Goal: Complete application form: Complete application form

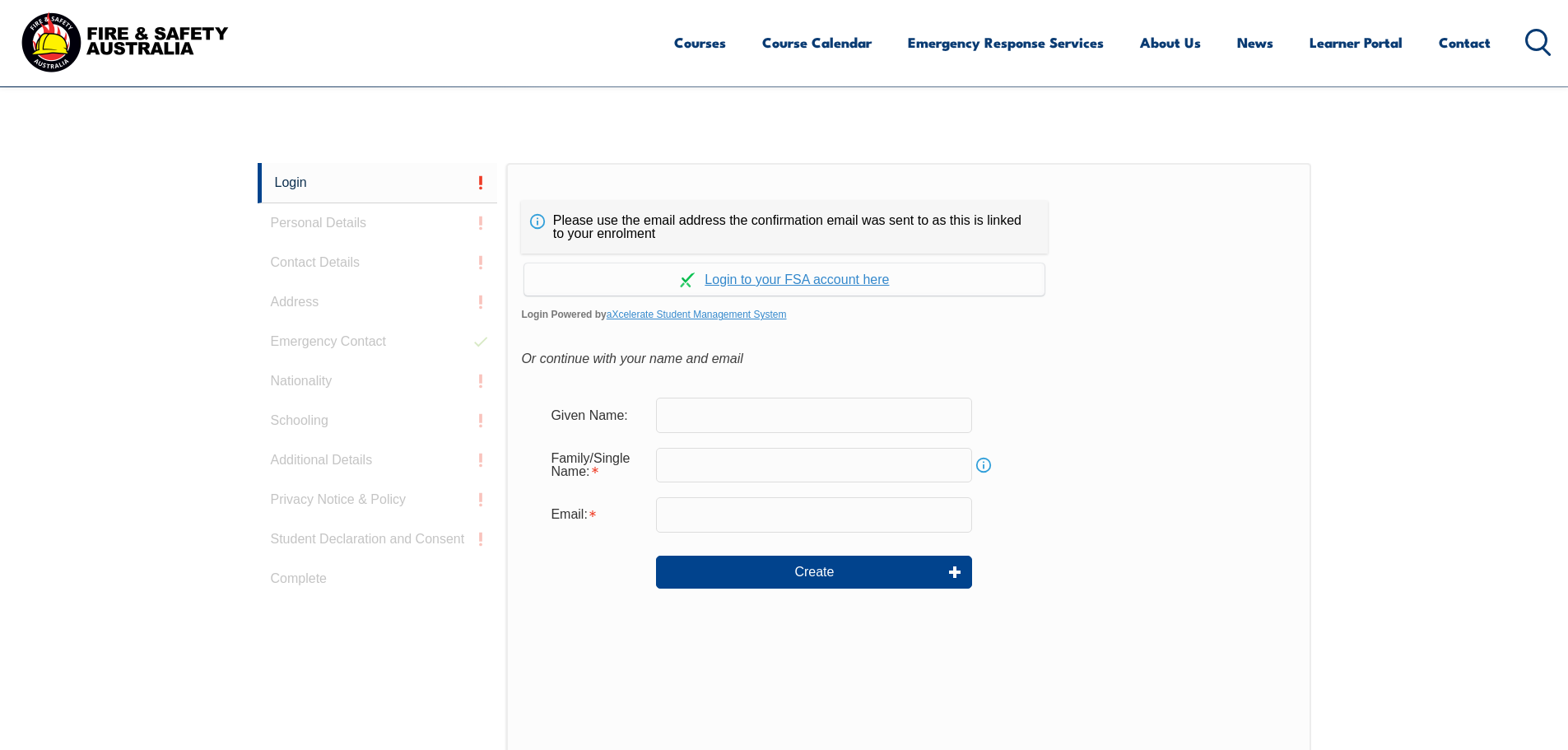
scroll to position [438, 0]
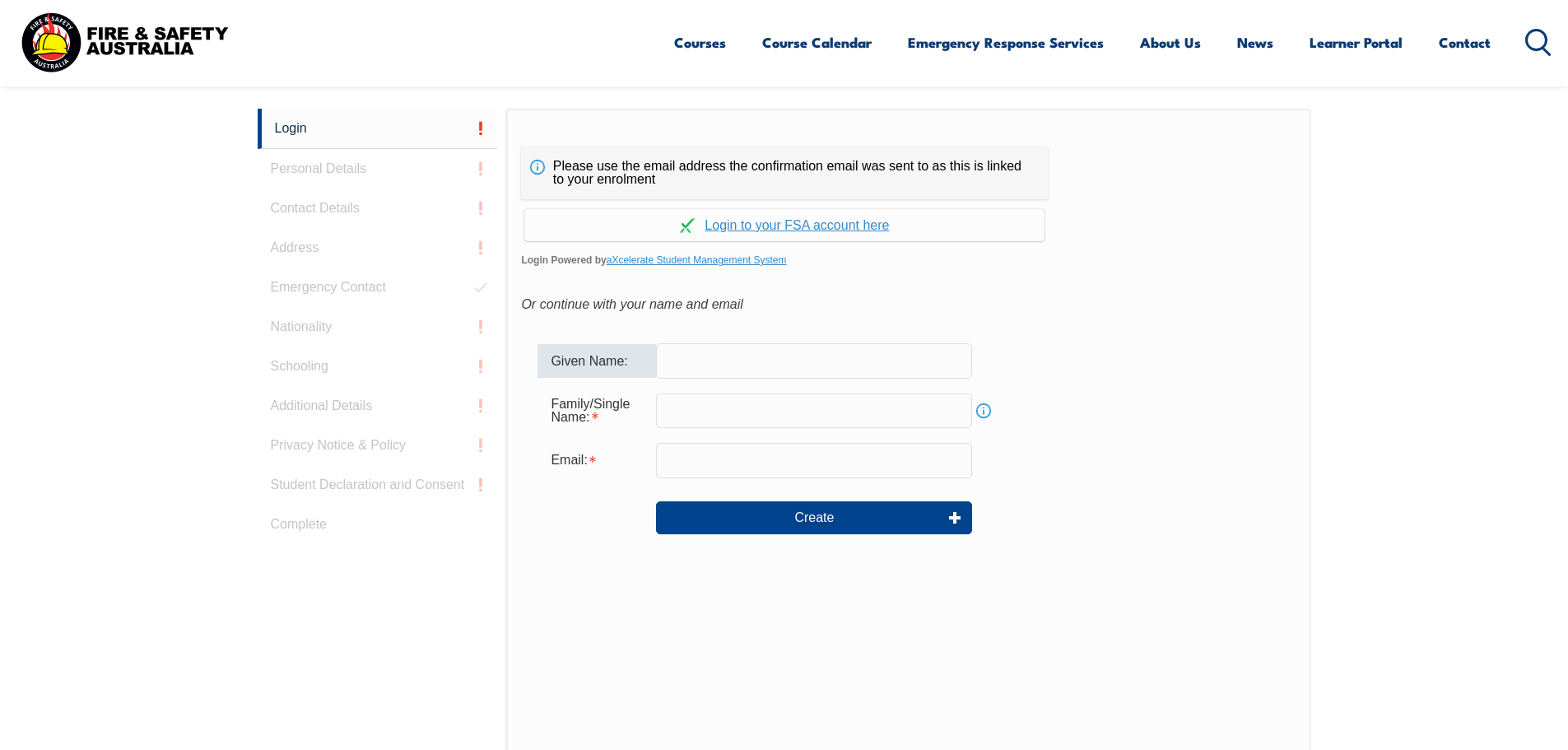
click at [780, 360] on input "text" at bounding box center [814, 360] width 316 height 35
type input "[PERSON_NAME]"
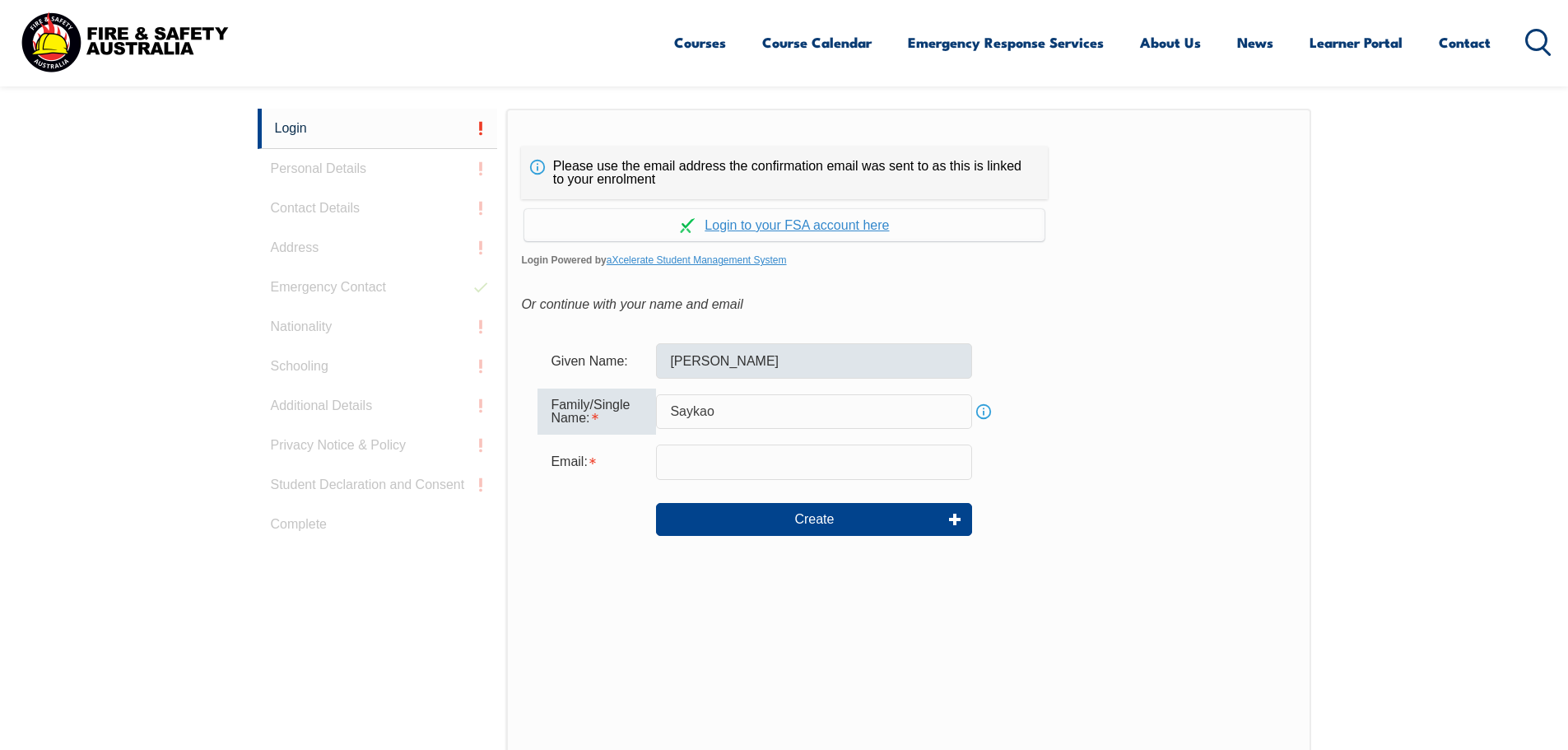
type input "Saykao"
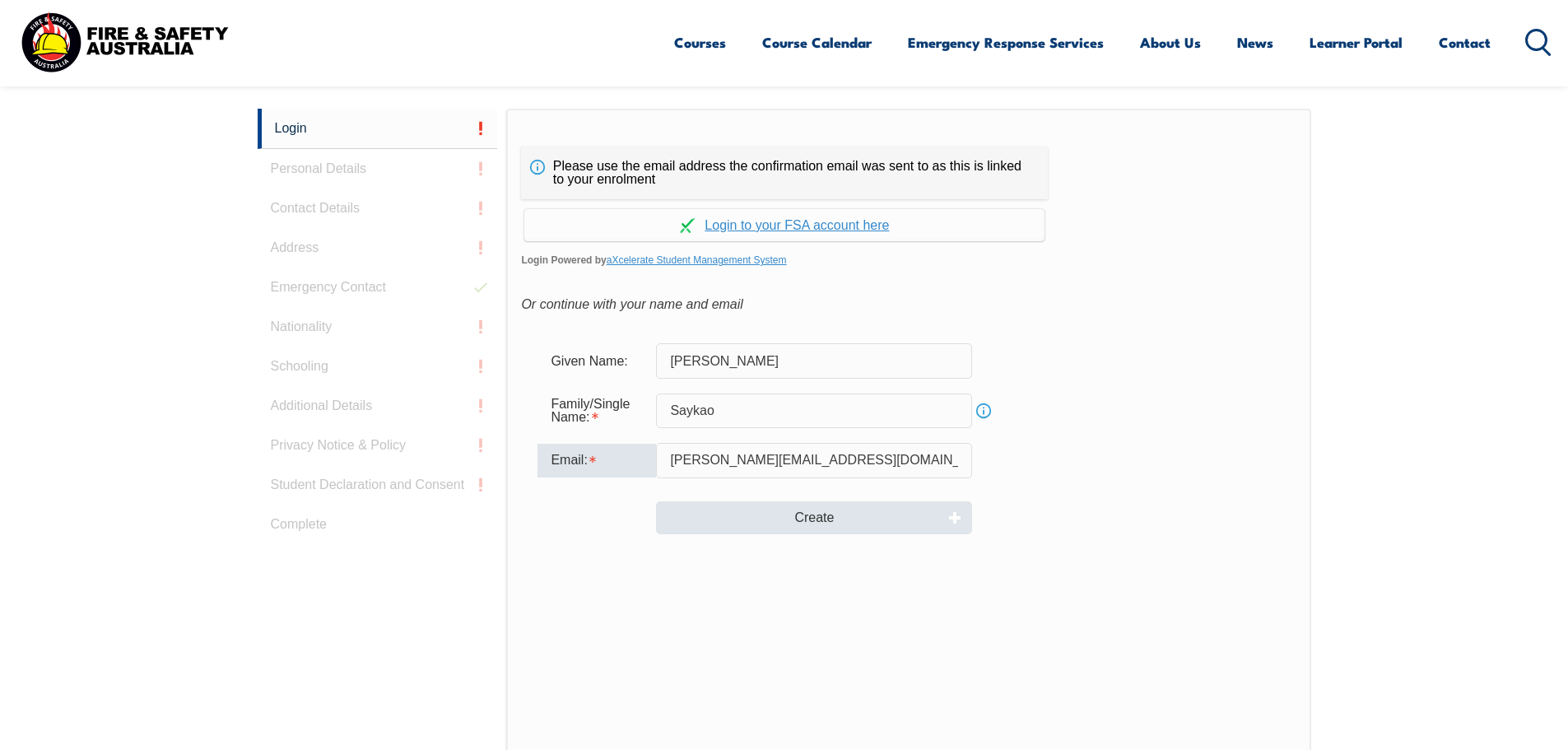
type input "[PERSON_NAME][EMAIL_ADDRESS][DOMAIN_NAME]"
click at [824, 517] on button "Create" at bounding box center [814, 517] width 316 height 33
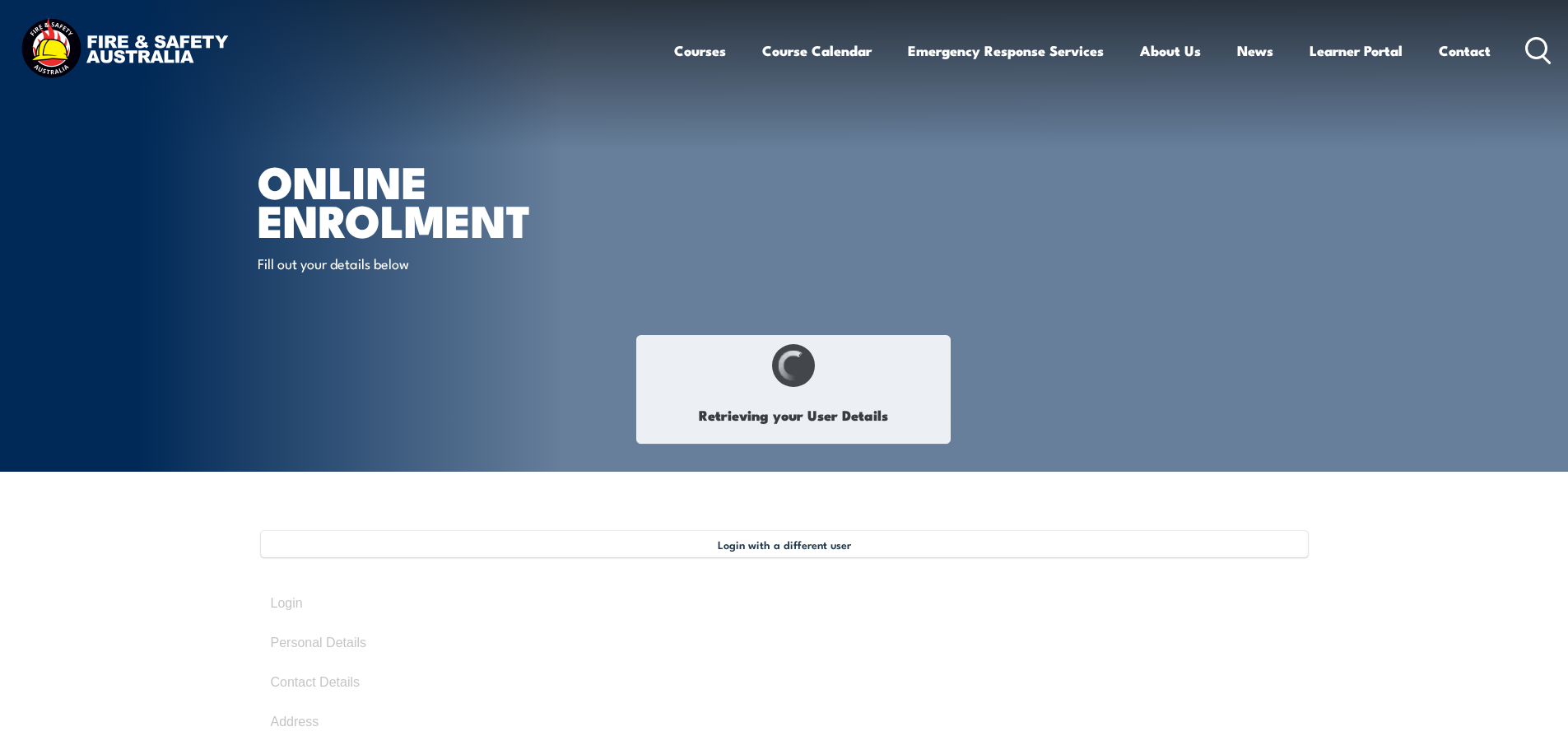
type input "[PERSON_NAME]"
type input "Sayko"
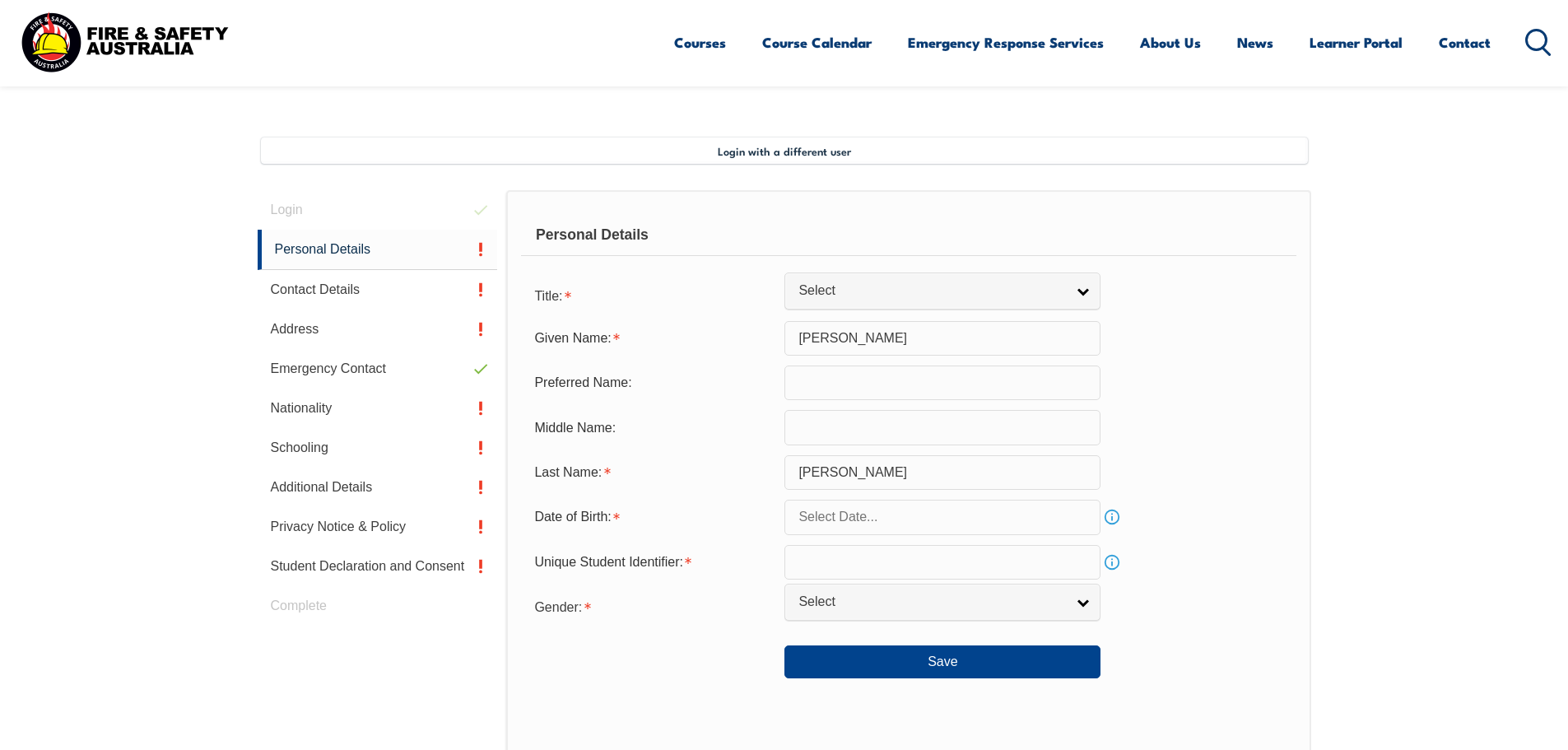
scroll to position [449, 0]
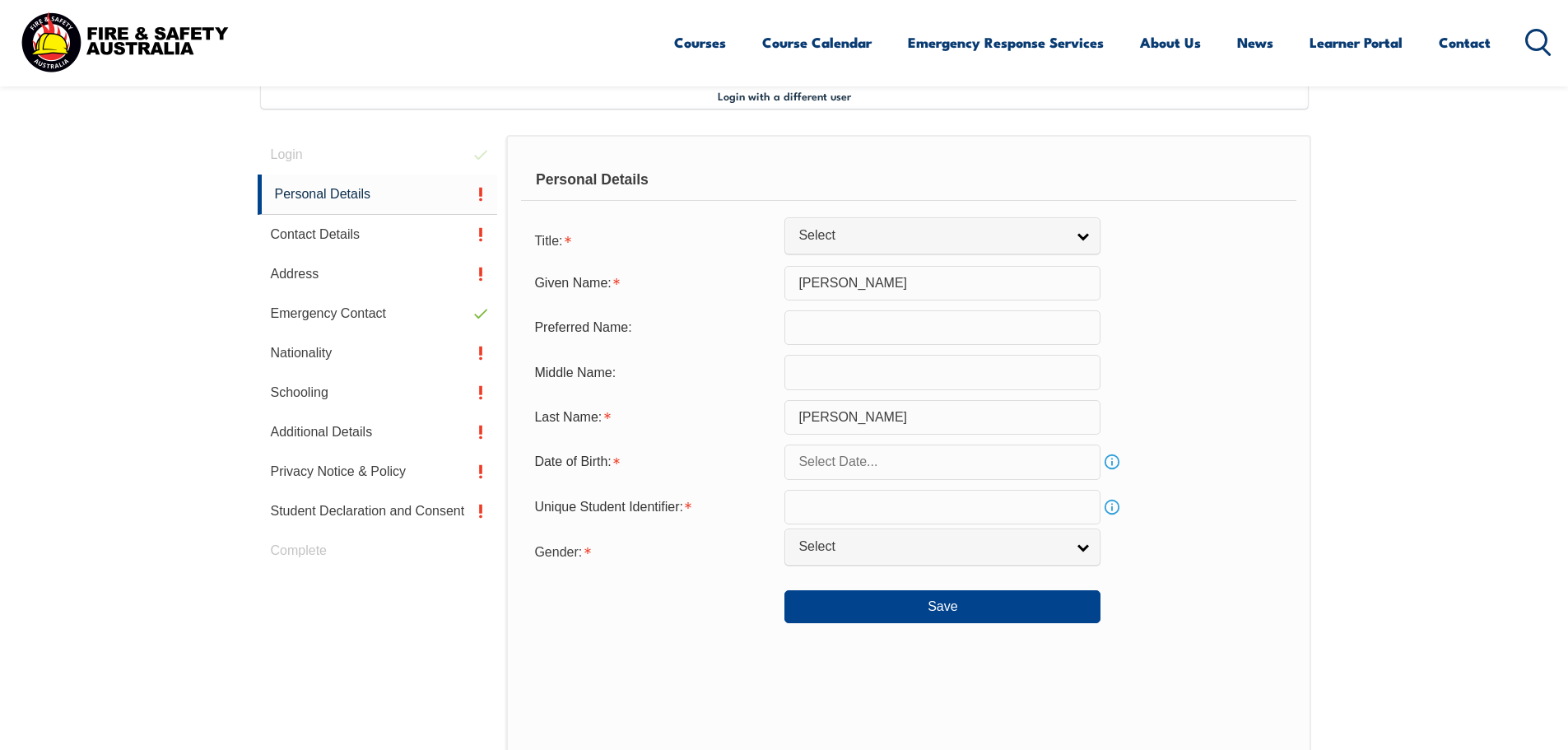
click at [908, 286] on input "[PERSON_NAME]" at bounding box center [943, 283] width 316 height 35
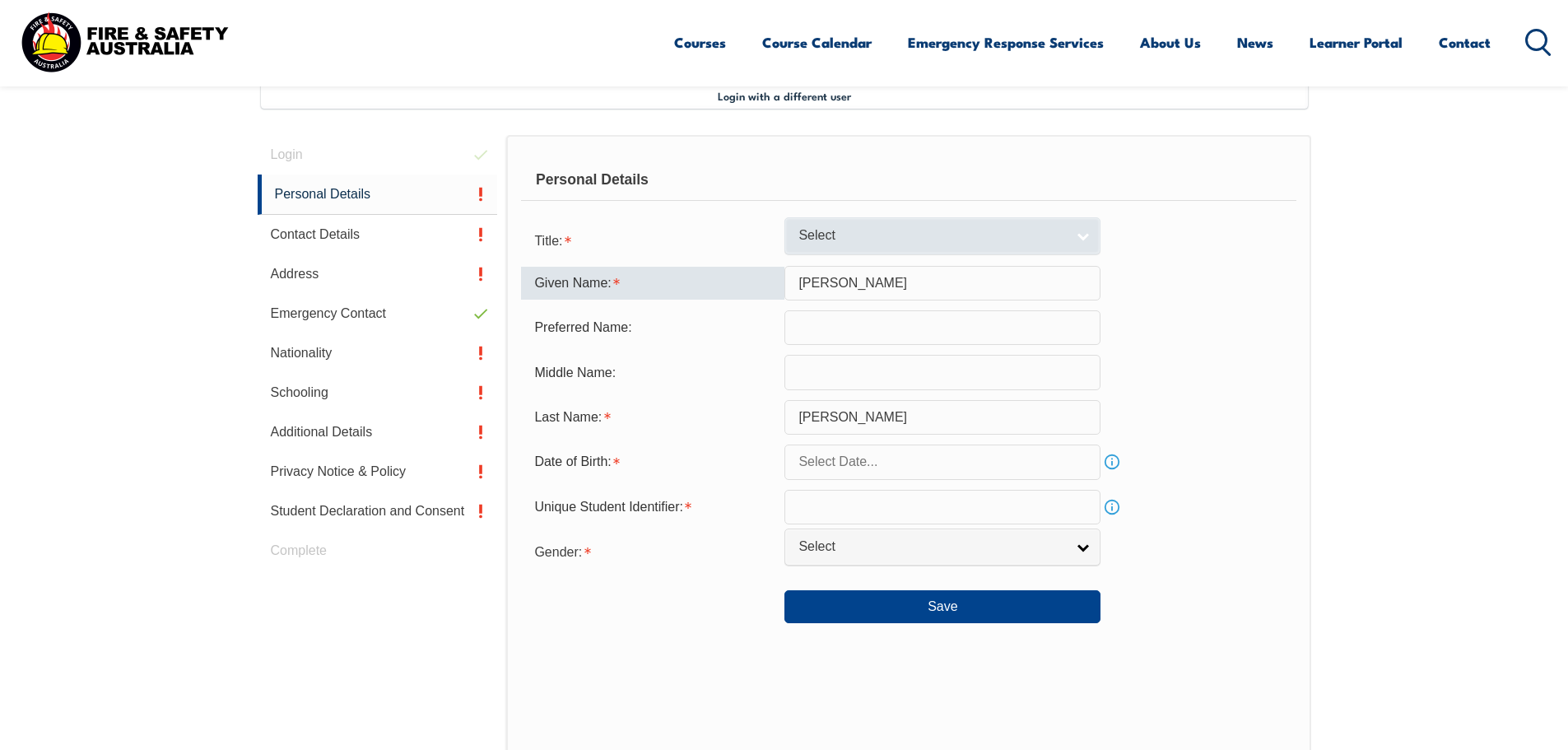
type input "[PERSON_NAME]"
click at [895, 229] on span "Select" at bounding box center [931, 236] width 267 height 17
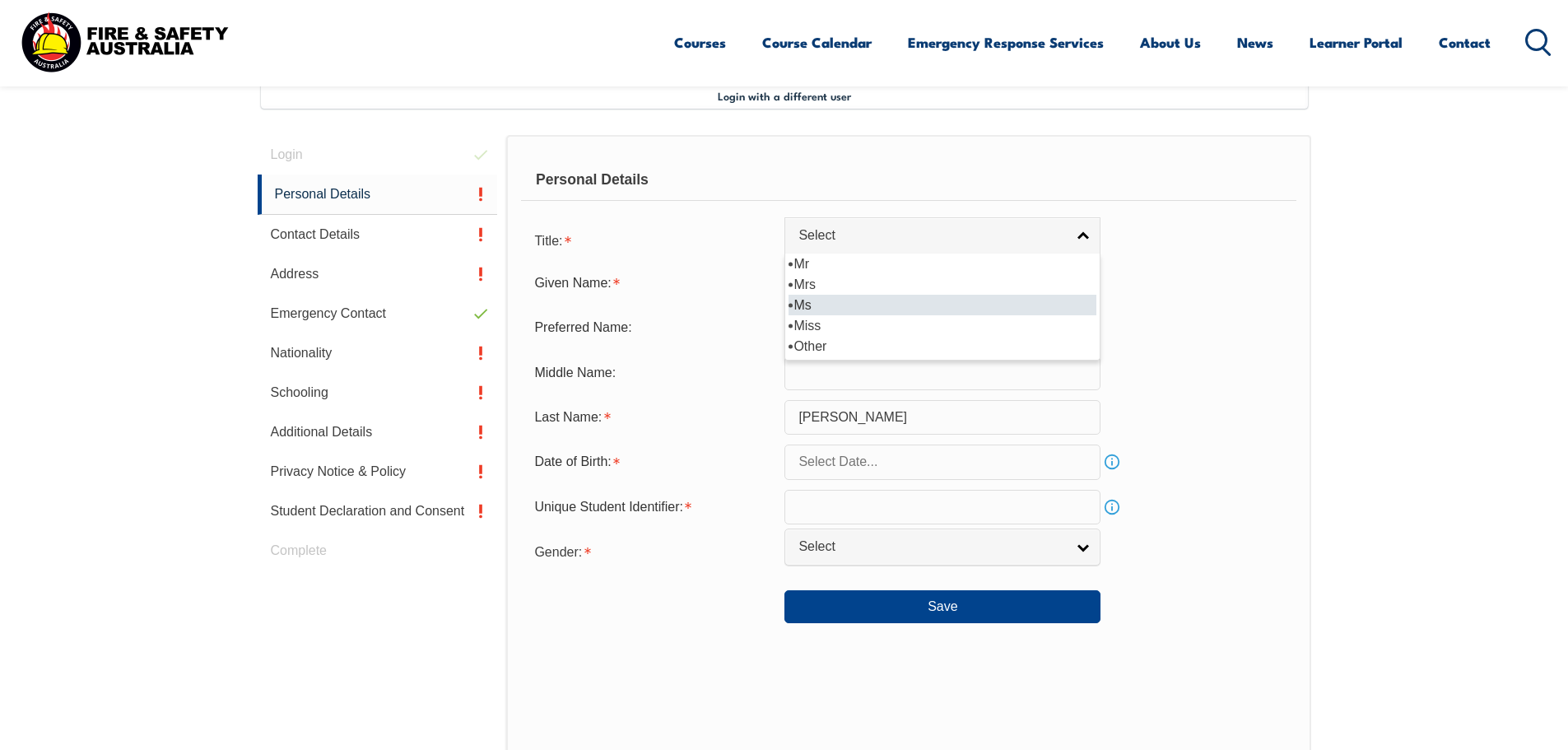
click at [852, 298] on li "Ms" at bounding box center [943, 305] width 308 height 21
select select "Ms"
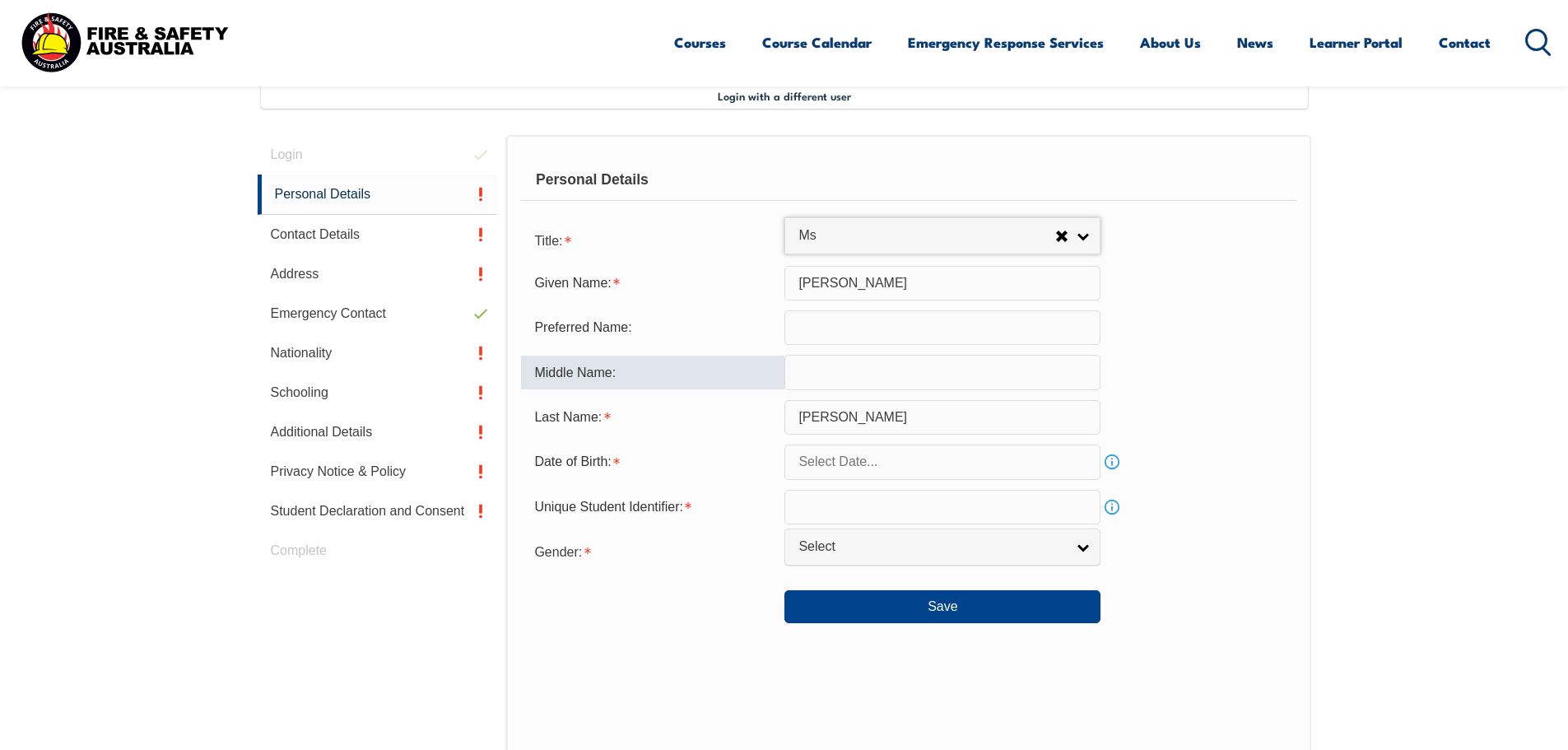
click at [854, 364] on input "text" at bounding box center [943, 372] width 316 height 35
click at [853, 434] on input "Sayko" at bounding box center [943, 417] width 316 height 35
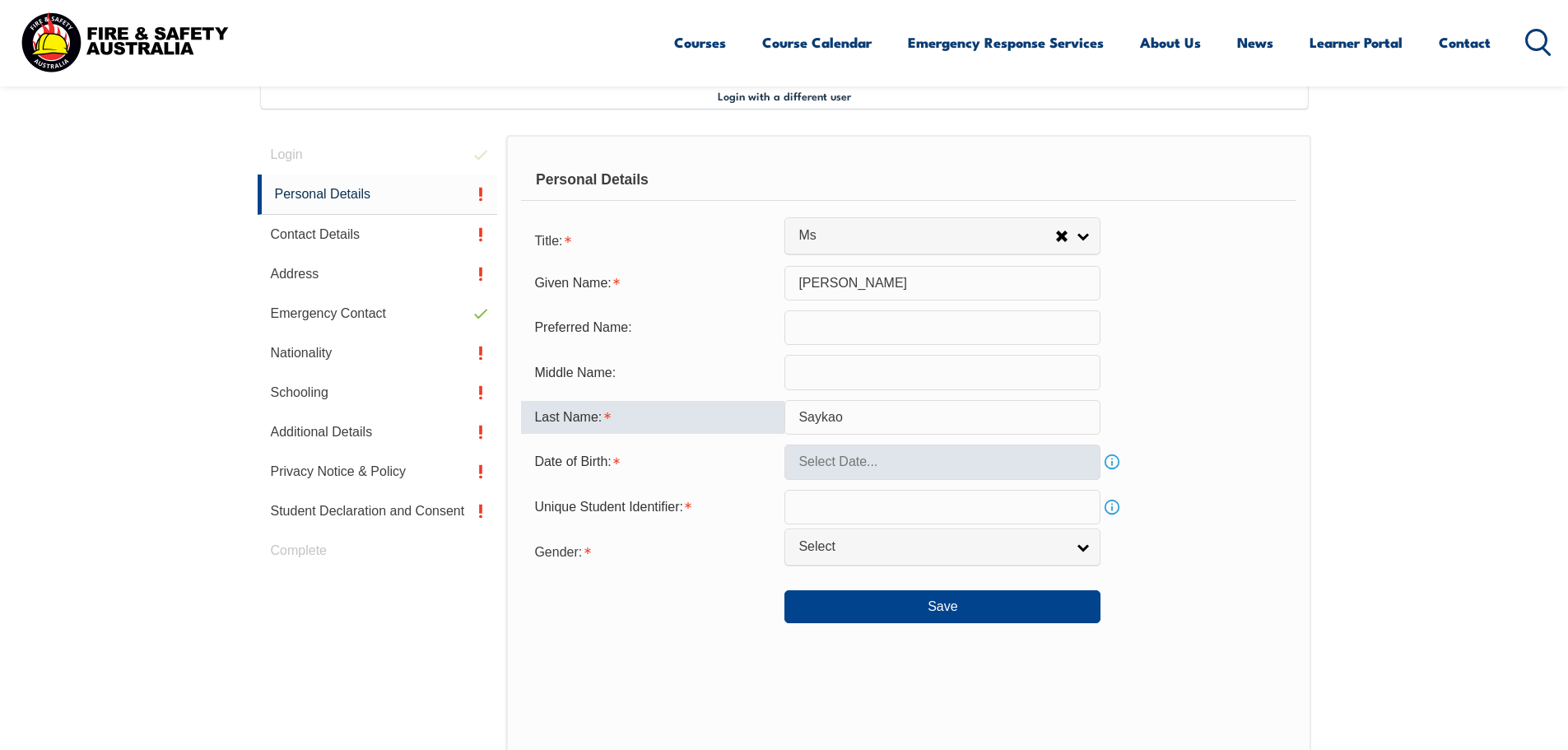
type input "Saykao"
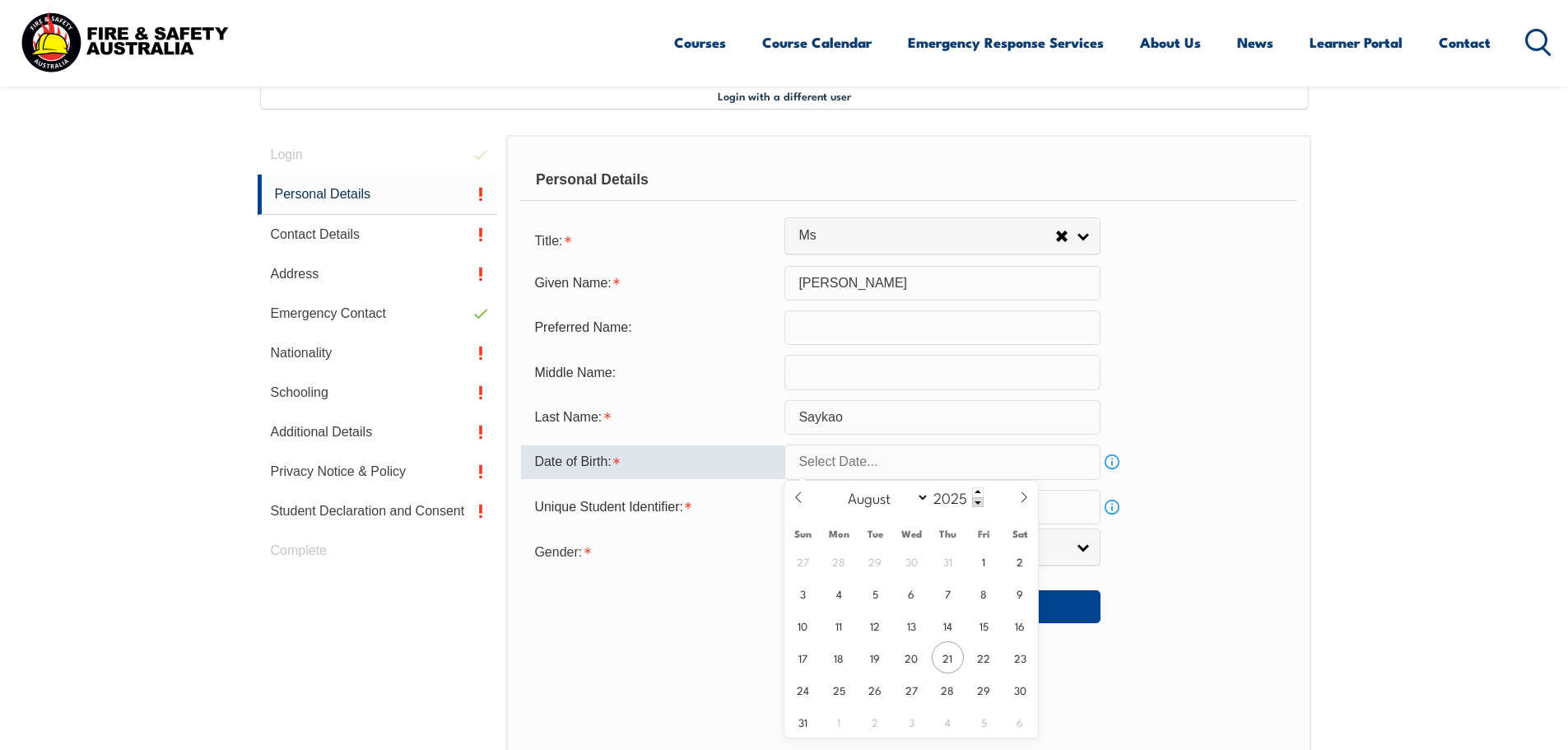
click at [994, 472] on input "text" at bounding box center [943, 461] width 316 height 35
click at [900, 467] on input "text" at bounding box center [943, 461] width 316 height 35
click at [885, 465] on input "text" at bounding box center [943, 461] width 316 height 35
click at [976, 501] on span at bounding box center [977, 502] width 11 height 10
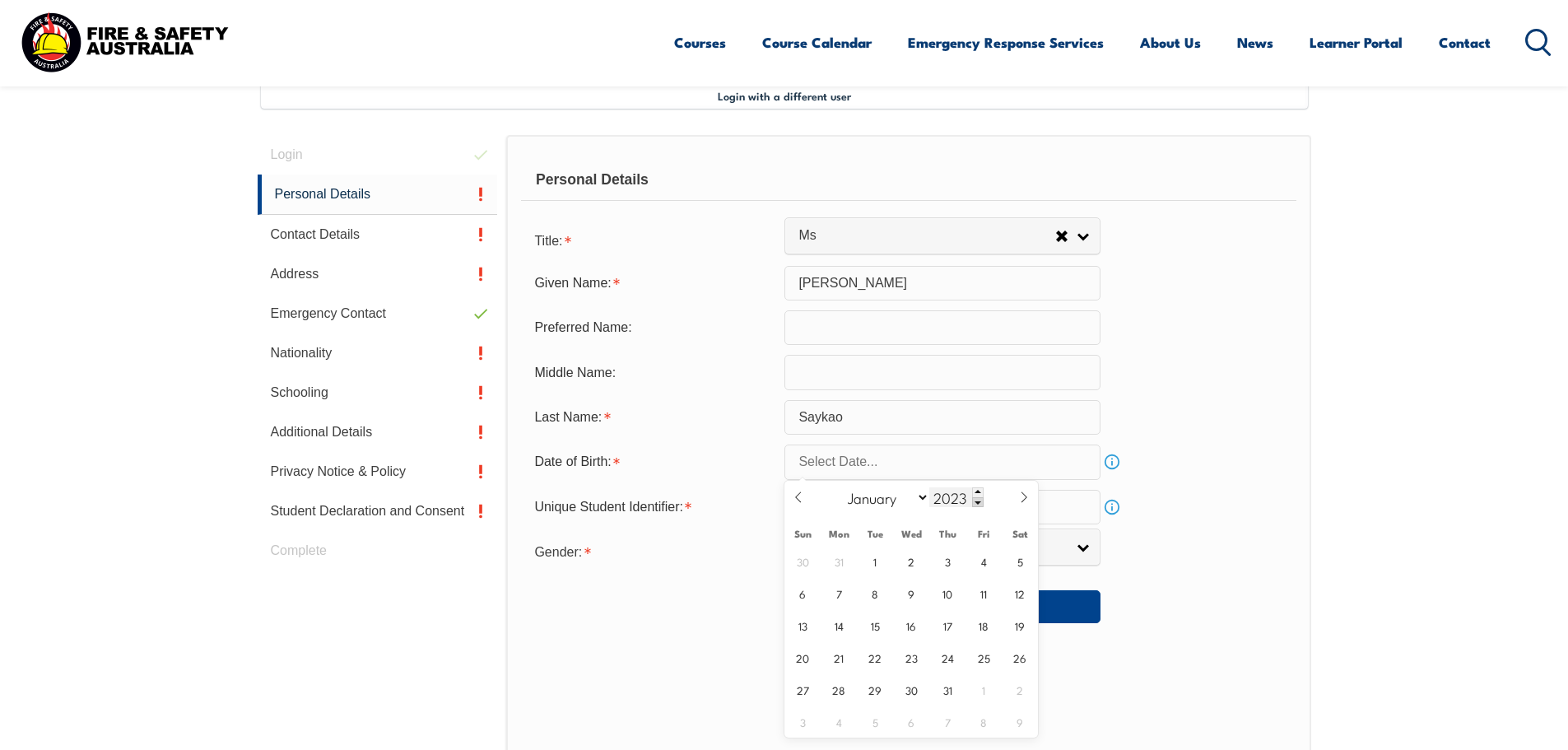
click at [976, 501] on span at bounding box center [977, 502] width 11 height 10
click at [973, 500] on span at bounding box center [977, 502] width 11 height 10
click at [958, 494] on input "2021" at bounding box center [957, 497] width 54 height 20
type input "1996"
click at [789, 504] on span at bounding box center [799, 502] width 28 height 44
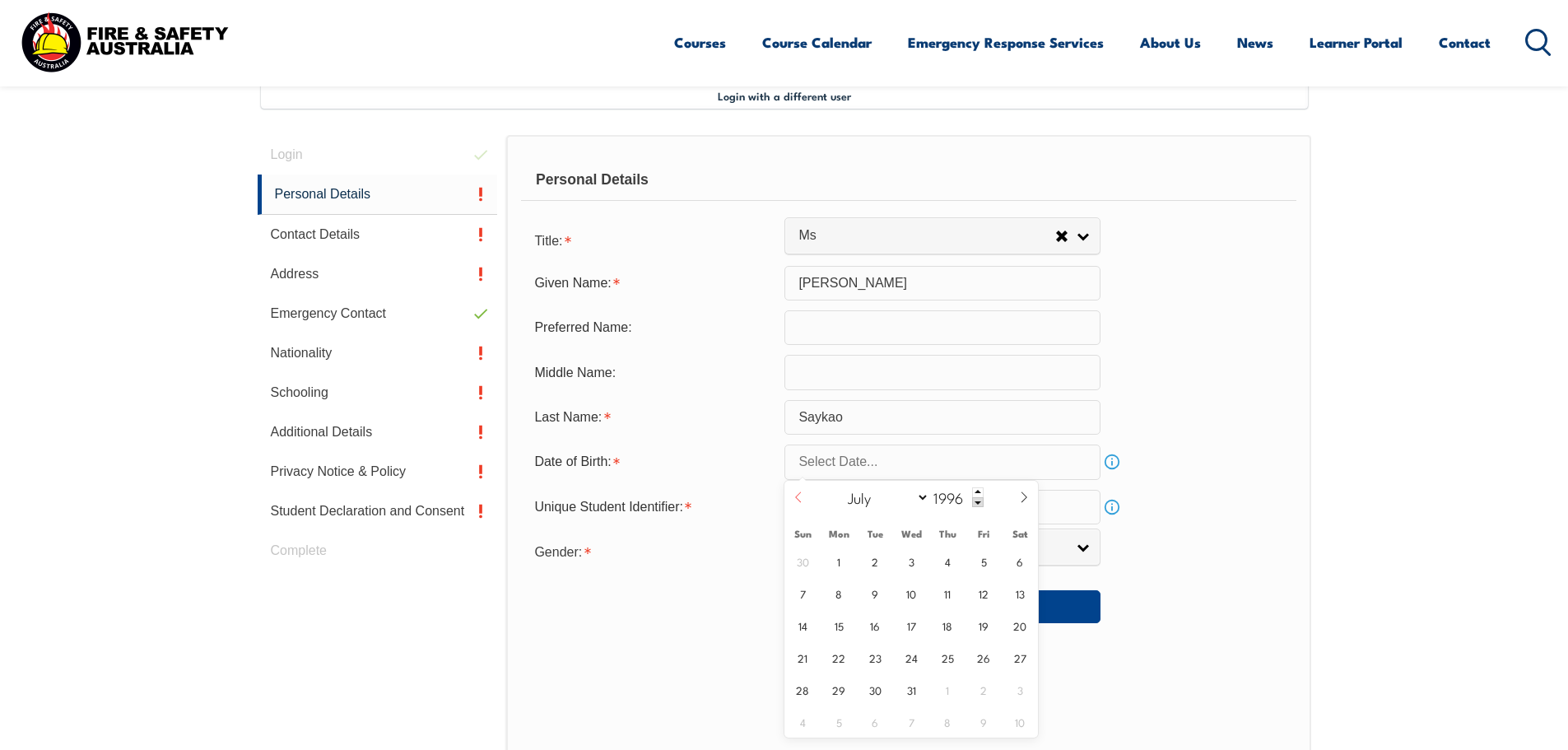
click at [807, 493] on span at bounding box center [799, 502] width 28 height 44
select select "5"
click at [805, 663] on span "16" at bounding box center [803, 657] width 32 height 32
type input "June 16, 1996"
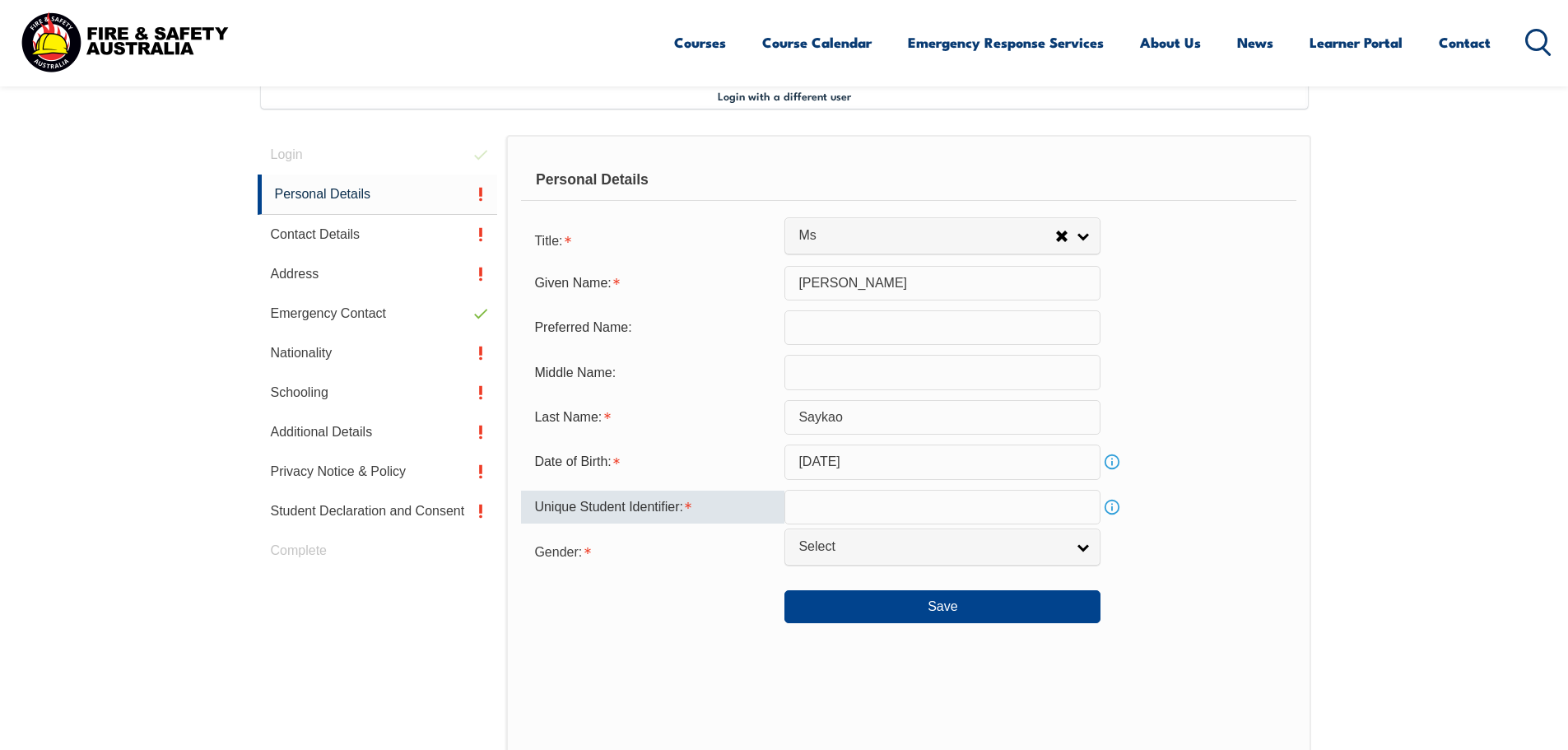
click at [964, 502] on input "text" at bounding box center [943, 507] width 316 height 35
click at [1114, 505] on link "Info" at bounding box center [1112, 507] width 23 height 23
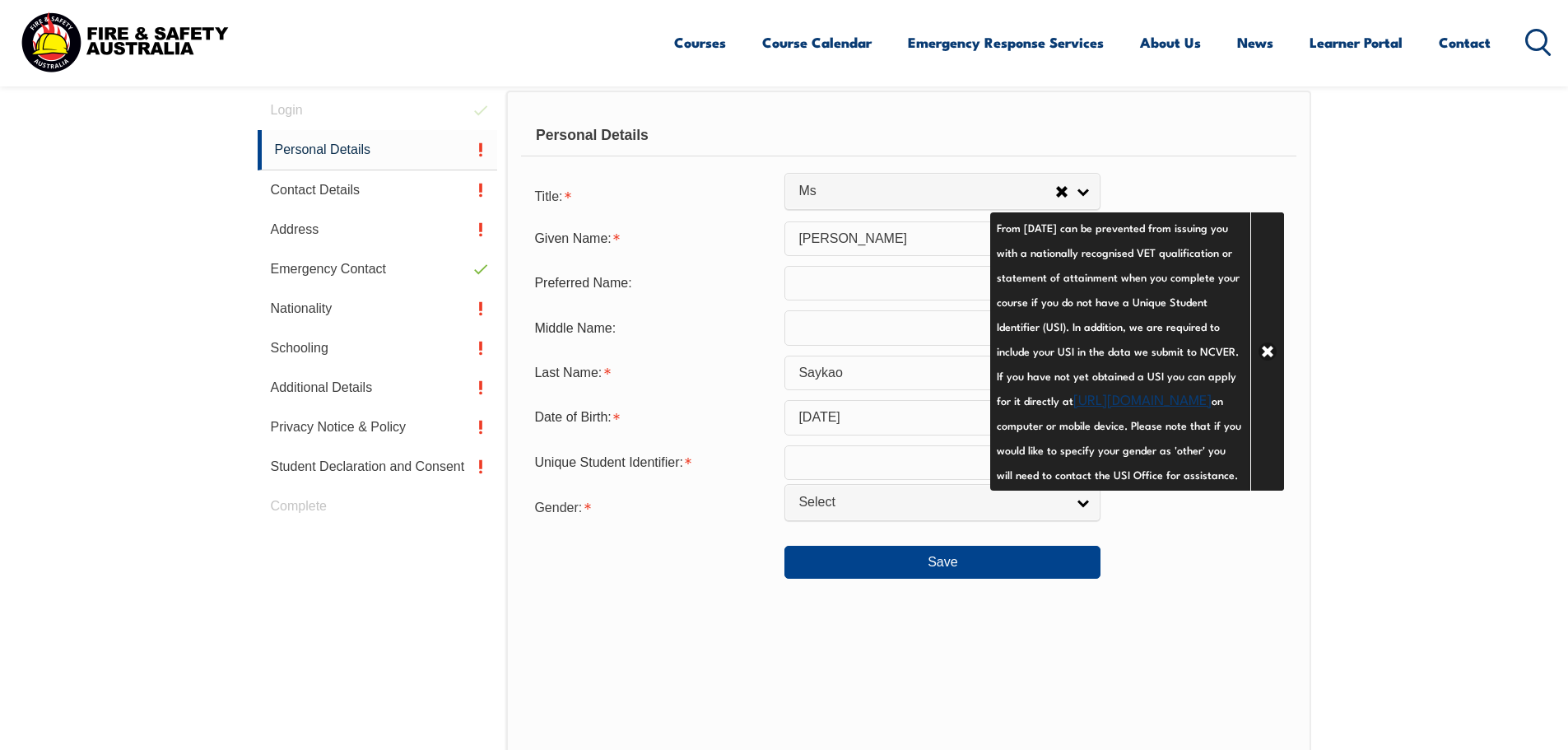
scroll to position [530, 0]
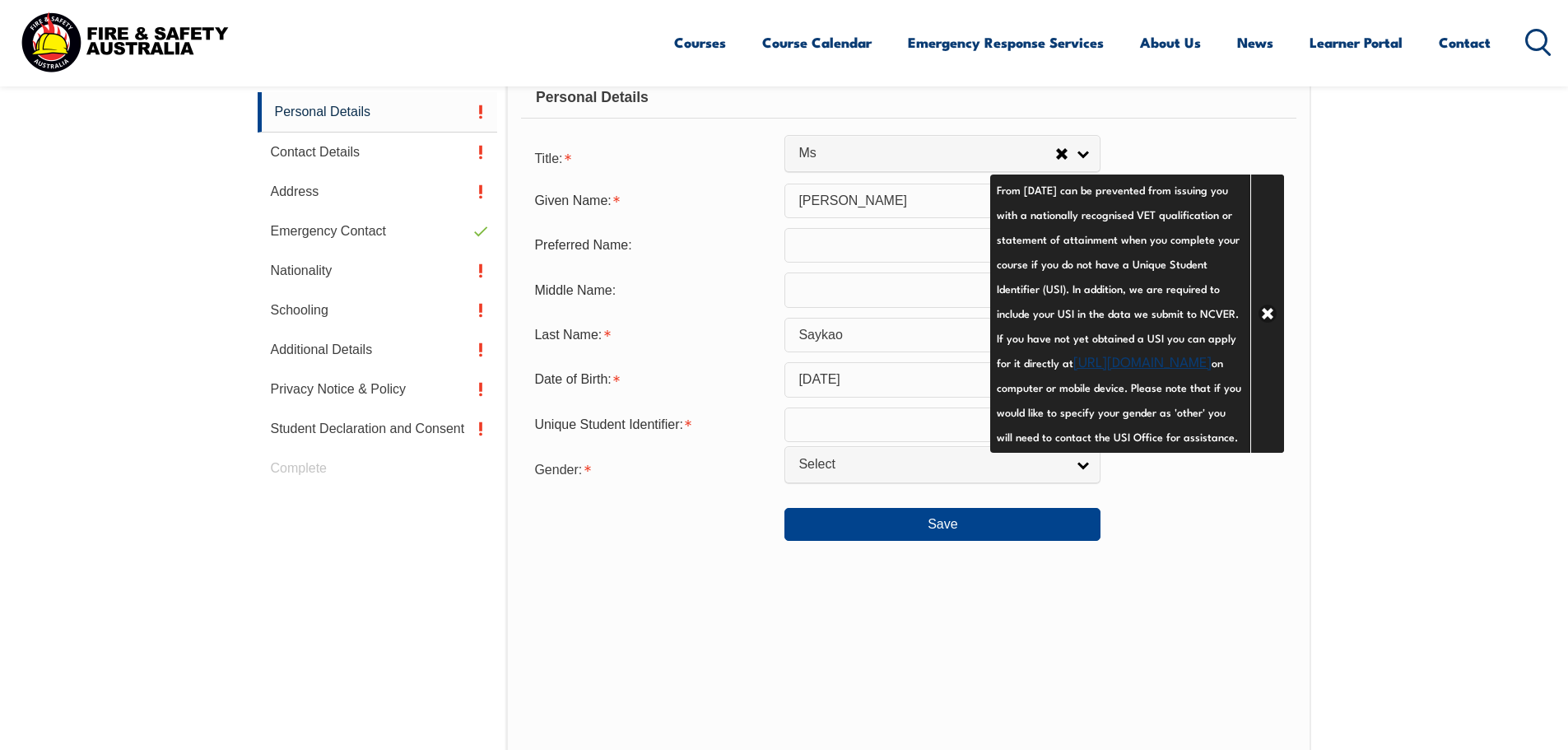
click at [1076, 371] on link "https://www.usi.gov.au/your-usi/create-usi" at bounding box center [1142, 360] width 138 height 20
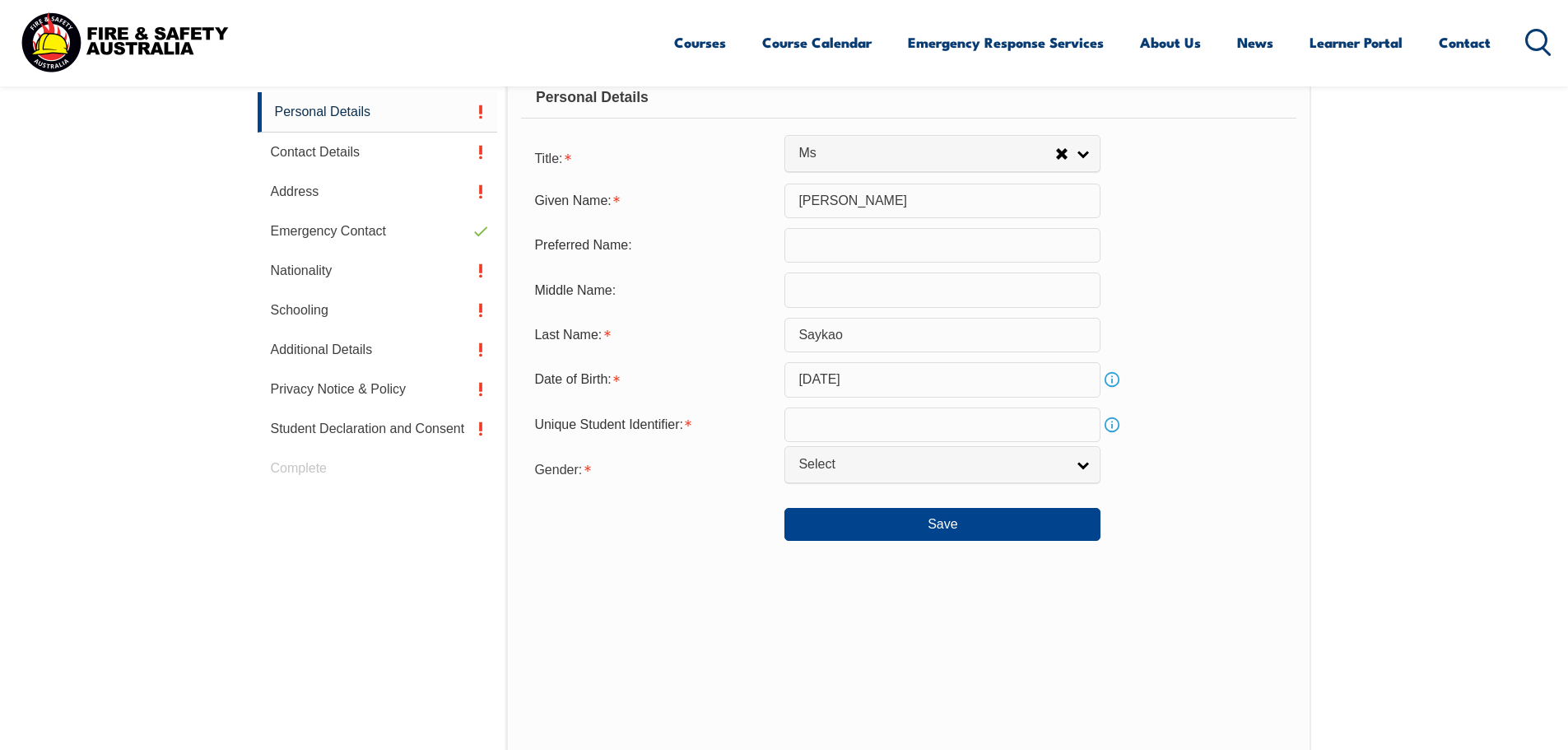
click at [912, 426] on input "text" at bounding box center [943, 424] width 316 height 35
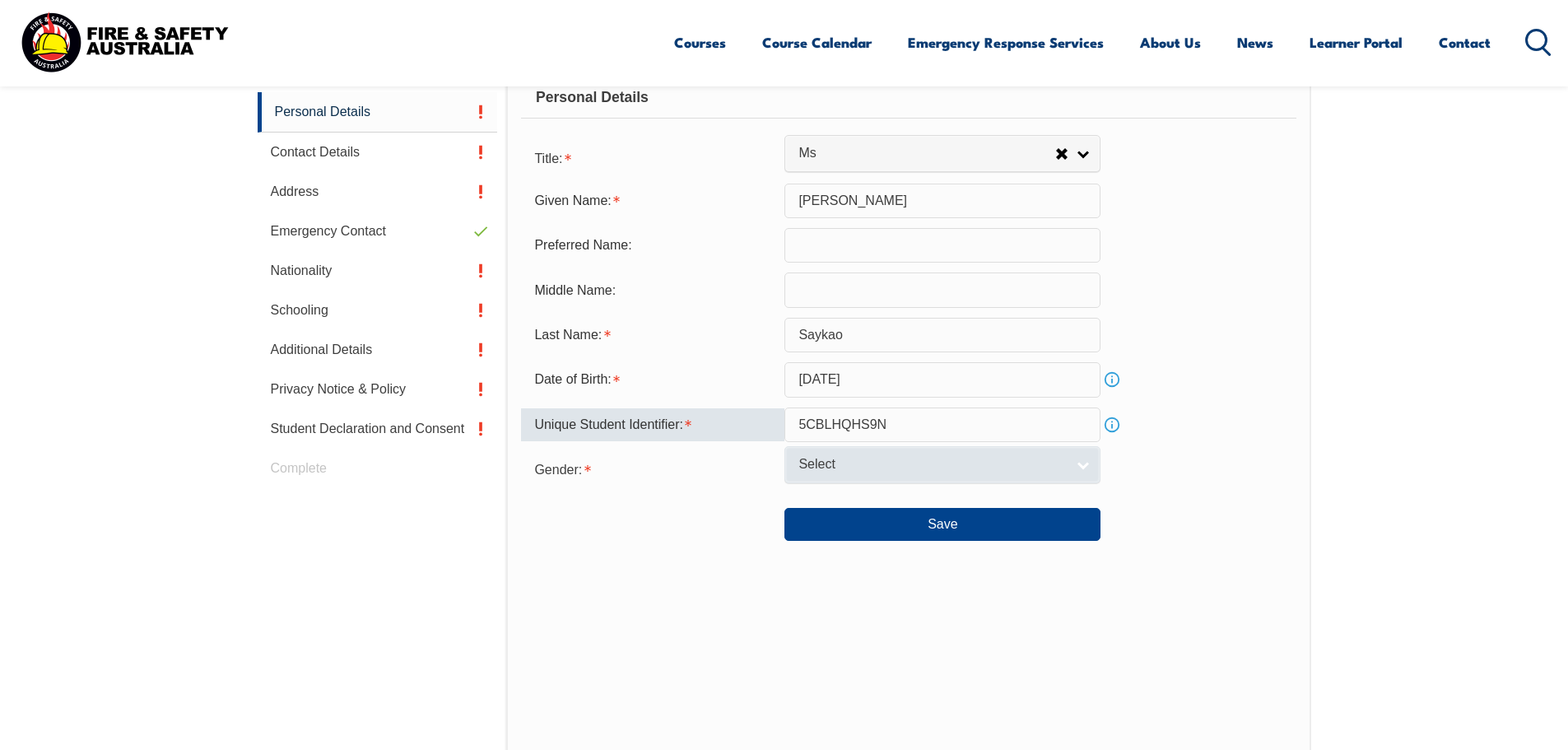
type input "5CBLHQHS9N"
click at [909, 455] on link "Select" at bounding box center [943, 464] width 316 height 37
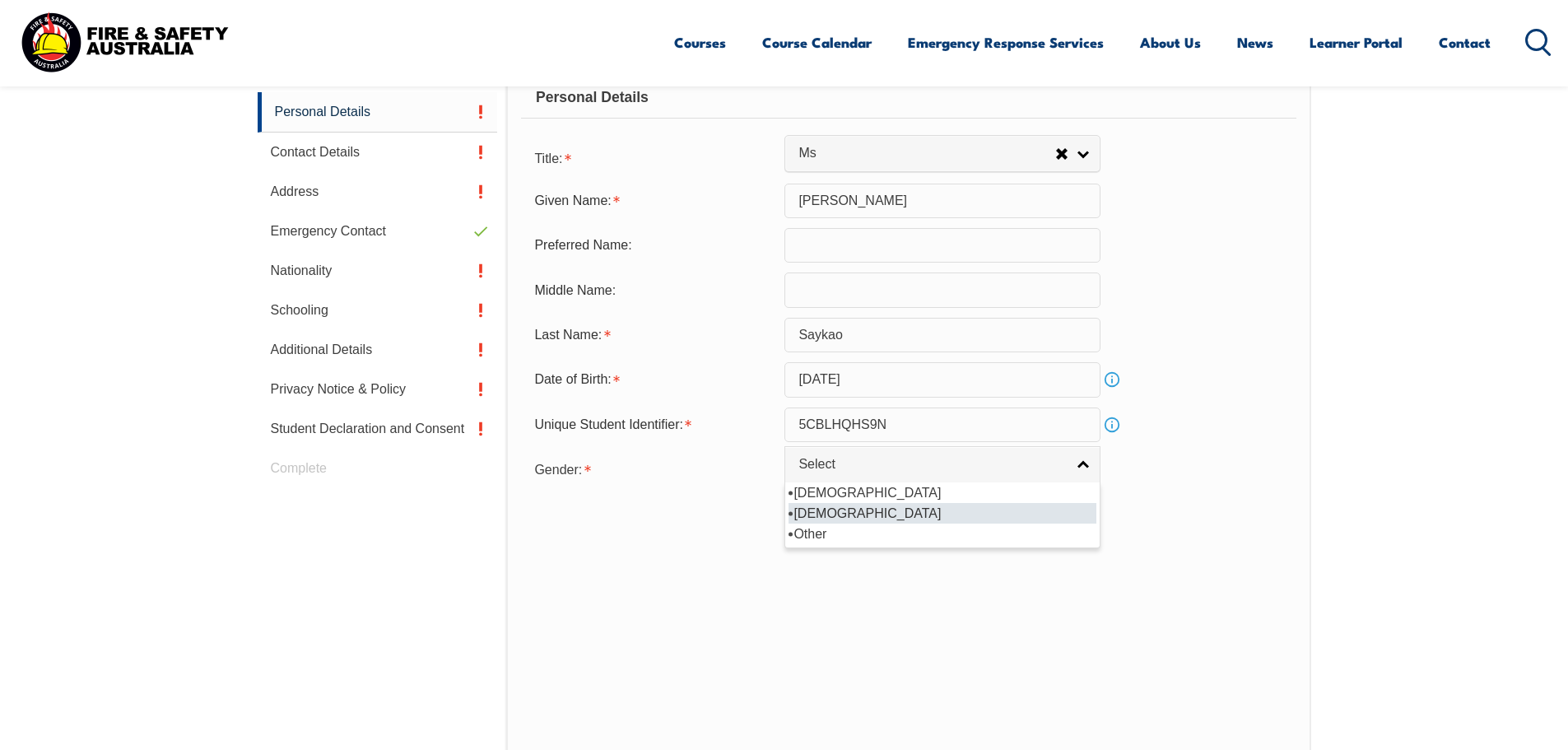
click at [900, 506] on li "[DEMOGRAPHIC_DATA]" at bounding box center [943, 513] width 308 height 21
select select "F"
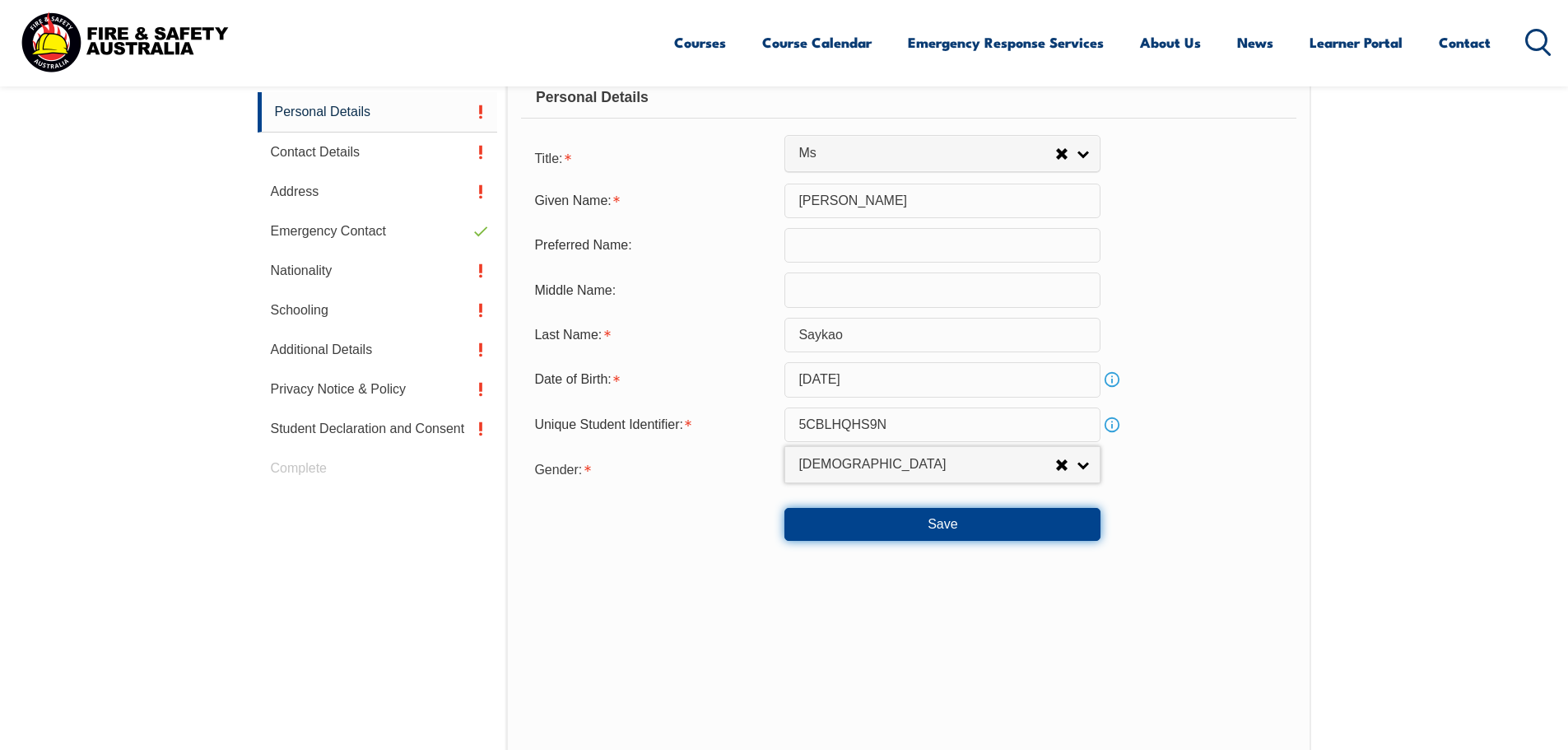
click at [906, 517] on button "Save" at bounding box center [943, 524] width 316 height 33
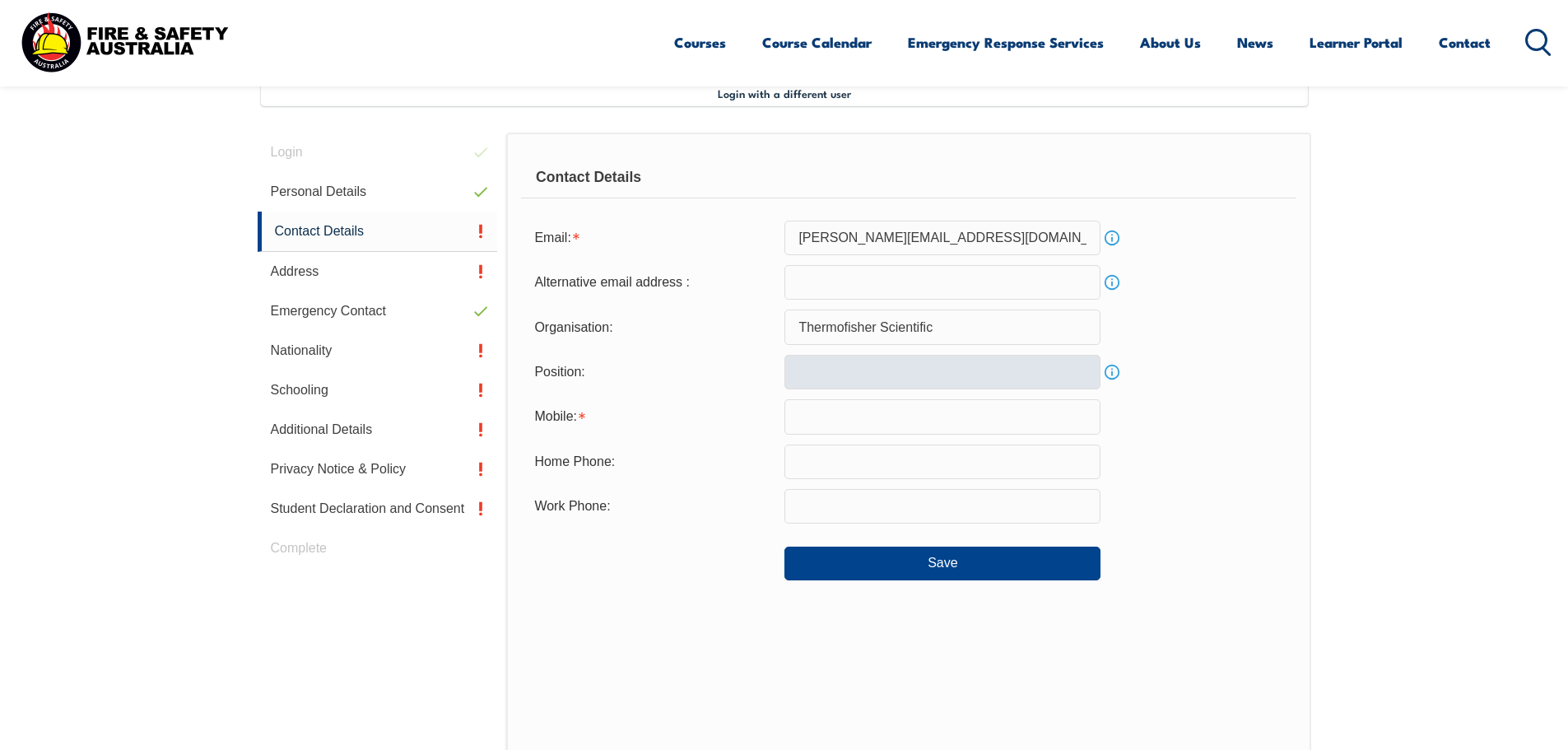
scroll to position [449, 0]
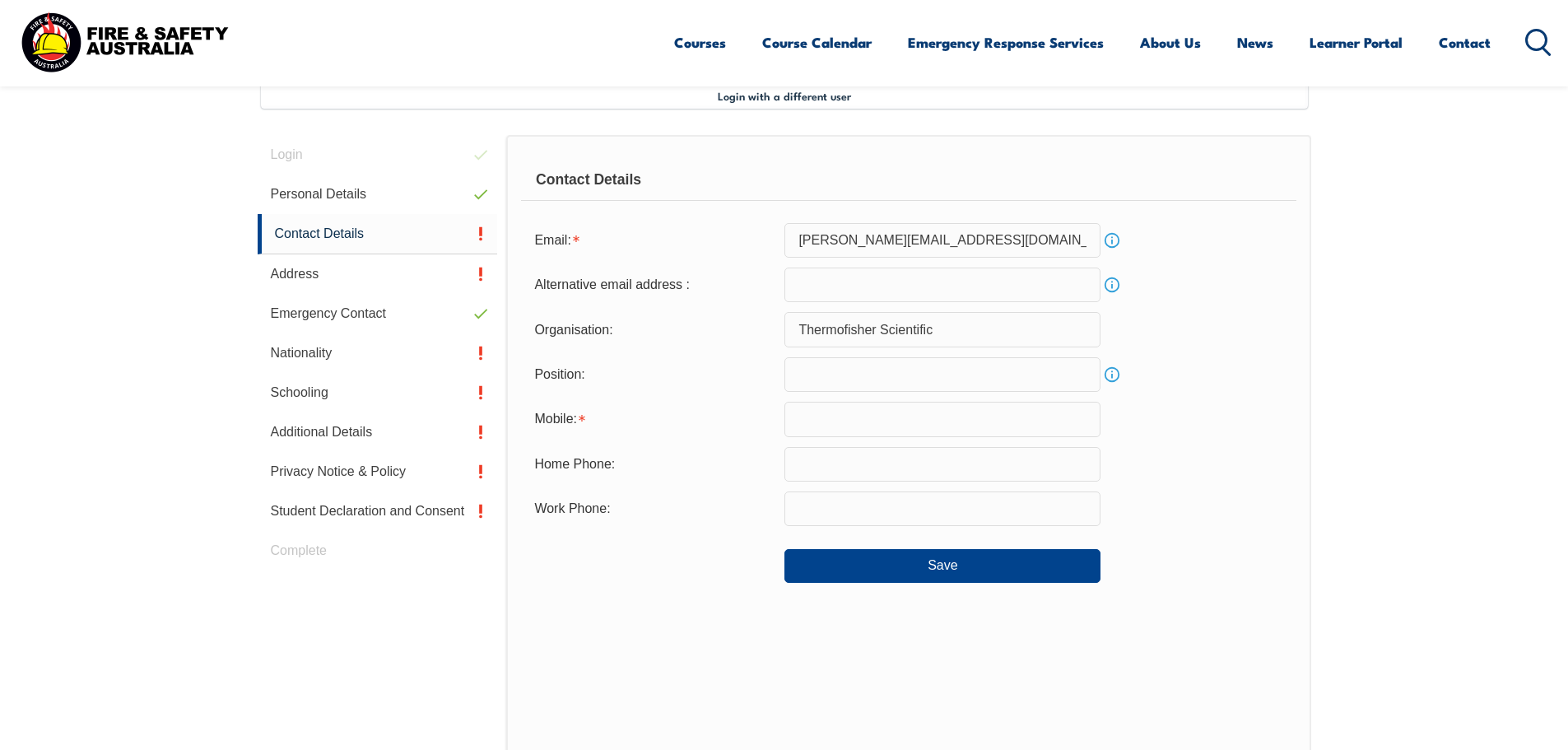
click at [1489, 260] on section "Login with a different user Login Personal Details Contact Details Address Emer…" at bounding box center [784, 512] width 1568 height 976
click at [851, 328] on input "Thermofisher Scientific" at bounding box center [943, 329] width 316 height 35
type input "Thermo Fisher Scientific"
click at [1426, 467] on section "Login with a different user Login Personal Details Contact Details Address Emer…" at bounding box center [784, 512] width 1568 height 976
click at [958, 413] on input "text" at bounding box center [943, 419] width 316 height 35
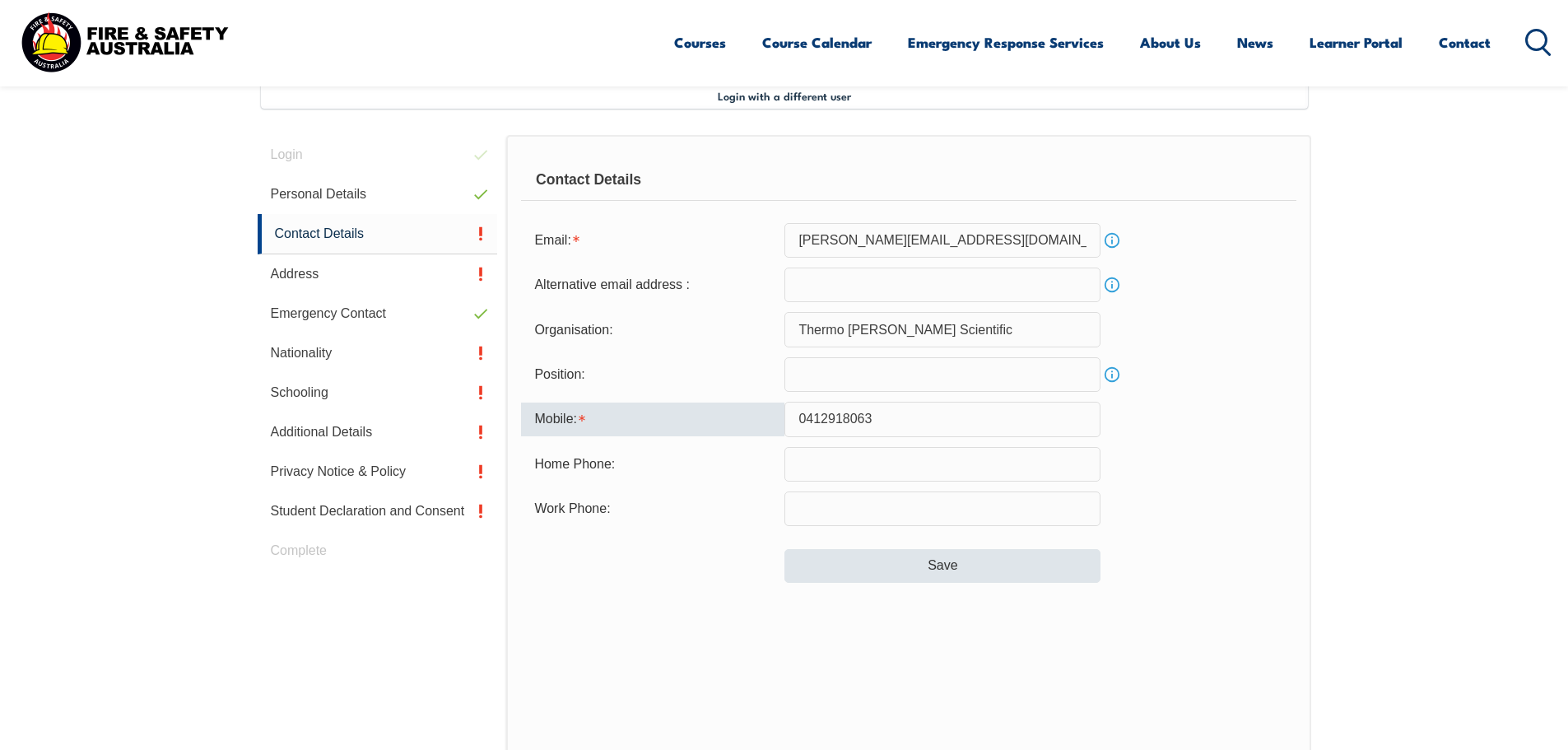
type input "0412918063"
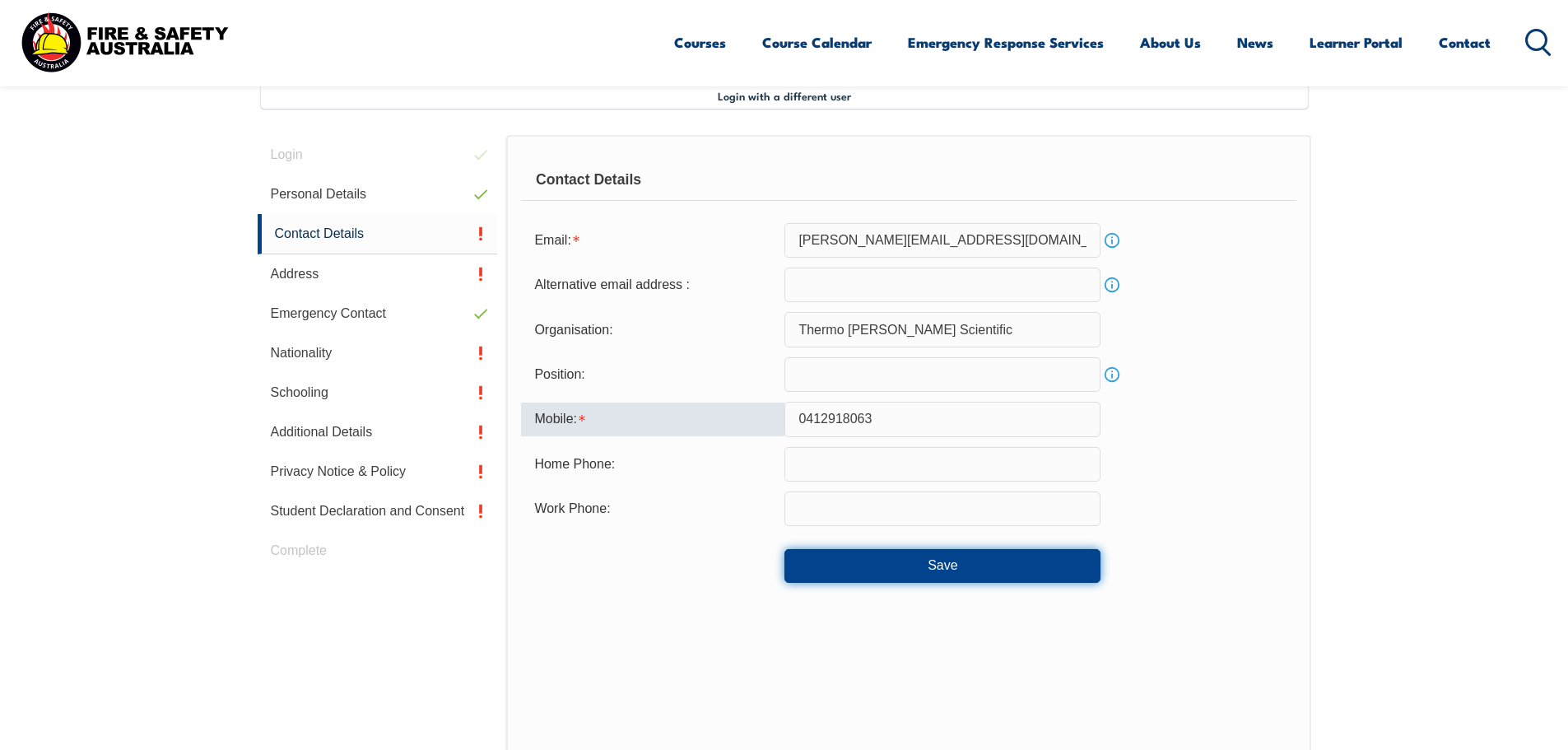
click at [1023, 574] on button "Save" at bounding box center [943, 565] width 316 height 33
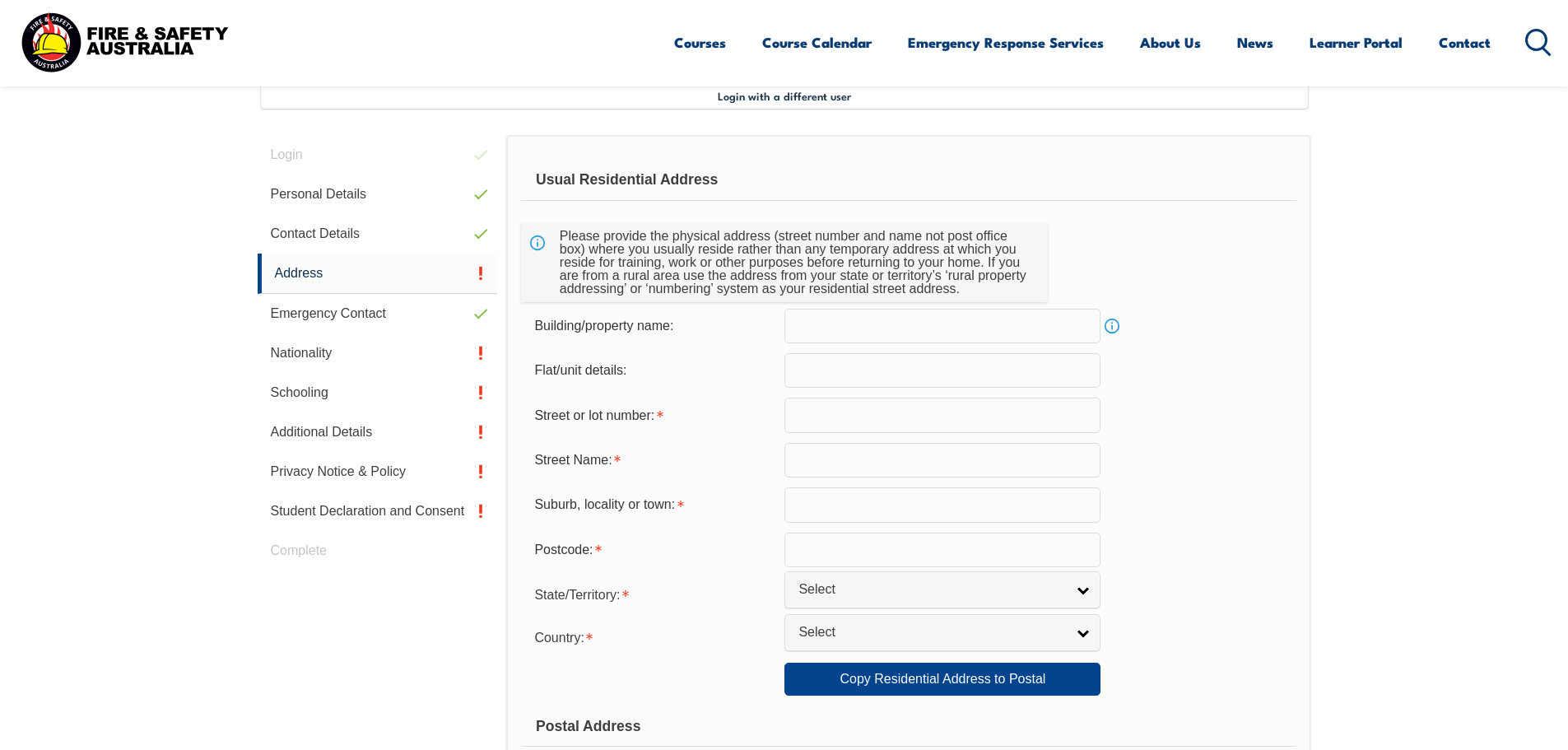
click at [920, 414] on input "text" at bounding box center [943, 414] width 316 height 35
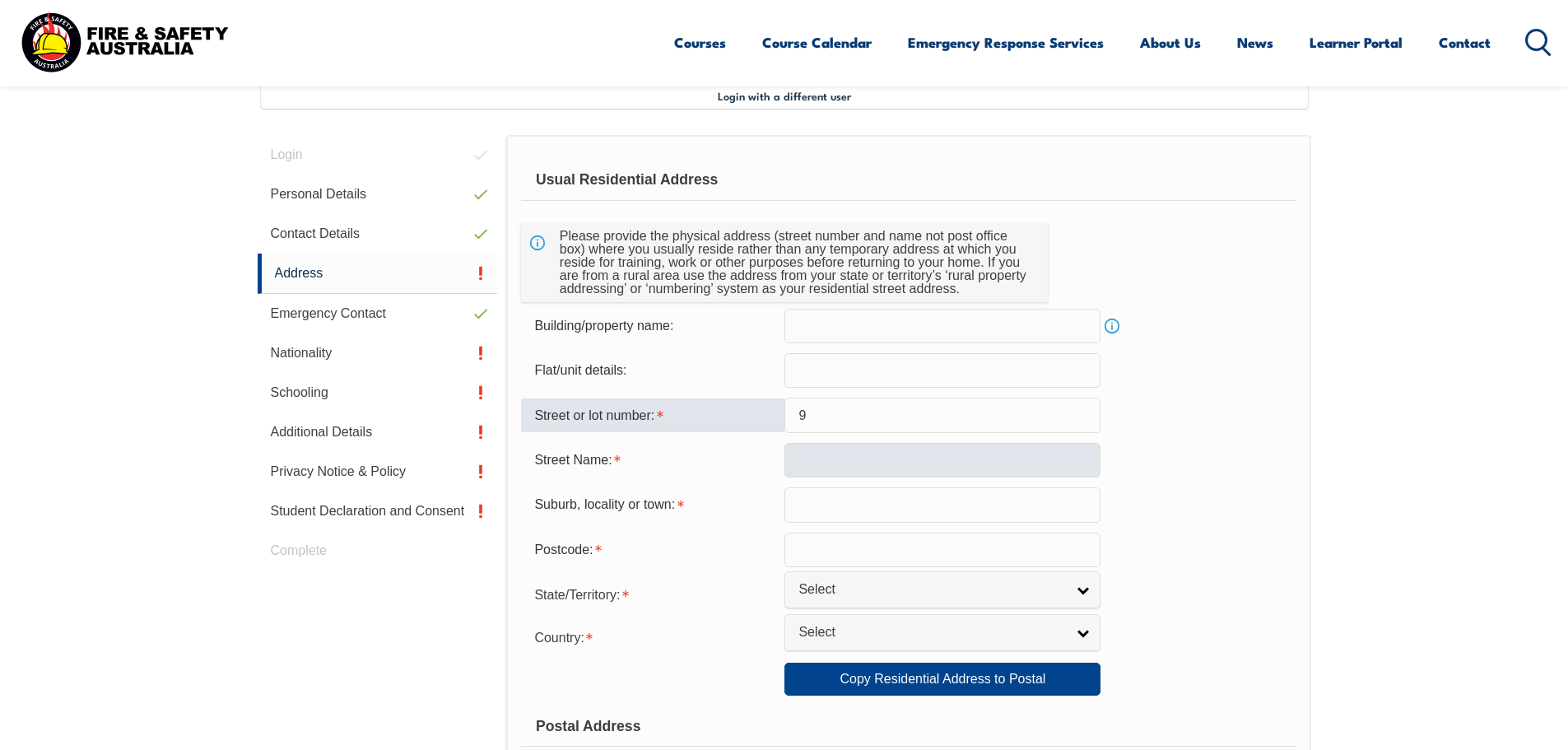
type input "9"
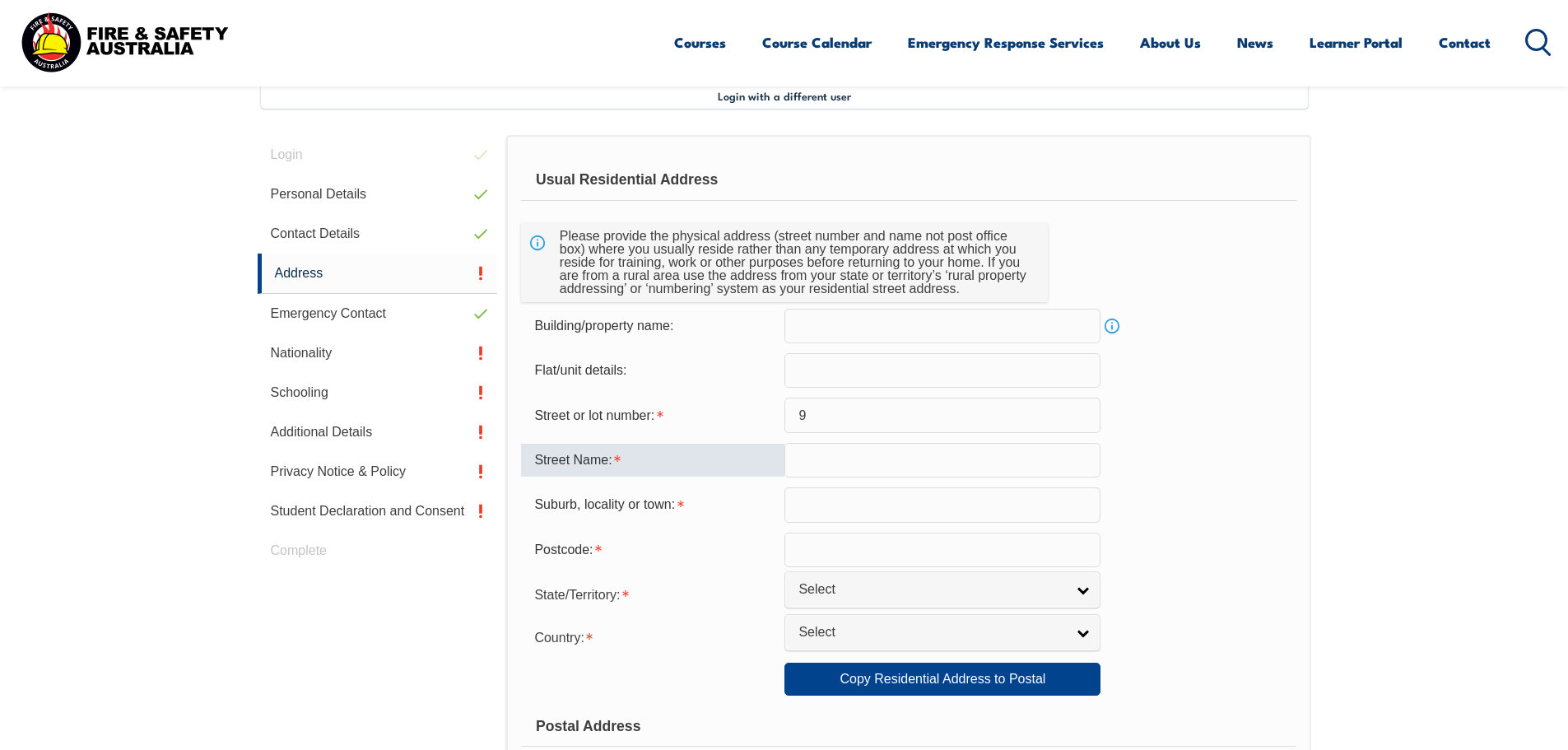
click at [807, 454] on input "text" at bounding box center [943, 460] width 316 height 35
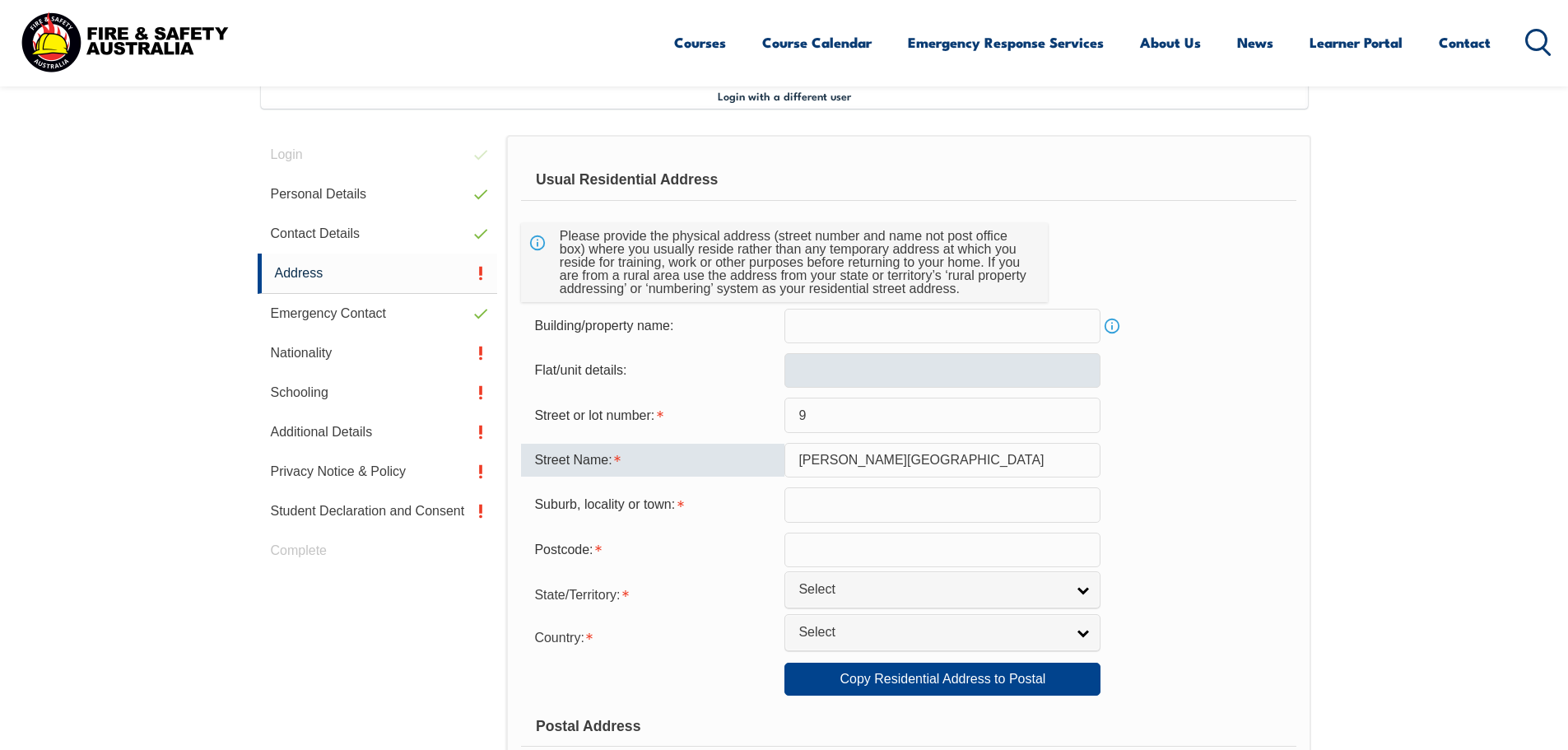
type input "Gerald Street"
click at [851, 387] on input "text" at bounding box center [943, 370] width 316 height 35
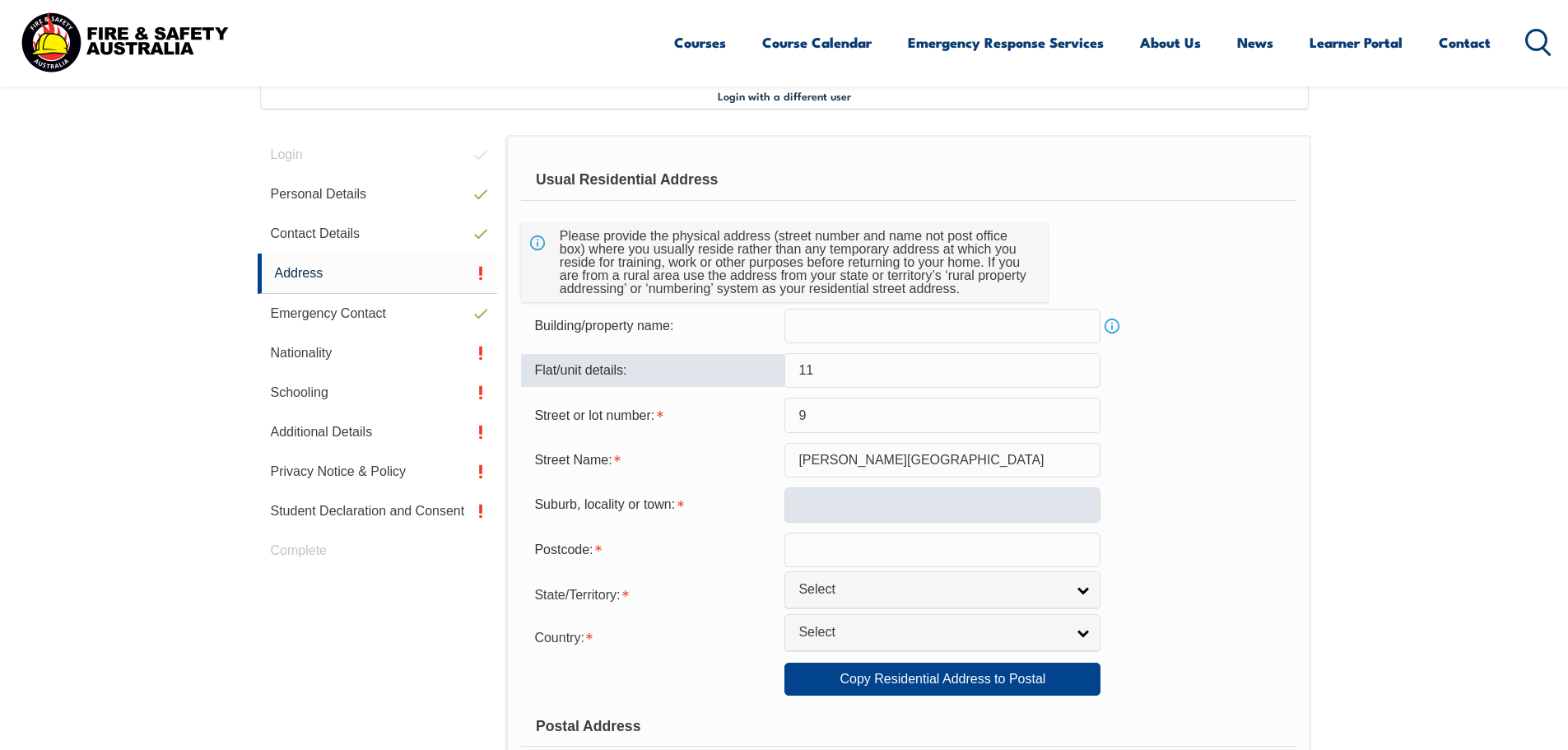
type input "11"
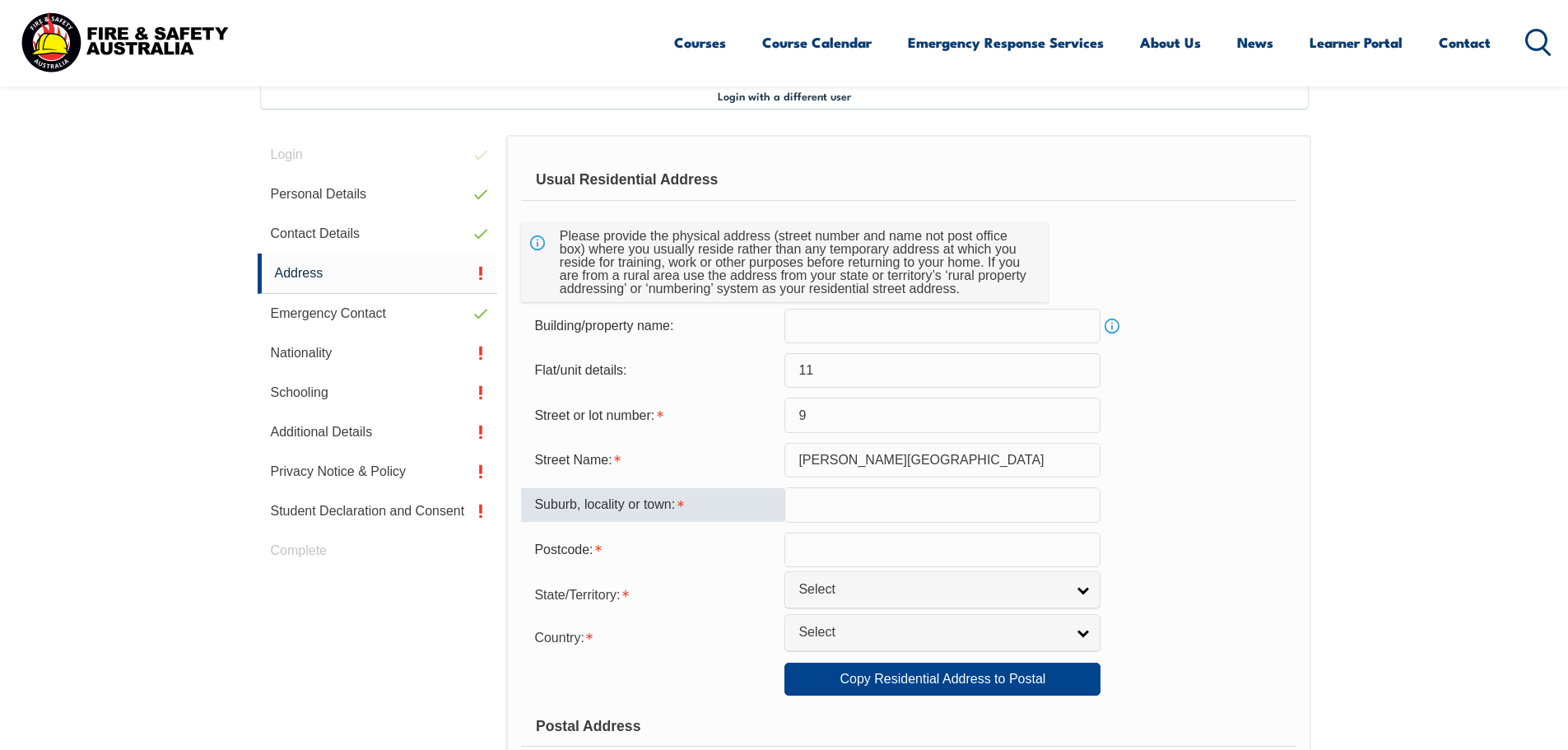
click at [869, 501] on input "text" at bounding box center [943, 504] width 316 height 35
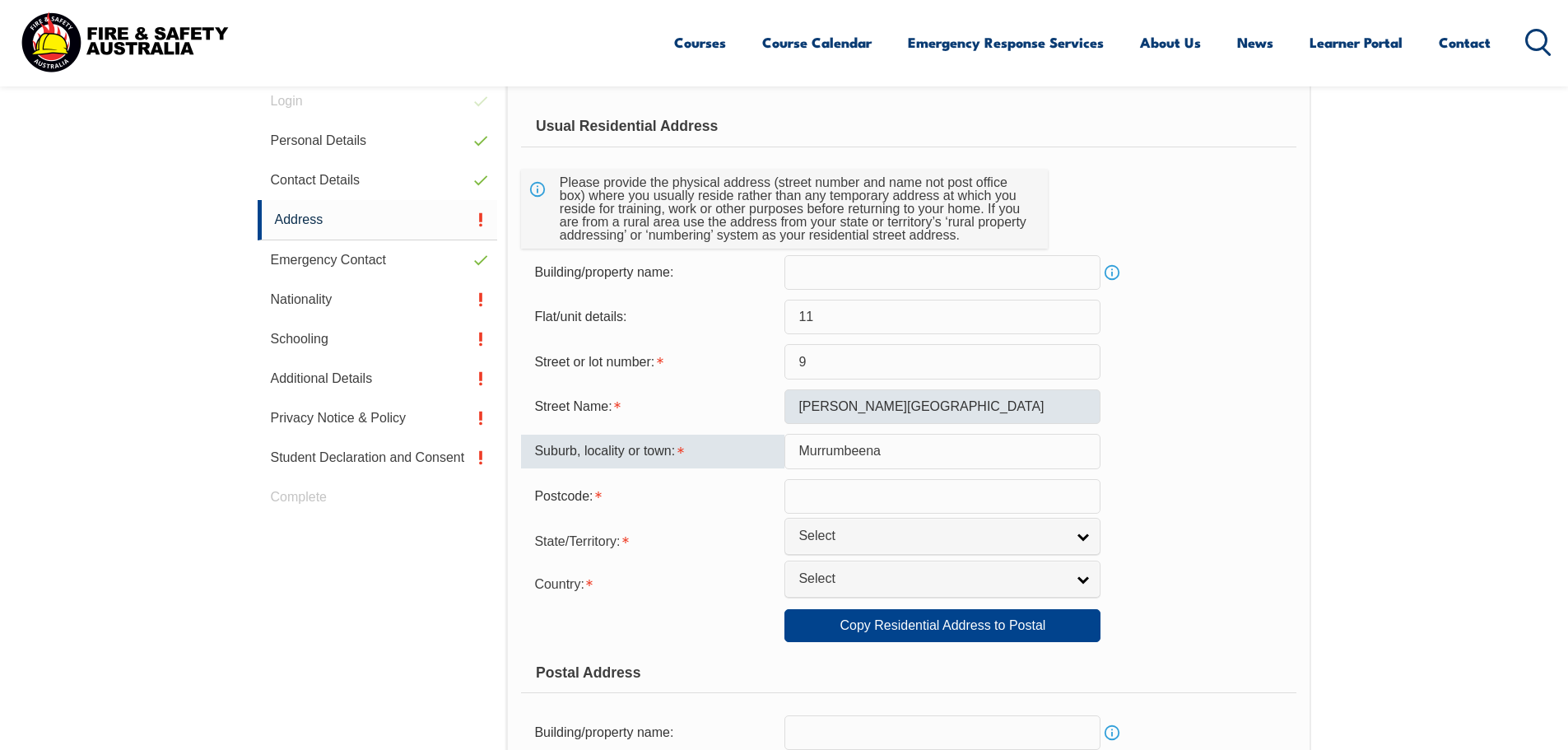
scroll to position [530, 0]
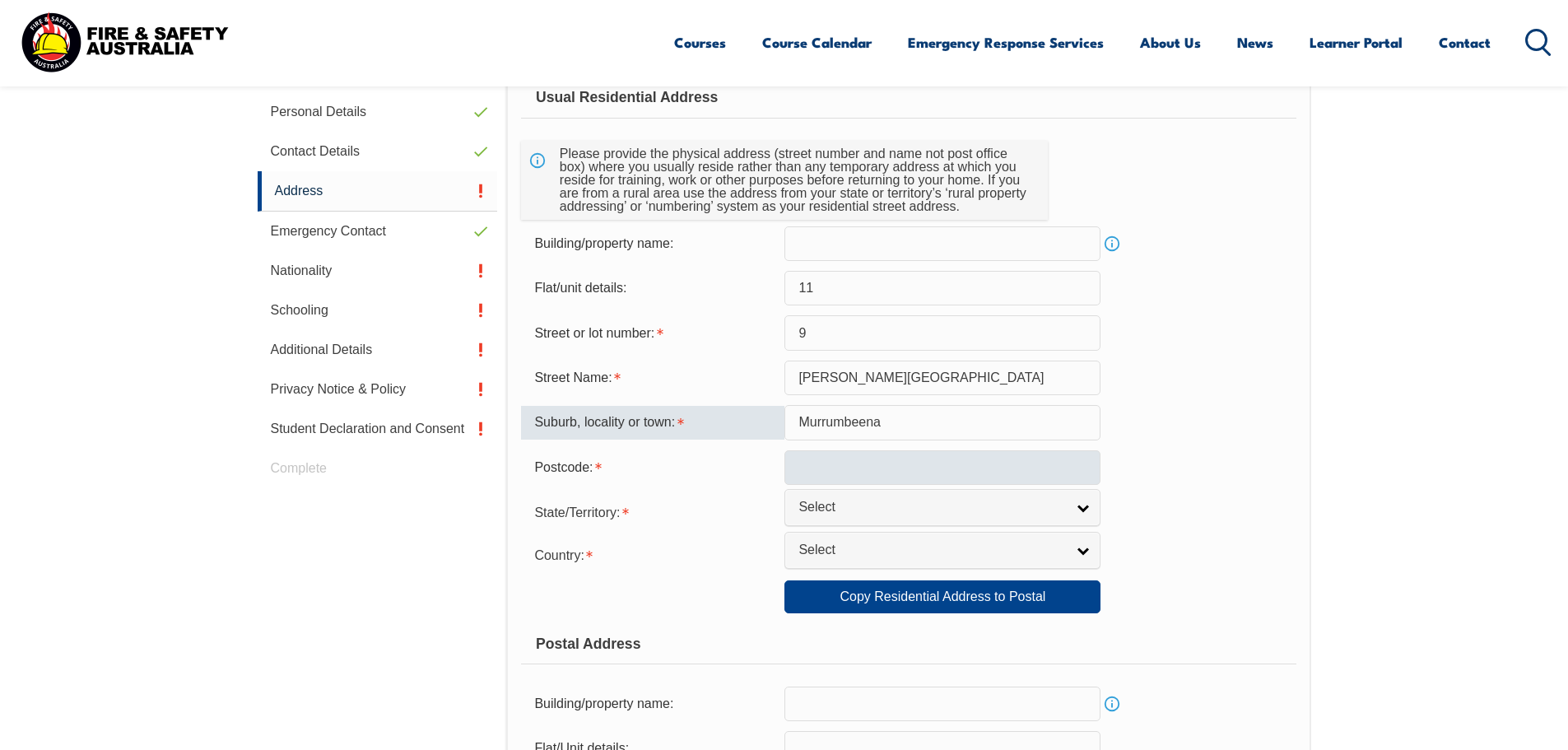
type input "Murrumbeena"
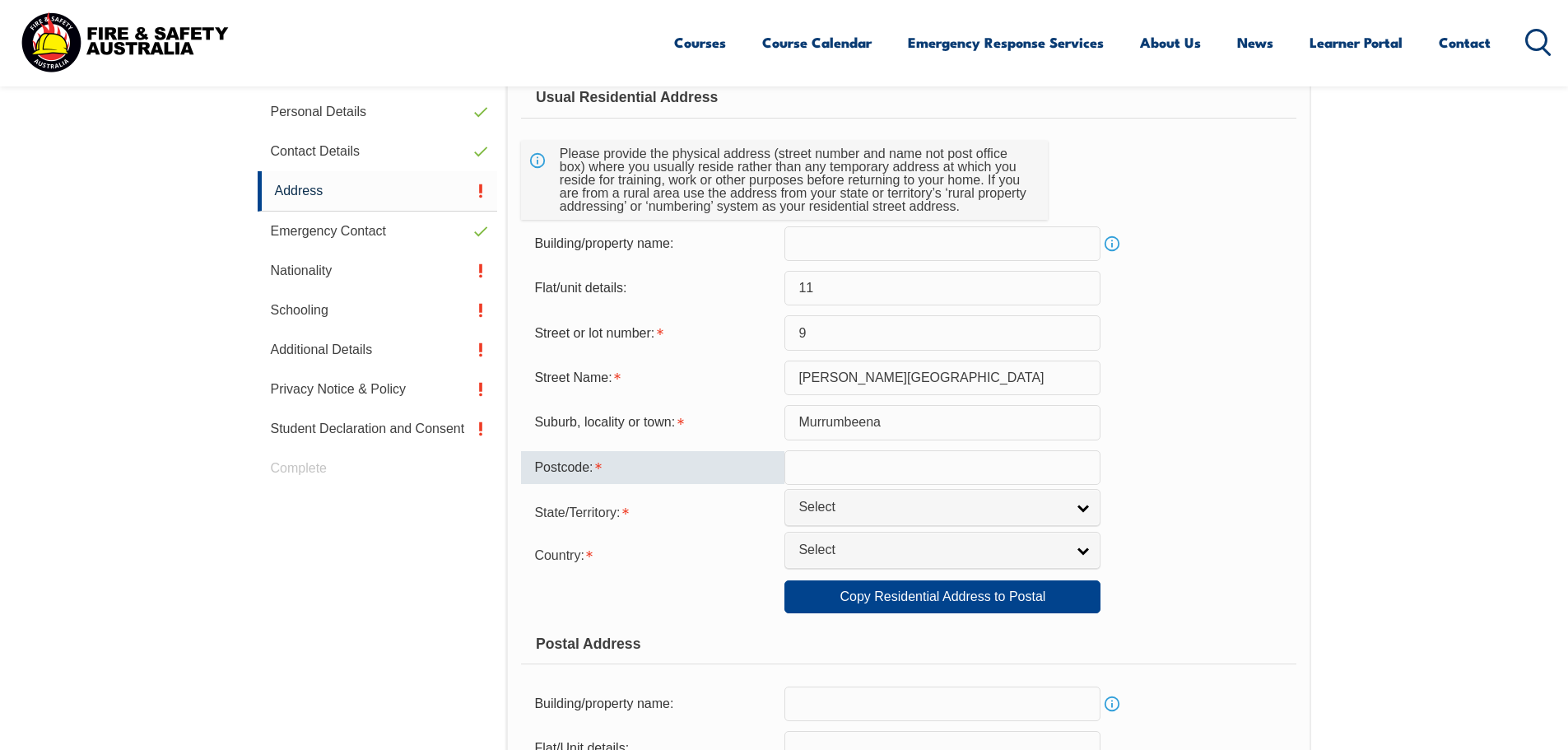
click at [845, 468] on input "text" at bounding box center [943, 467] width 316 height 35
type input "3163"
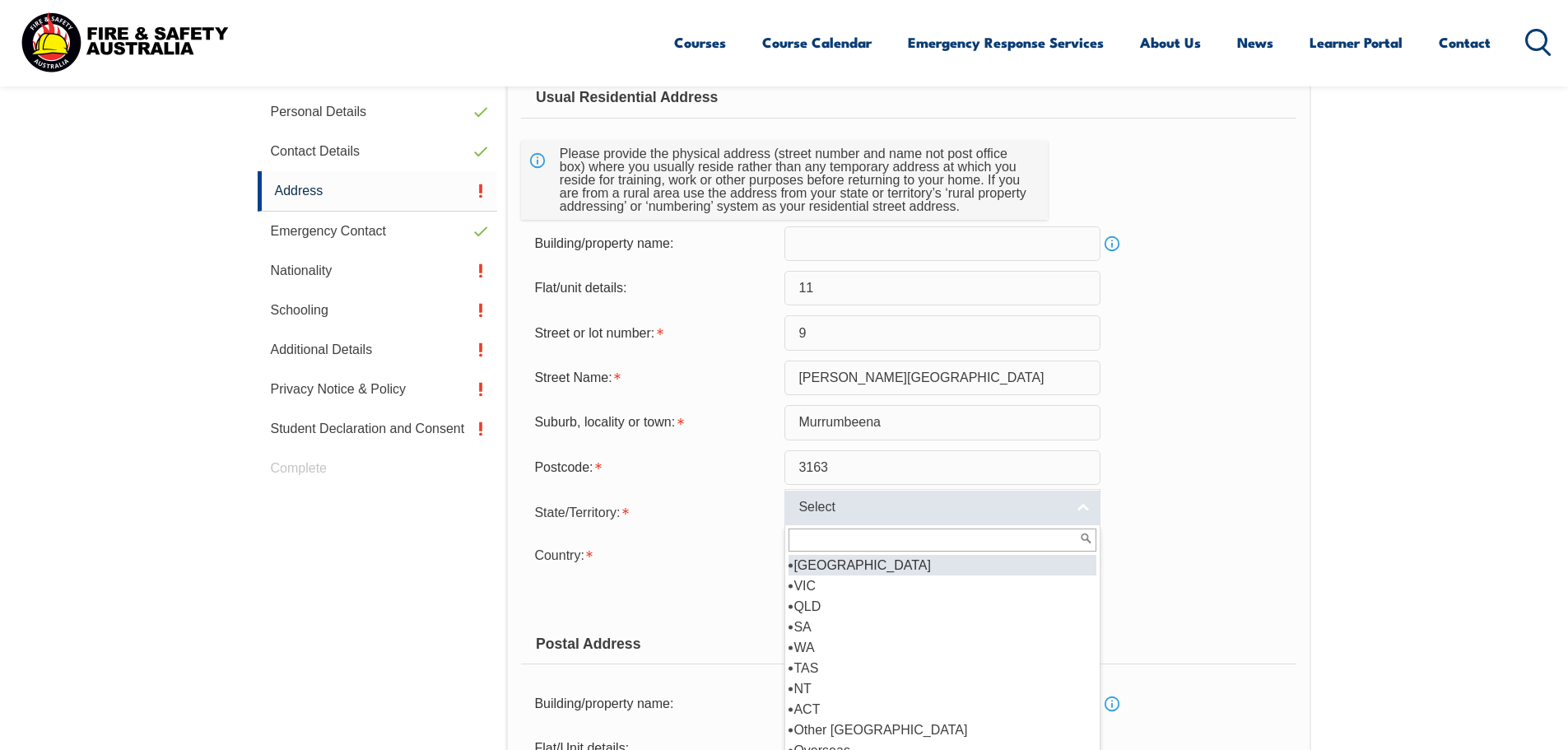
click at [859, 498] on span "Select" at bounding box center [931, 507] width 267 height 17
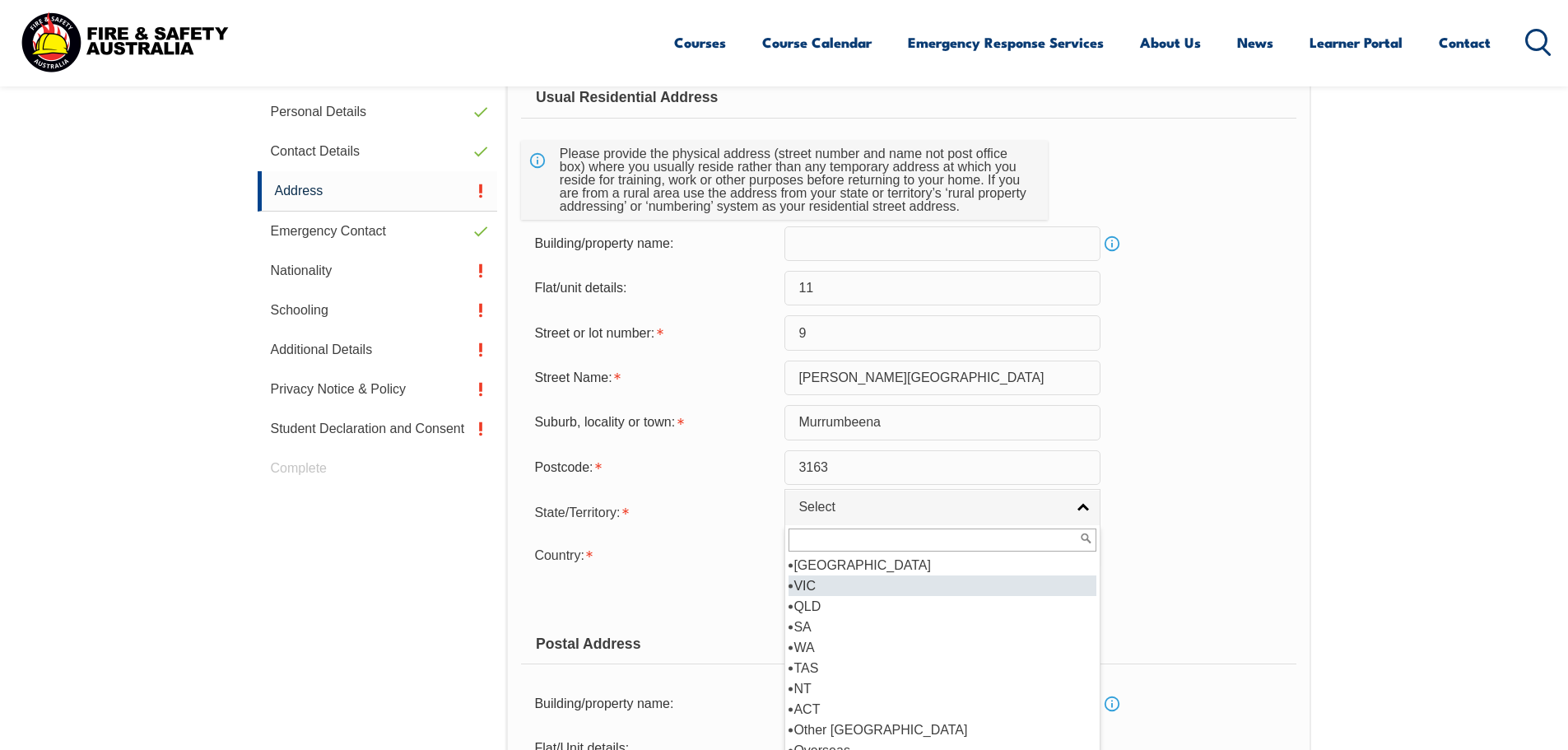
click at [838, 589] on li "VIC" at bounding box center [943, 586] width 308 height 21
select select "VIC"
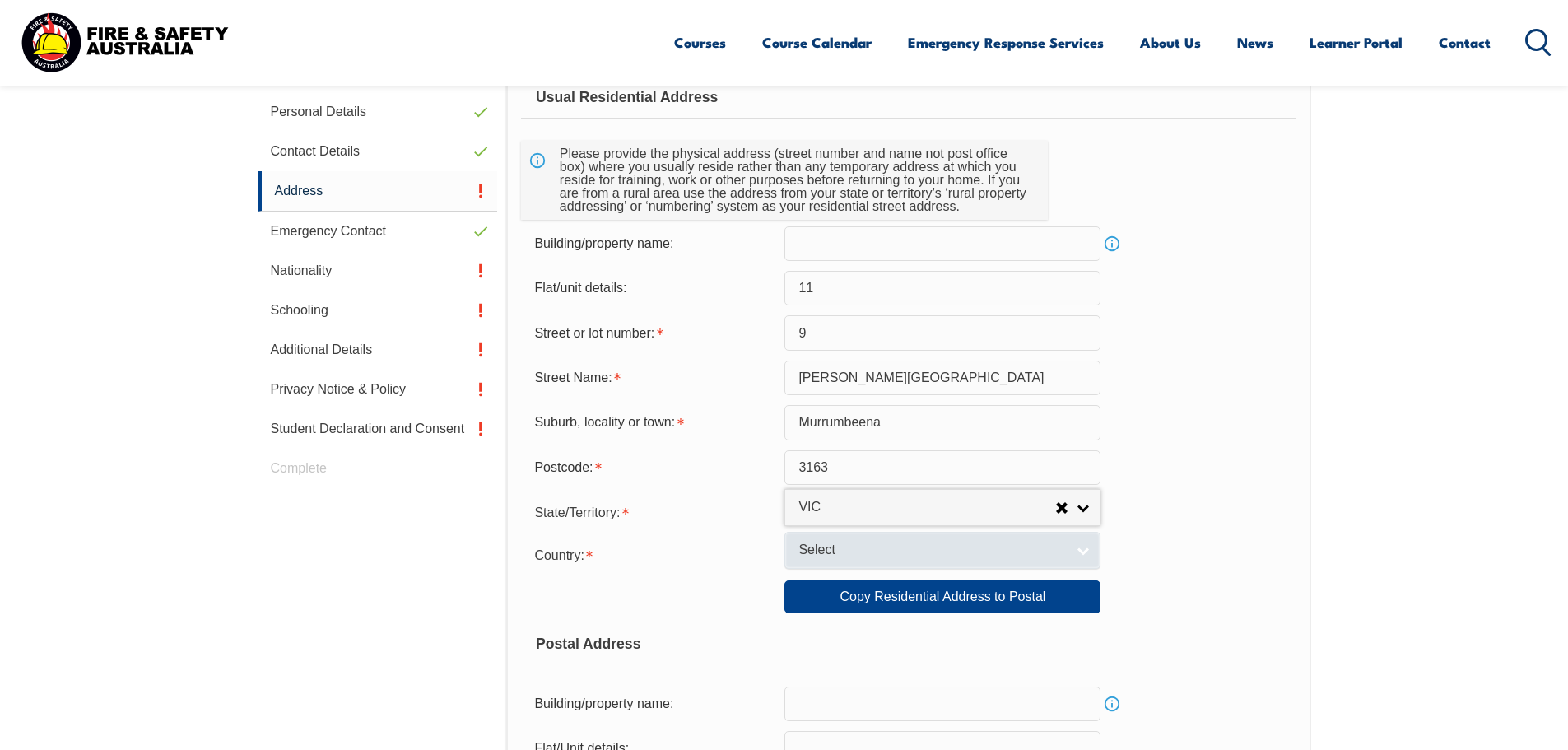
click at [830, 538] on link "Select" at bounding box center [943, 549] width 316 height 37
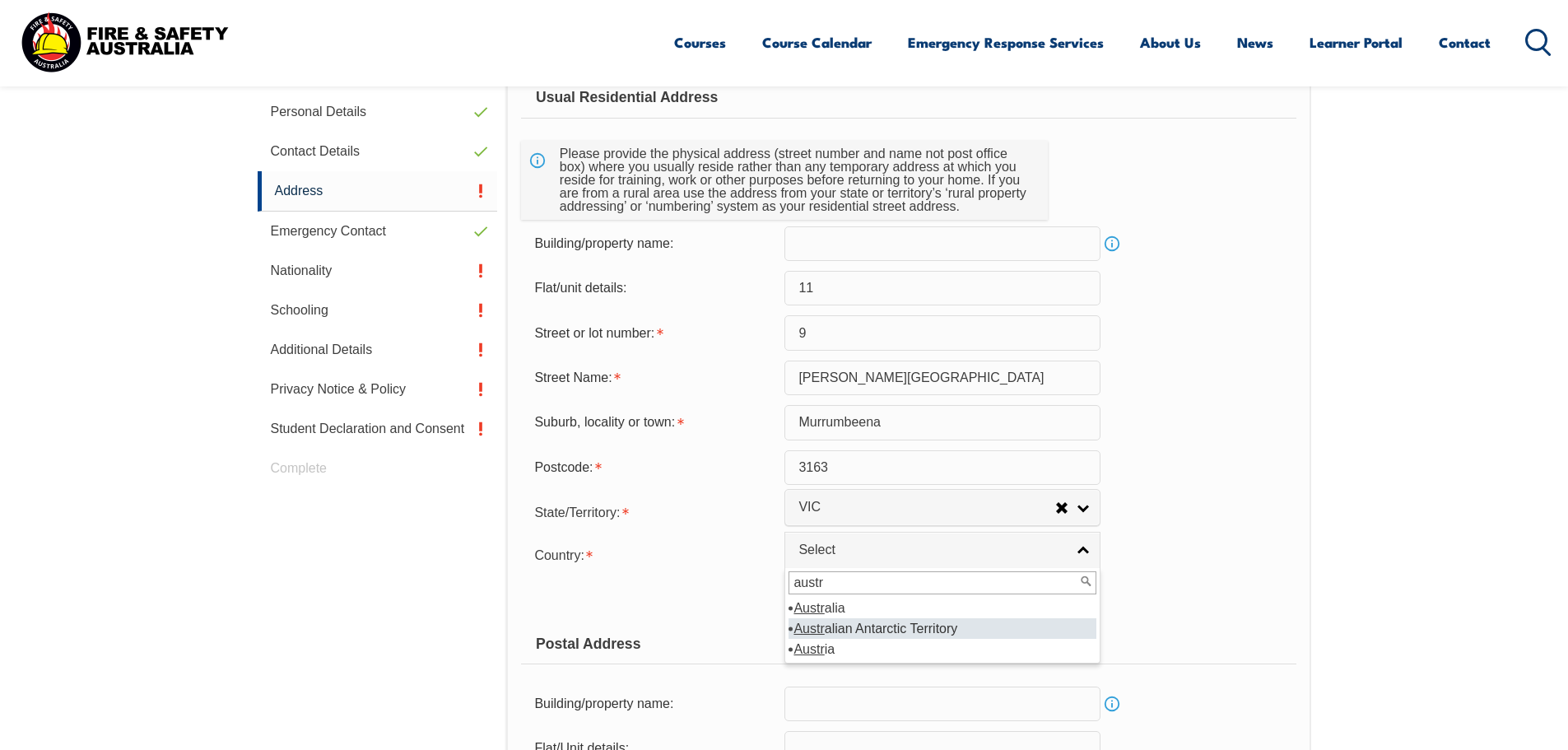
type input "austr"
click at [840, 605] on li "Austr alia" at bounding box center [943, 608] width 308 height 21
select select "1101"
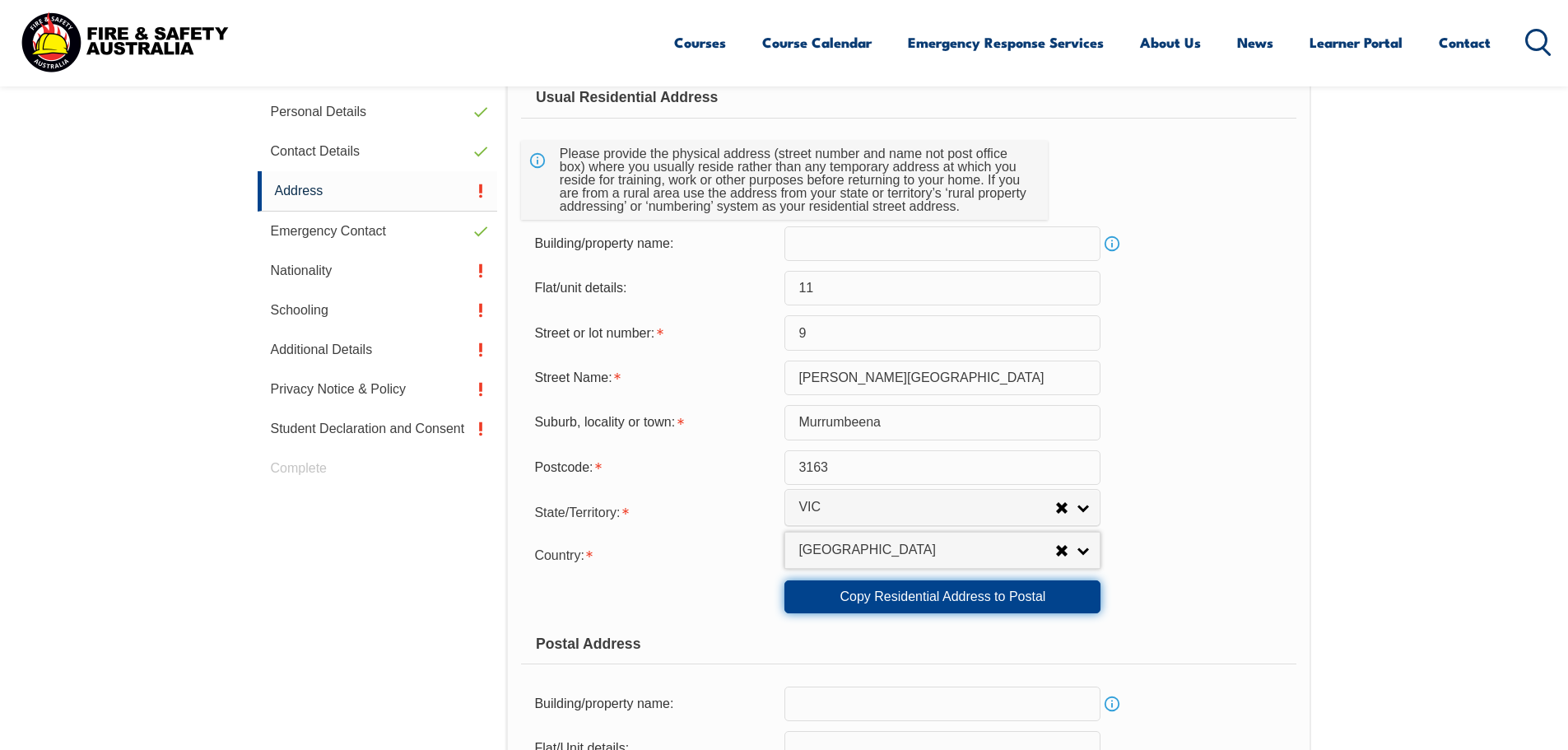
click at [984, 599] on link "Copy Residential Address to Postal" at bounding box center [943, 596] width 316 height 33
type input "11"
type input "9"
type input "Gerald Street"
type input "Murrumbeena"
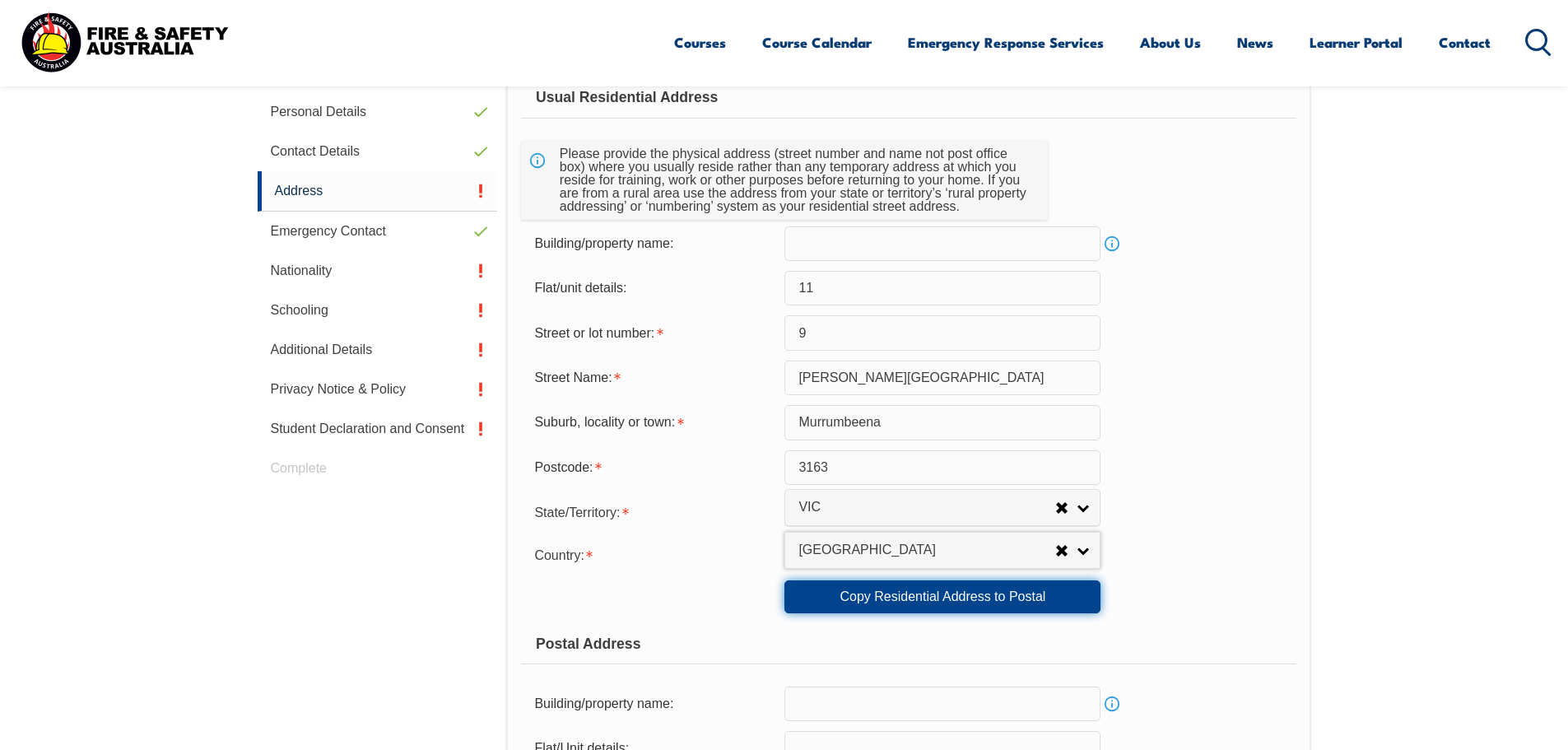
select select "VIC"
type input "3163"
select select "1101"
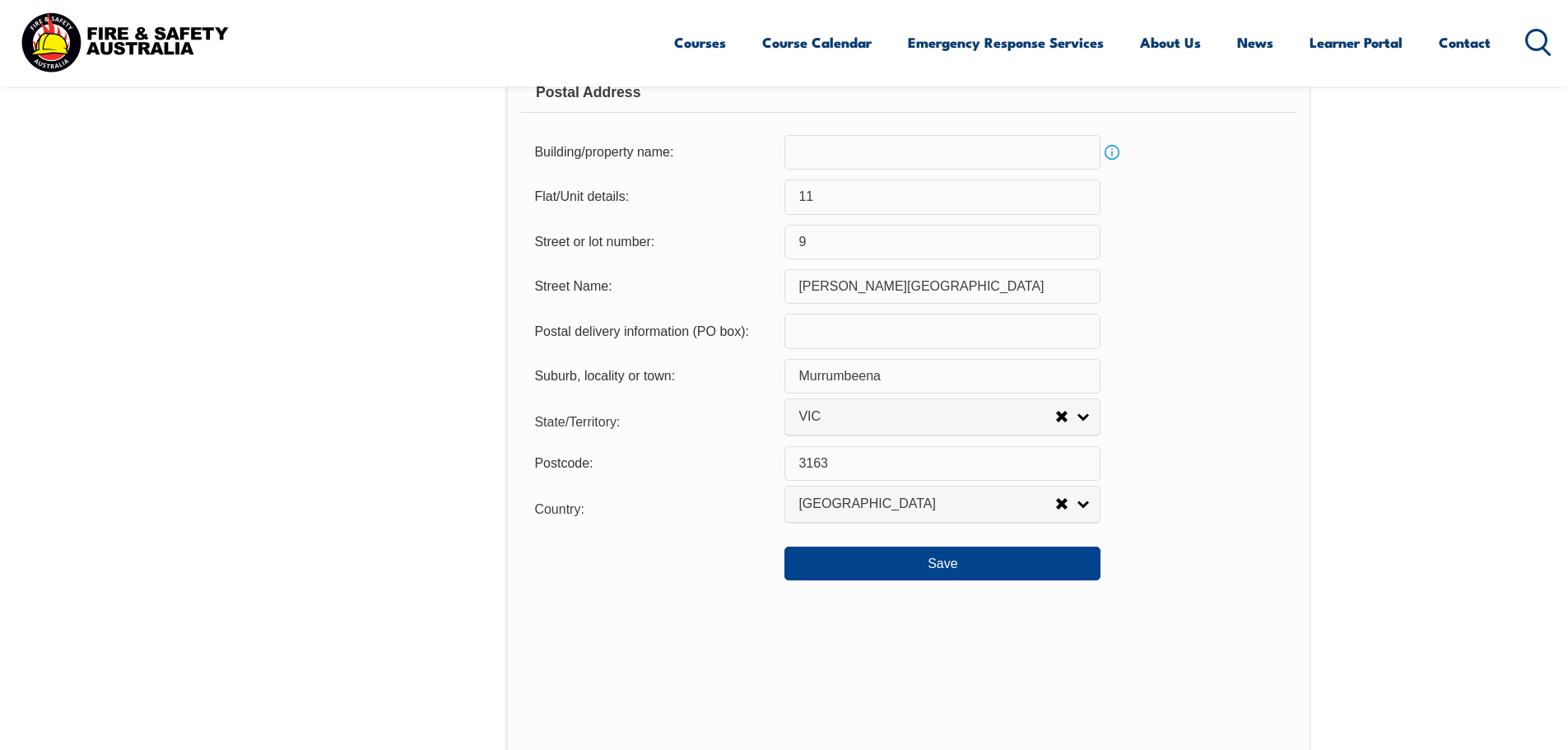
scroll to position [1189, 0]
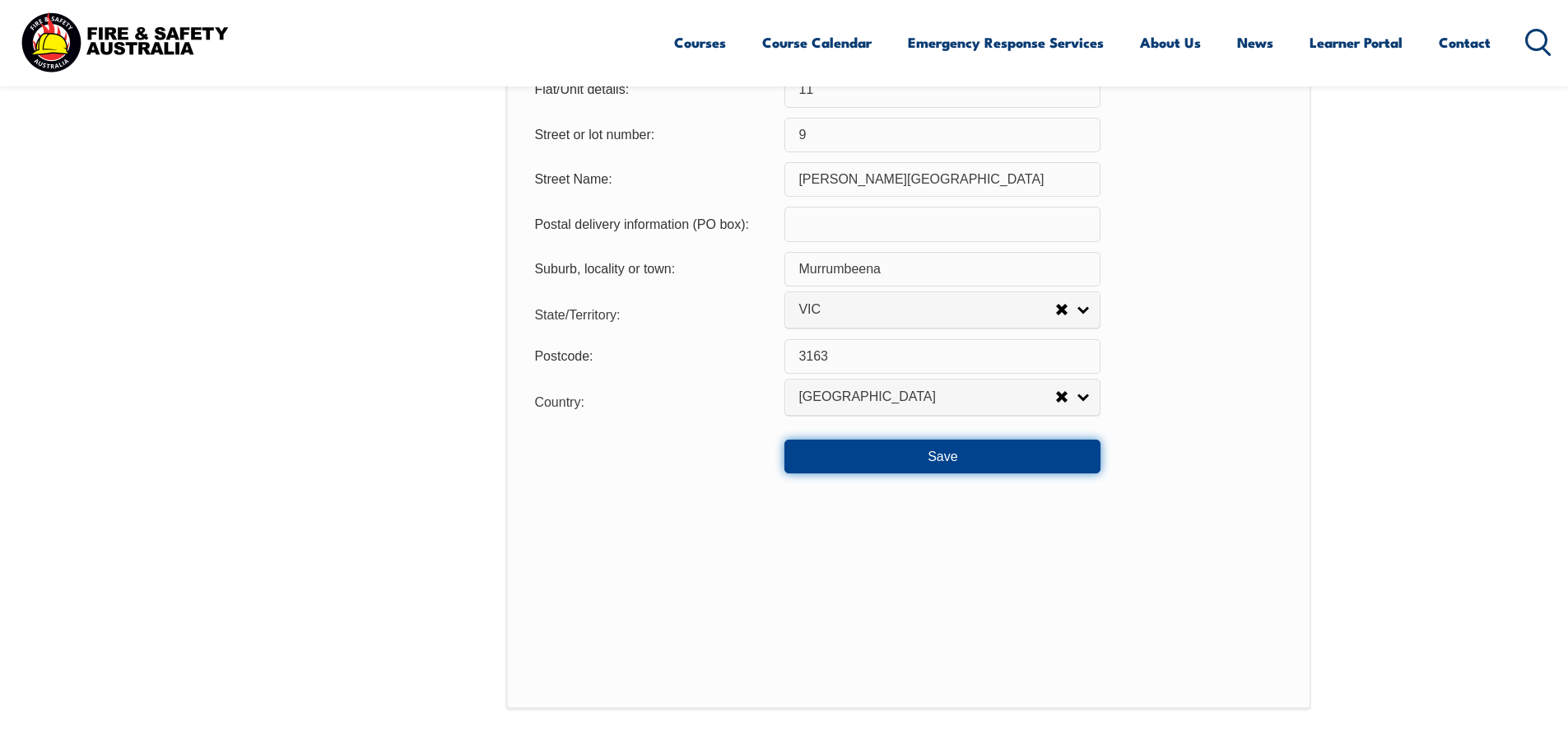
click at [963, 451] on button "Save" at bounding box center [943, 455] width 316 height 33
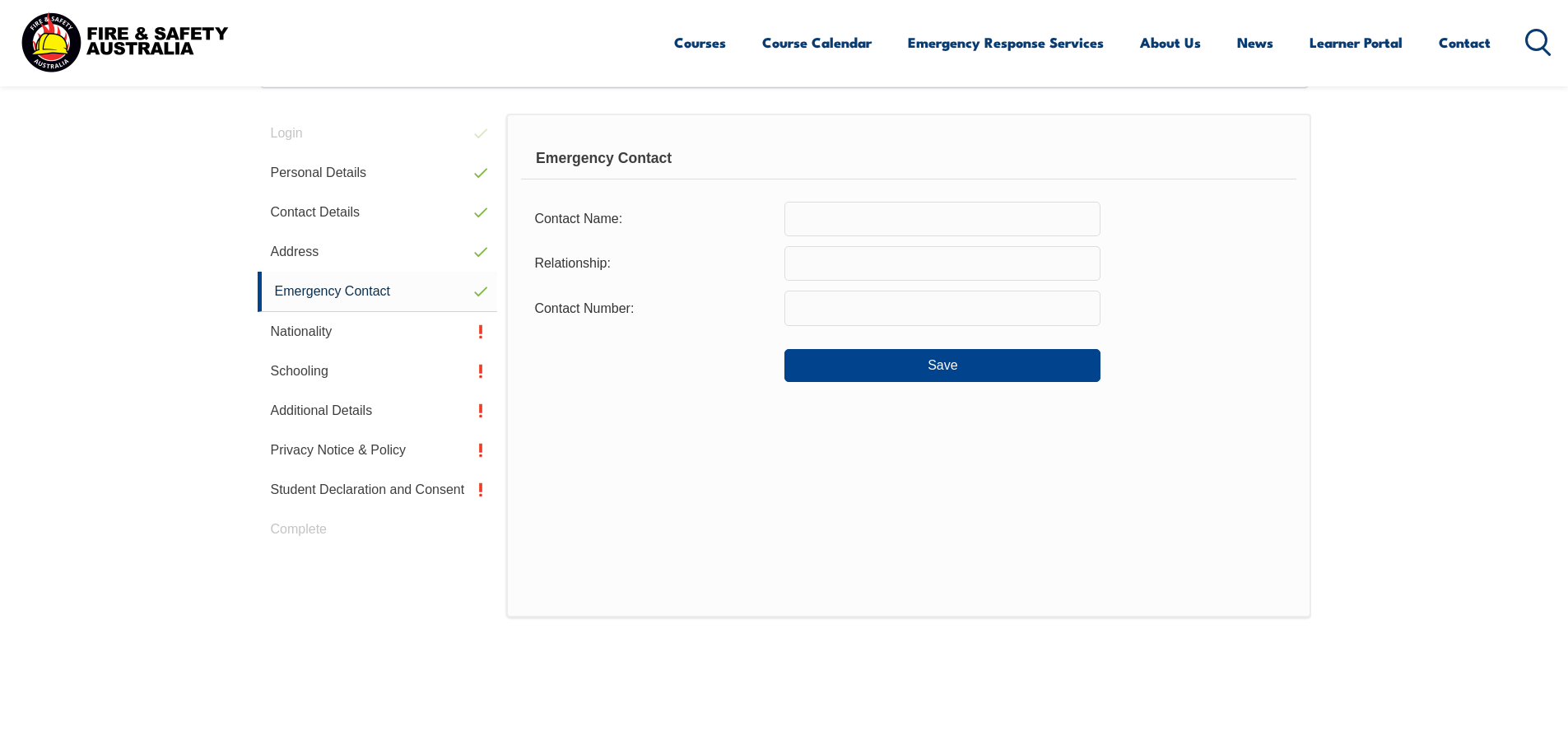
scroll to position [449, 0]
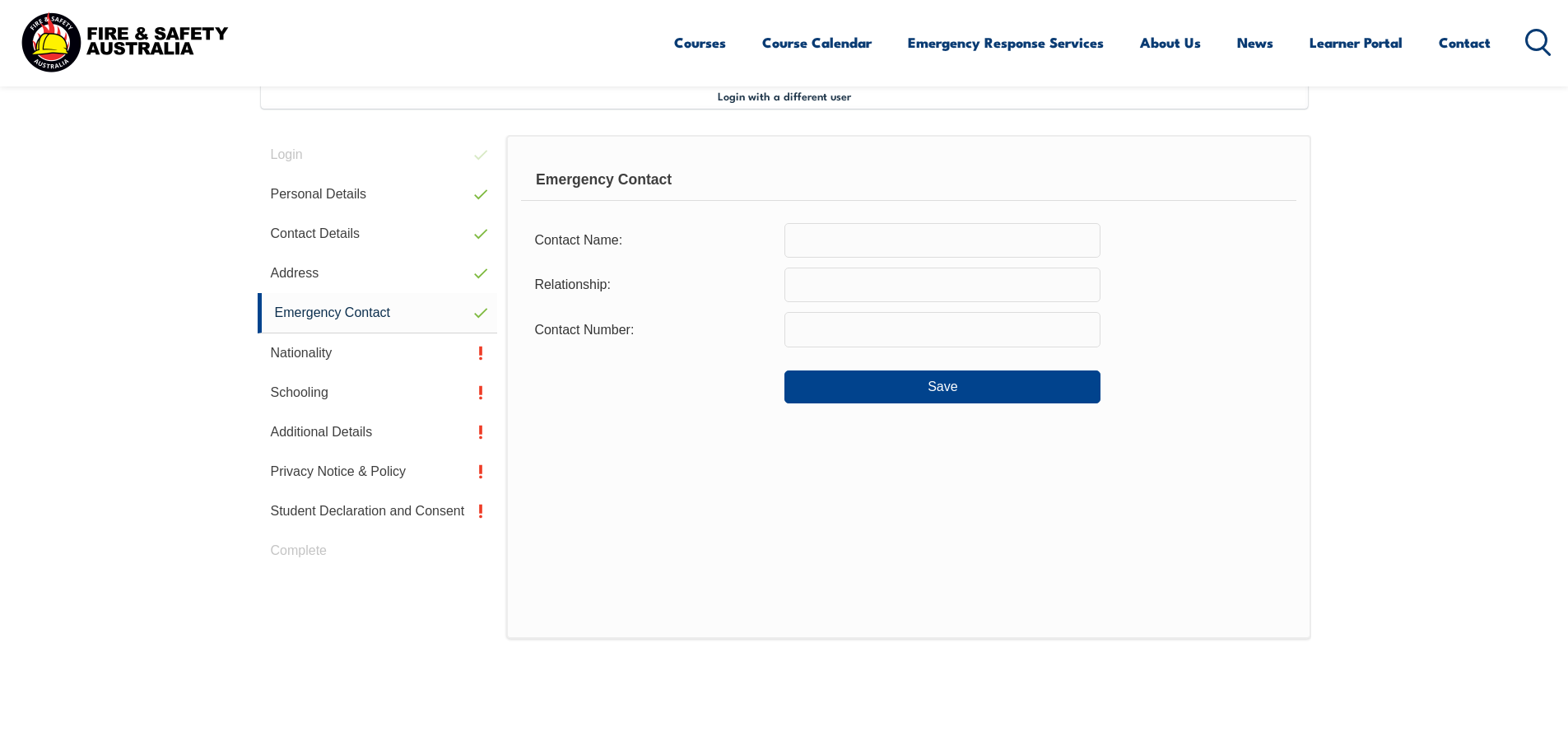
click at [875, 235] on input "text" at bounding box center [943, 240] width 316 height 35
type input "Angela Saykao"
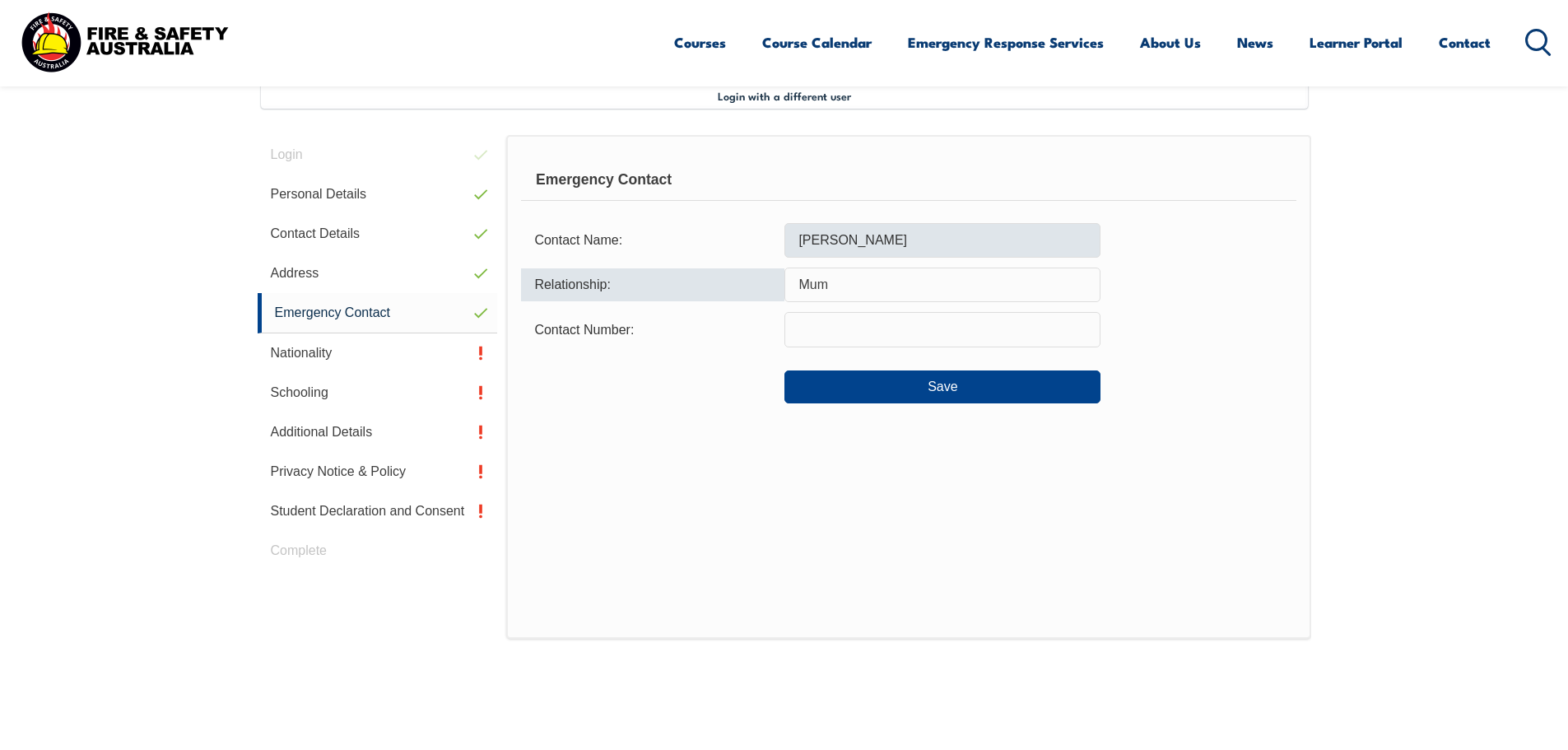
type input "Mum"
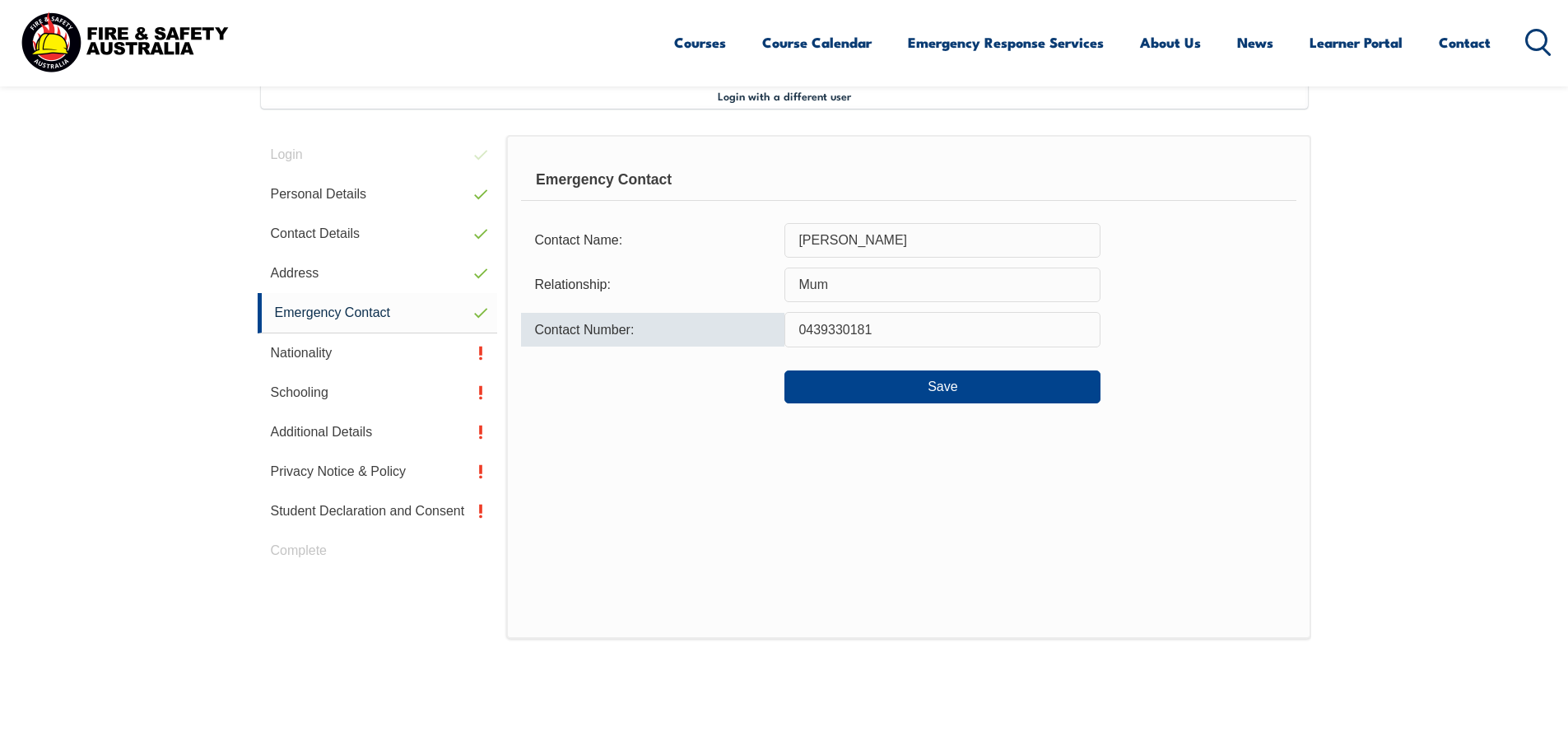
type input "0439330181"
click at [936, 376] on button "Save" at bounding box center [943, 387] width 316 height 33
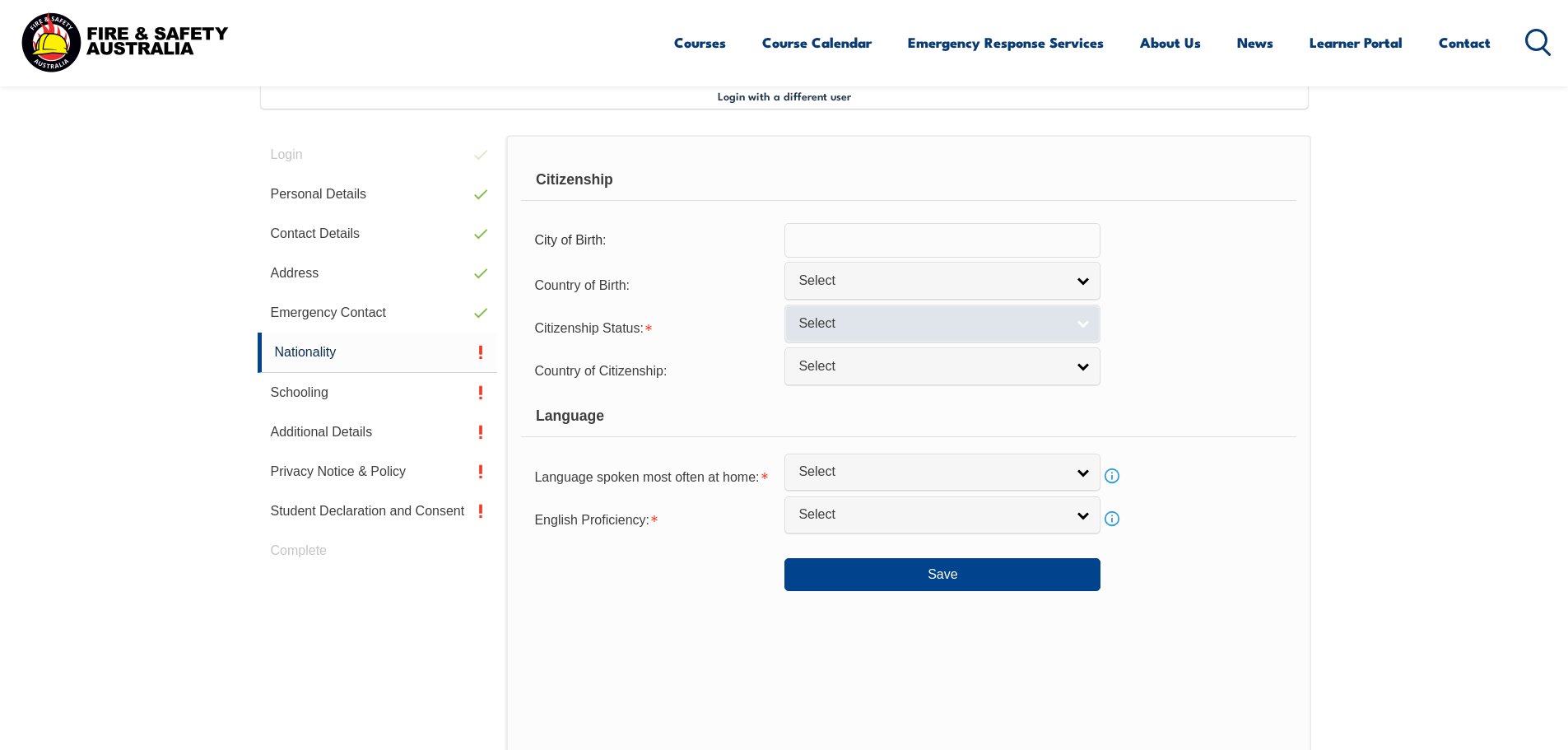
click at [930, 321] on span "Select" at bounding box center [931, 324] width 267 height 17
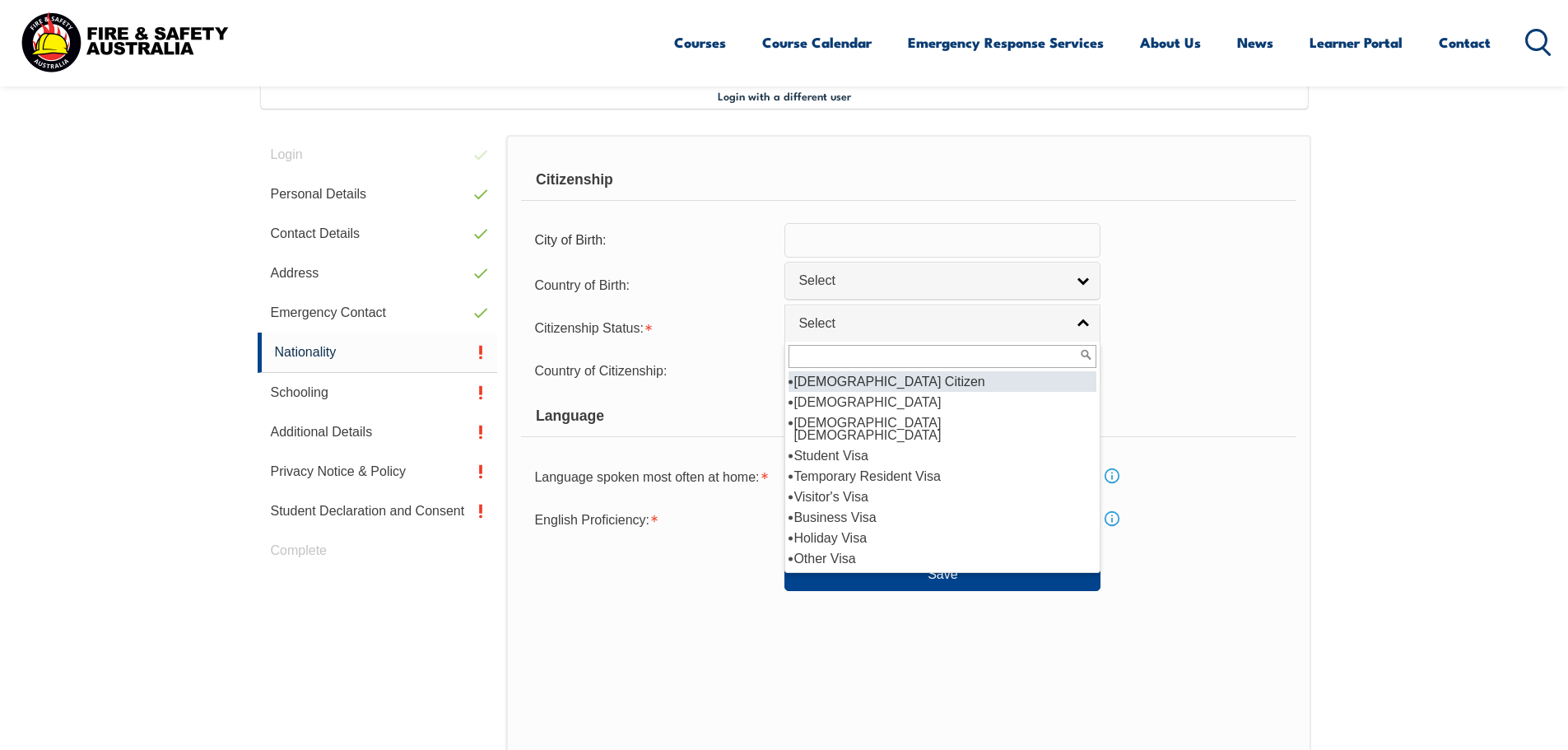
click at [932, 379] on li "[DEMOGRAPHIC_DATA] Citizen" at bounding box center [943, 381] width 308 height 21
select select "1"
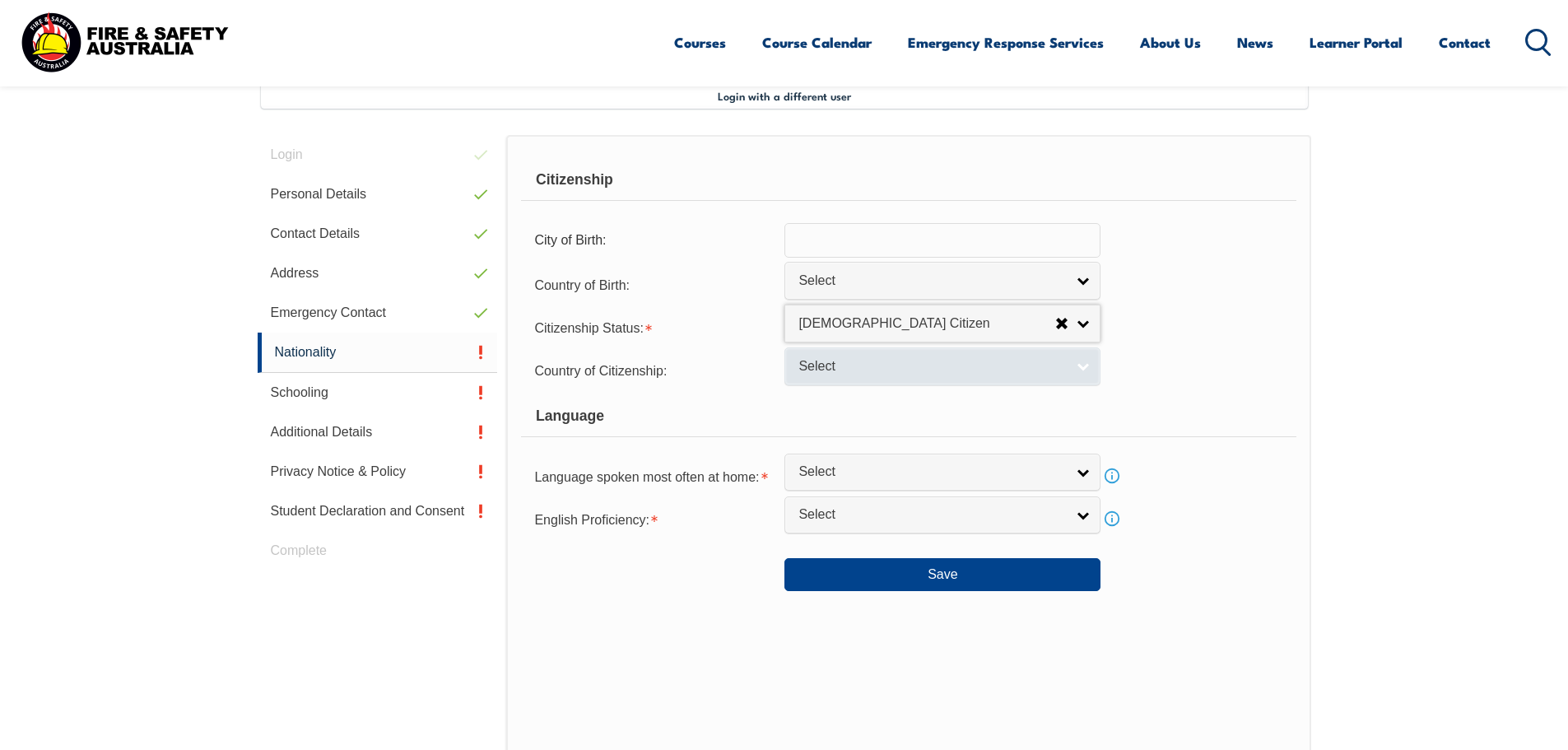
click at [929, 378] on link "Select" at bounding box center [943, 365] width 316 height 37
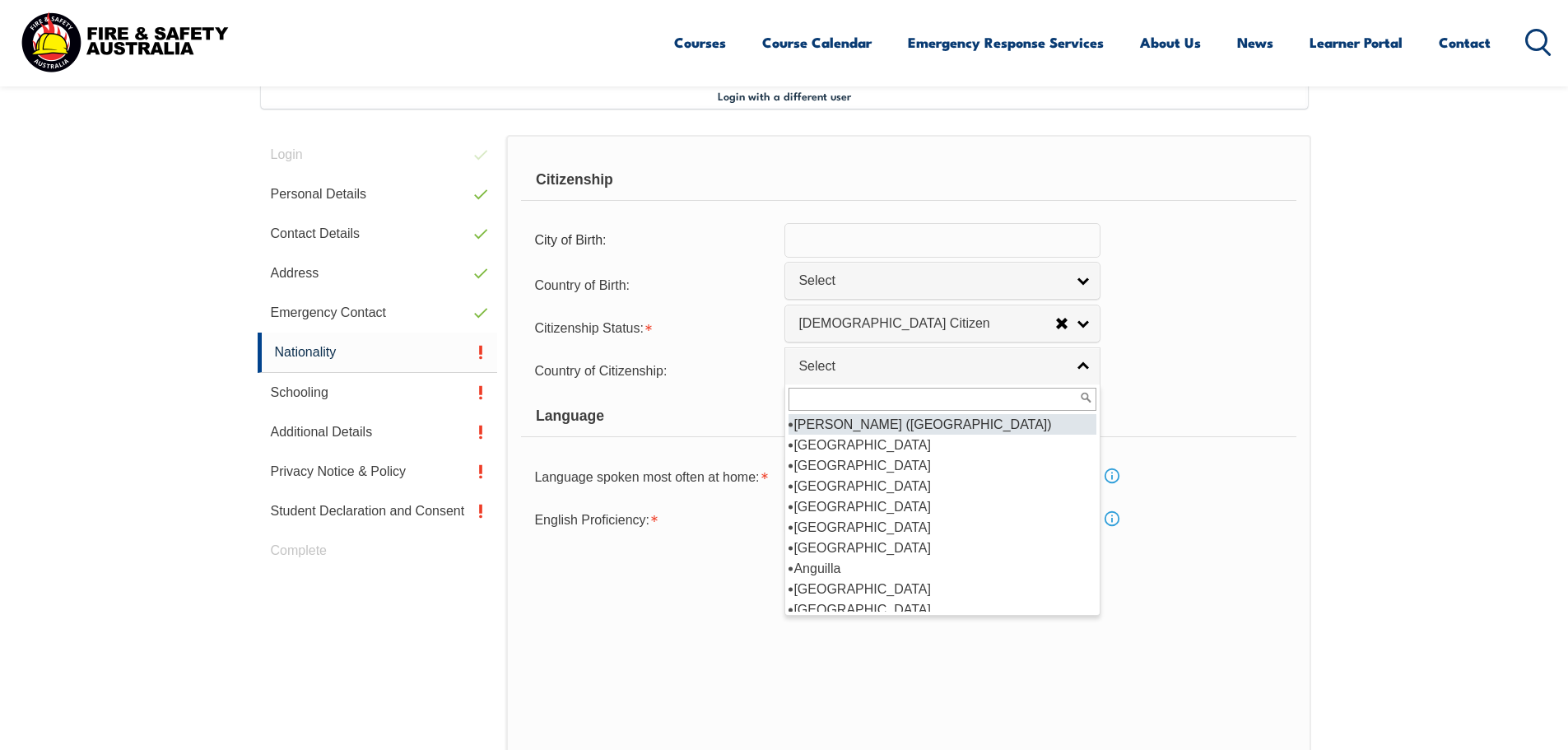
click at [1292, 344] on form "Citizenship City of Birth: Country of Birth: Adelie Land (France) Afghanistan A…" at bounding box center [908, 375] width 775 height 431
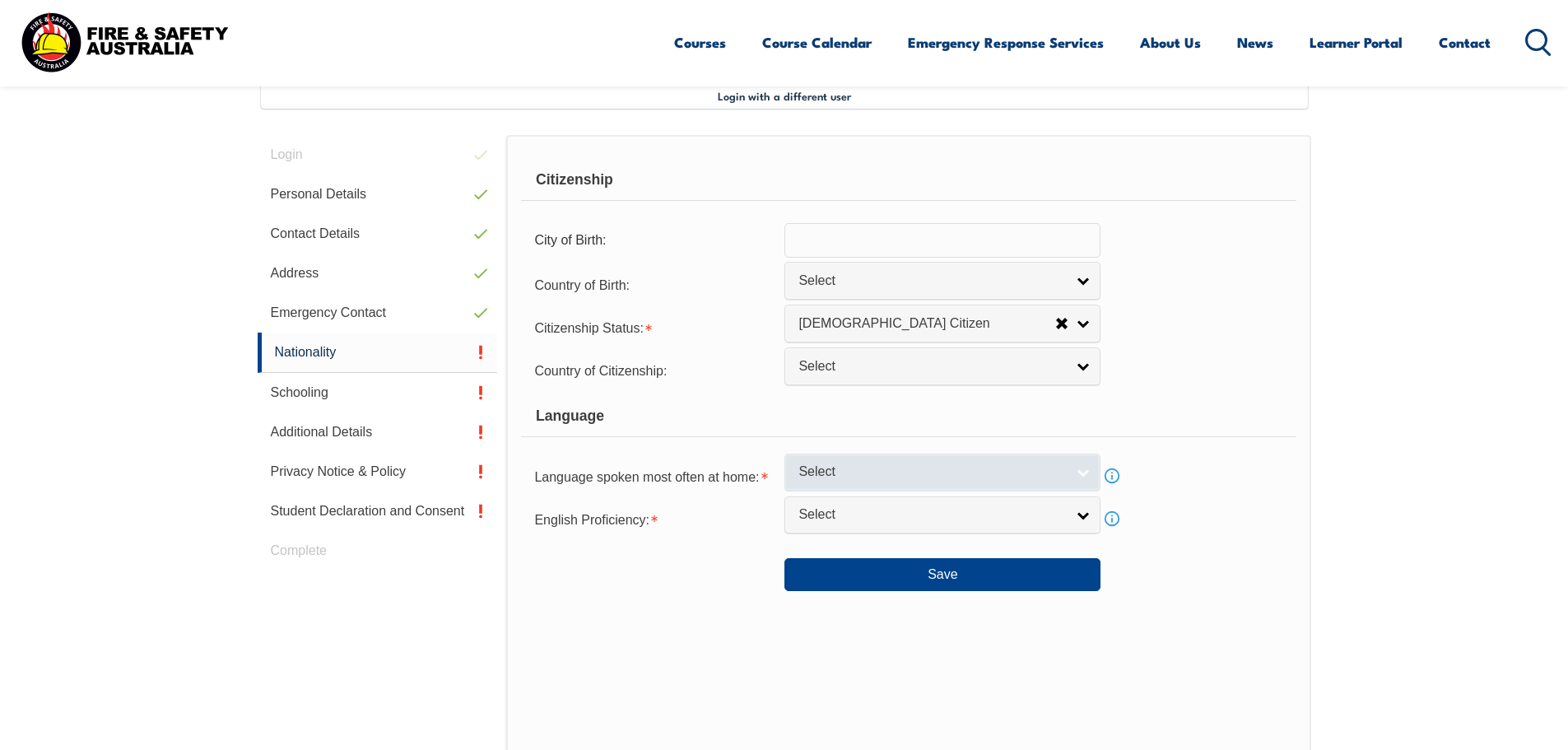
click at [915, 486] on link "Select" at bounding box center [943, 471] width 316 height 37
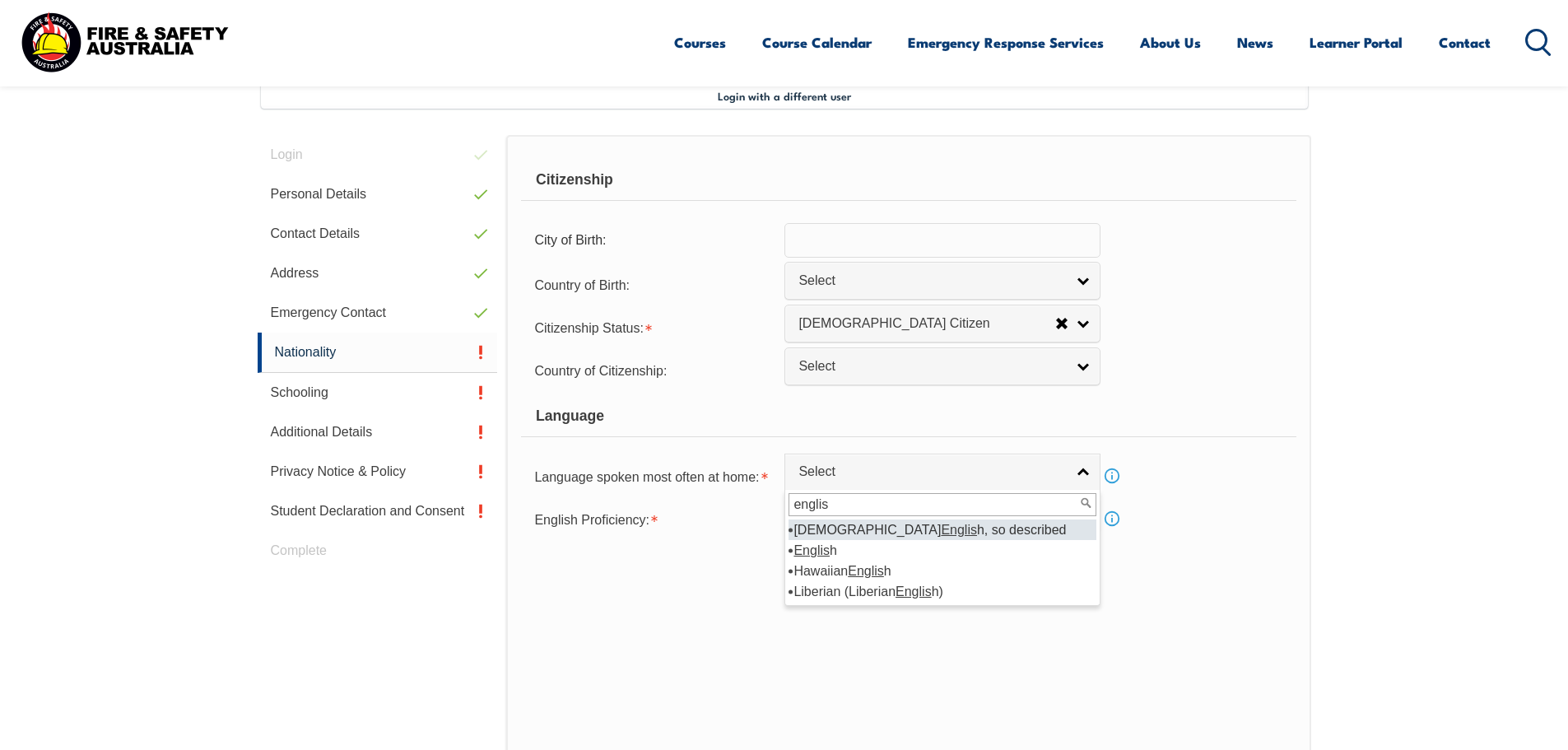
type input "englis"
click at [833, 544] on li "Englis h" at bounding box center [943, 550] width 308 height 21
select select "1201"
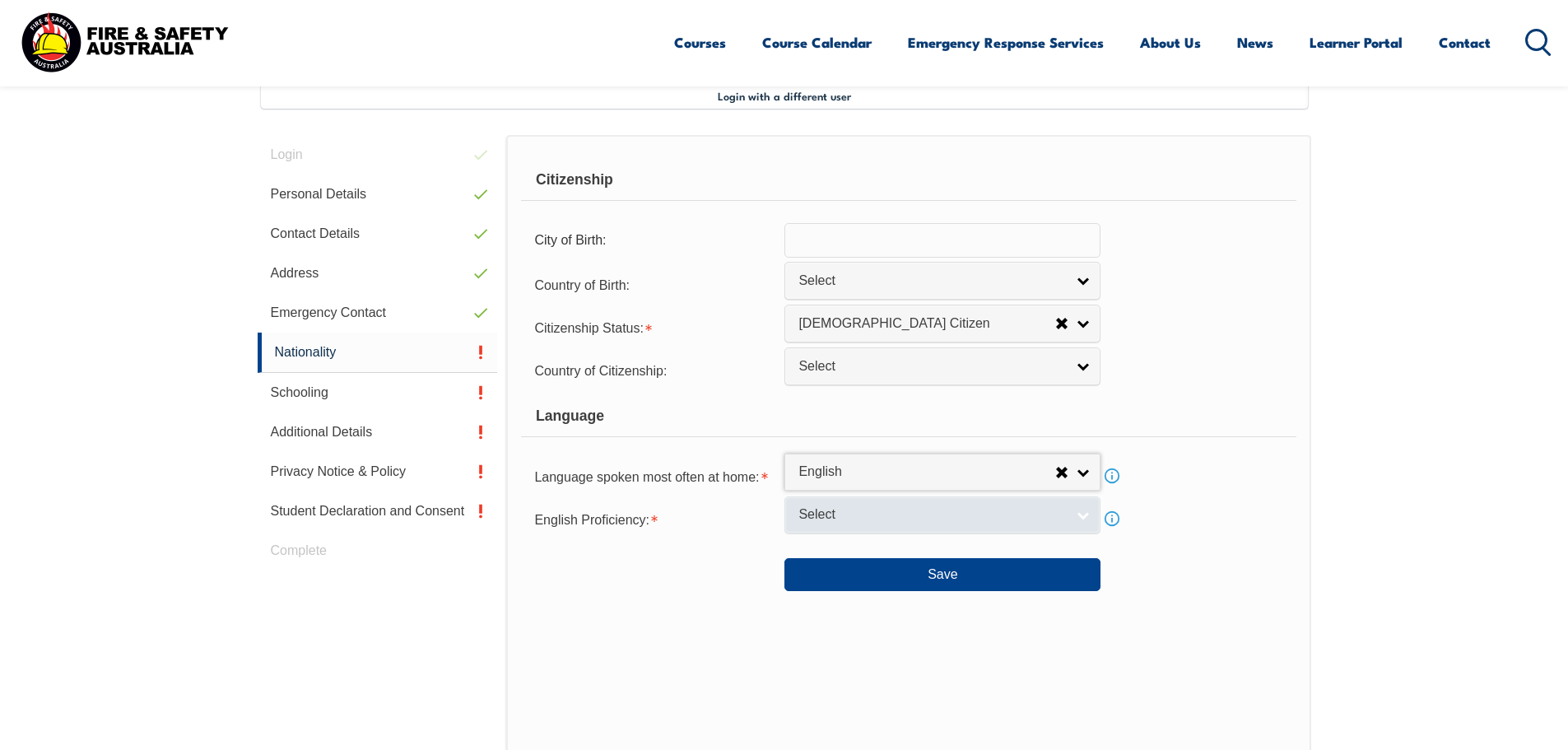
click at [830, 524] on link "Select" at bounding box center [943, 514] width 316 height 37
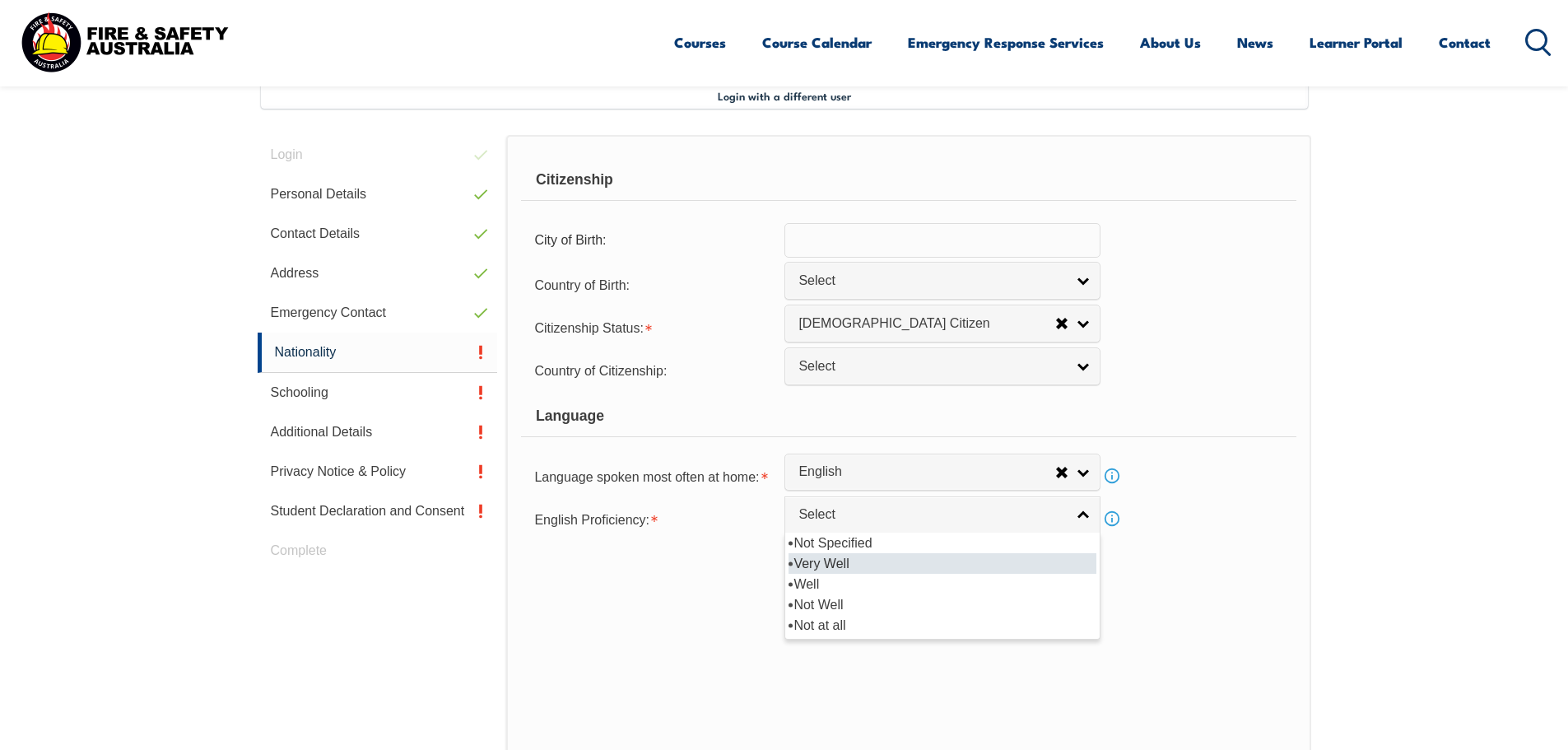
click at [884, 558] on li "Very Well" at bounding box center [943, 563] width 308 height 21
select select "1"
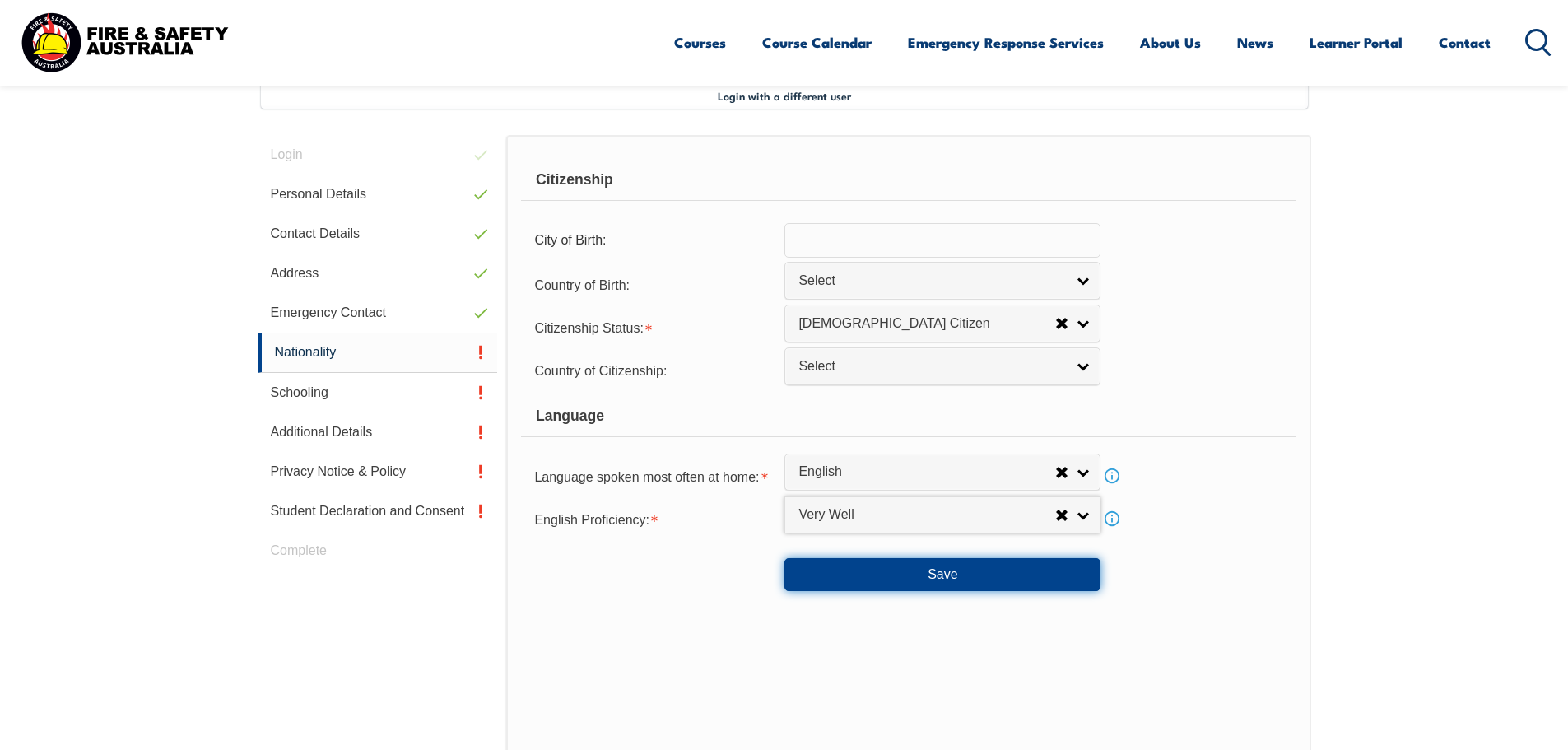
click at [892, 571] on button "Save" at bounding box center [943, 574] width 316 height 33
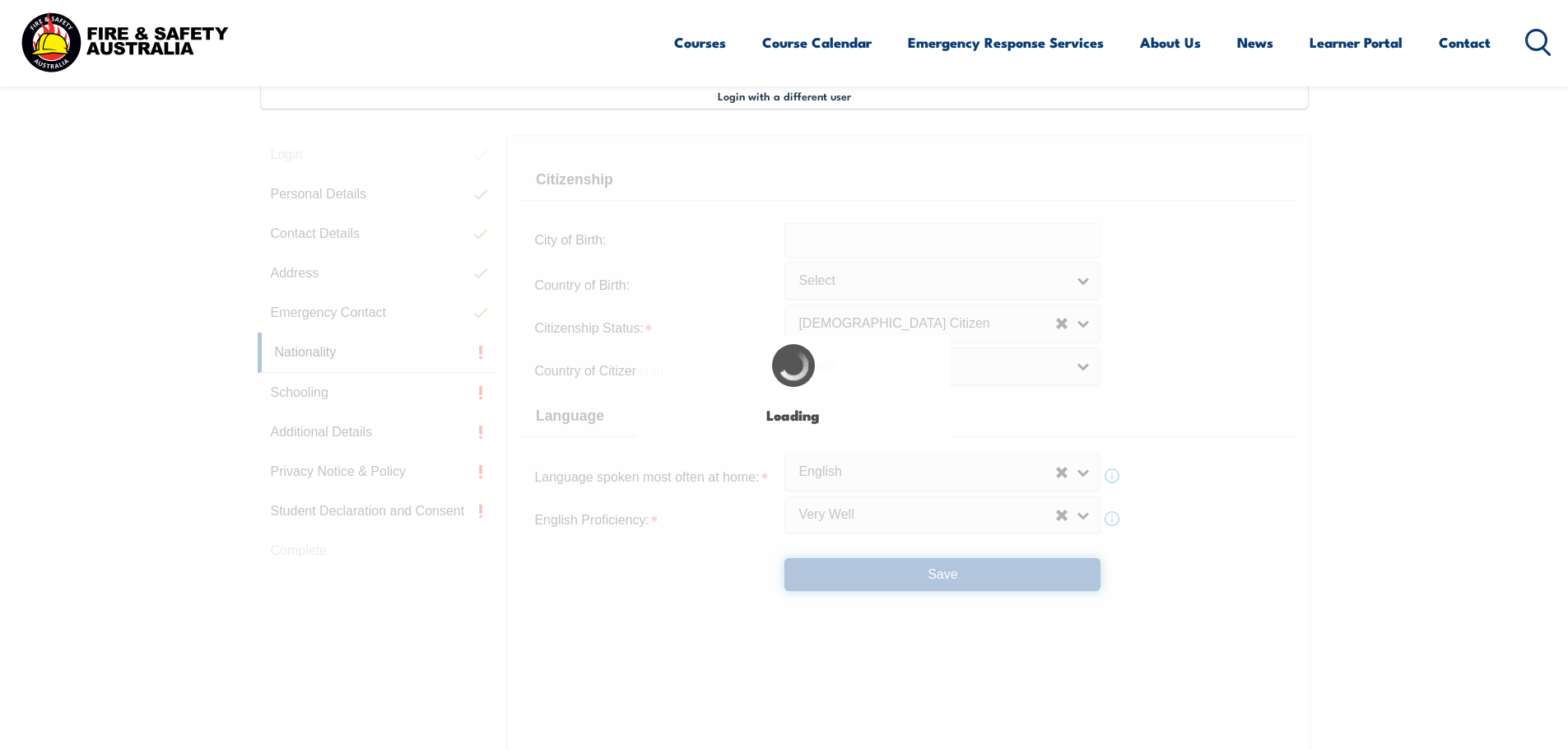
select select "false"
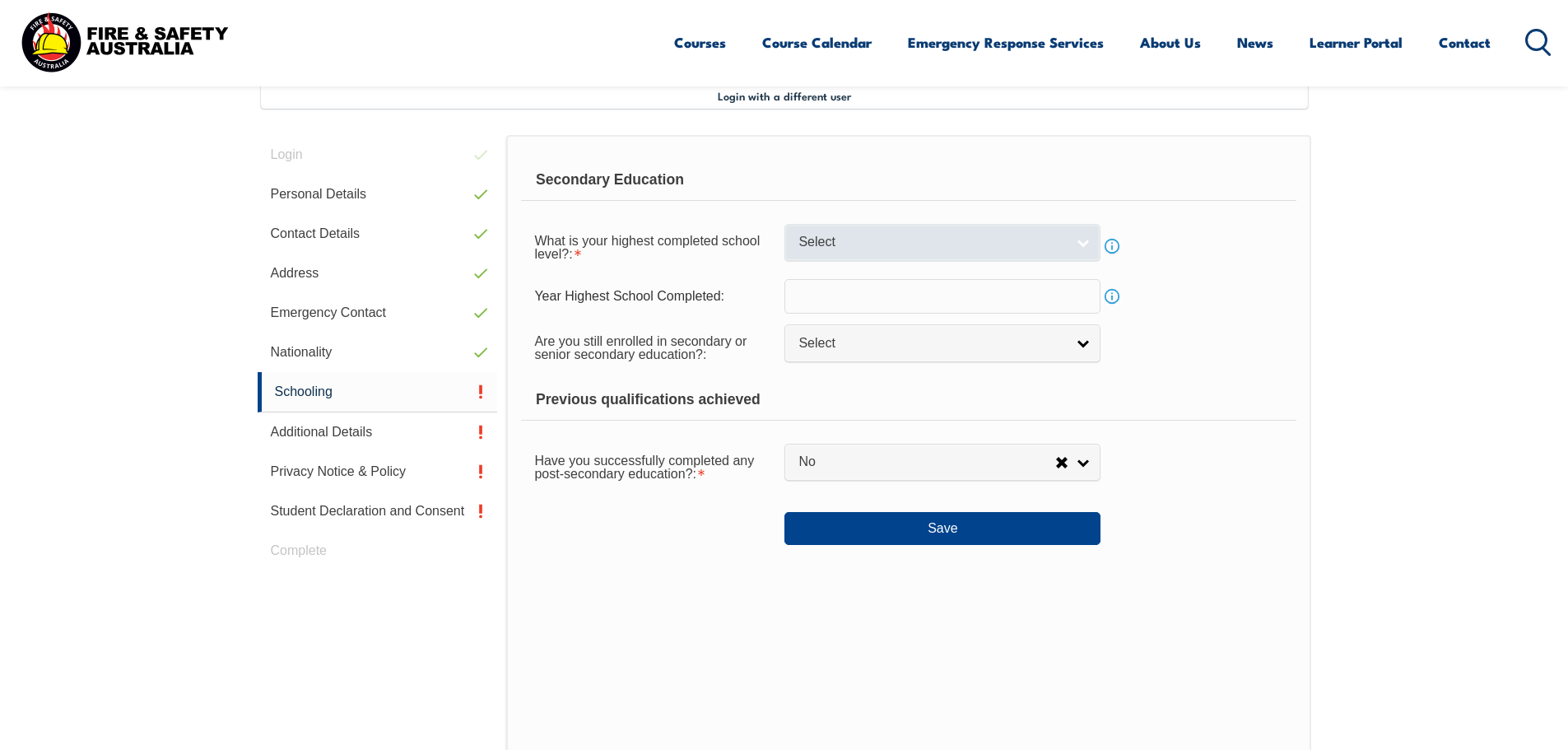
click at [878, 251] on span "Select" at bounding box center [931, 242] width 267 height 17
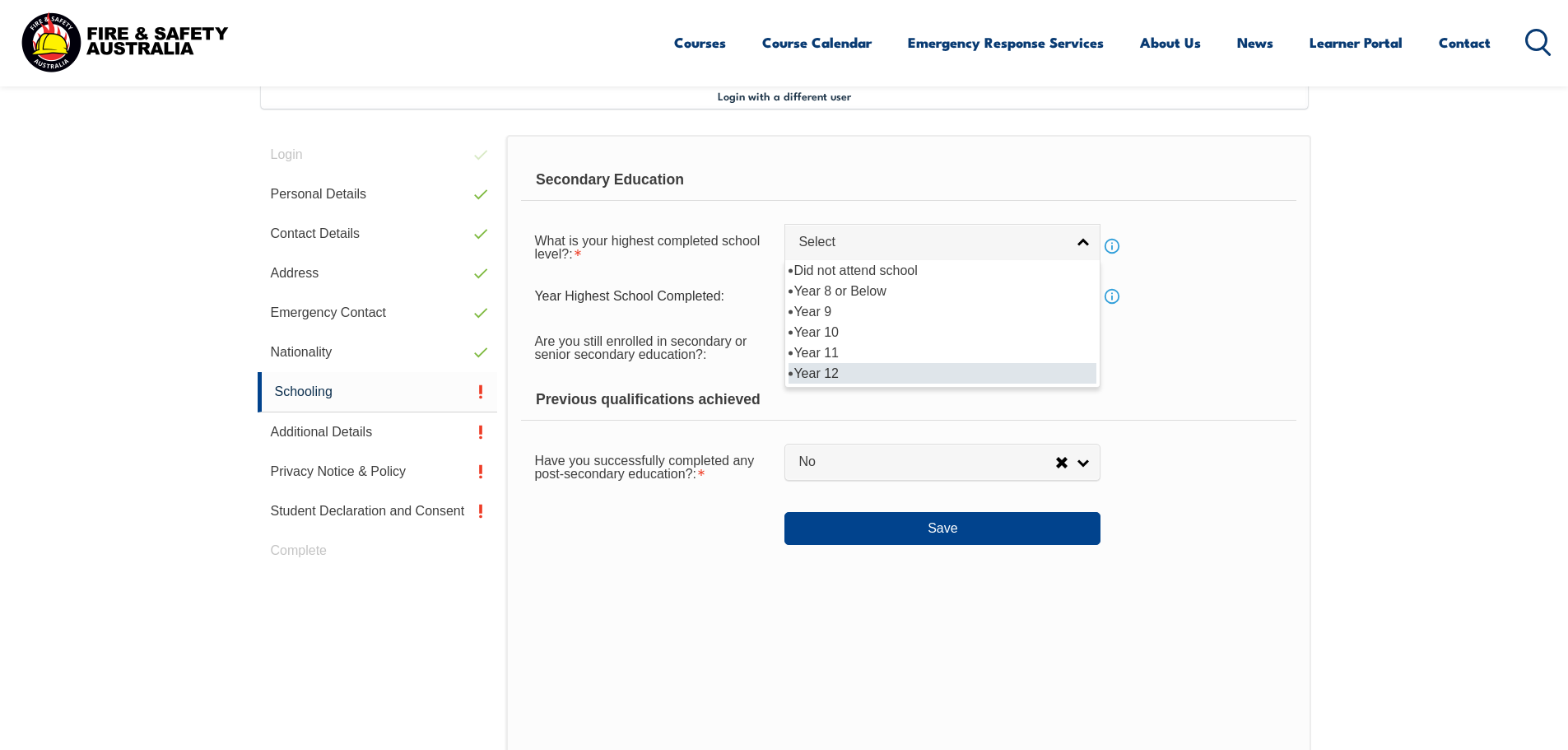
click at [881, 372] on li "Year 12" at bounding box center [943, 374] width 308 height 21
select select "12"
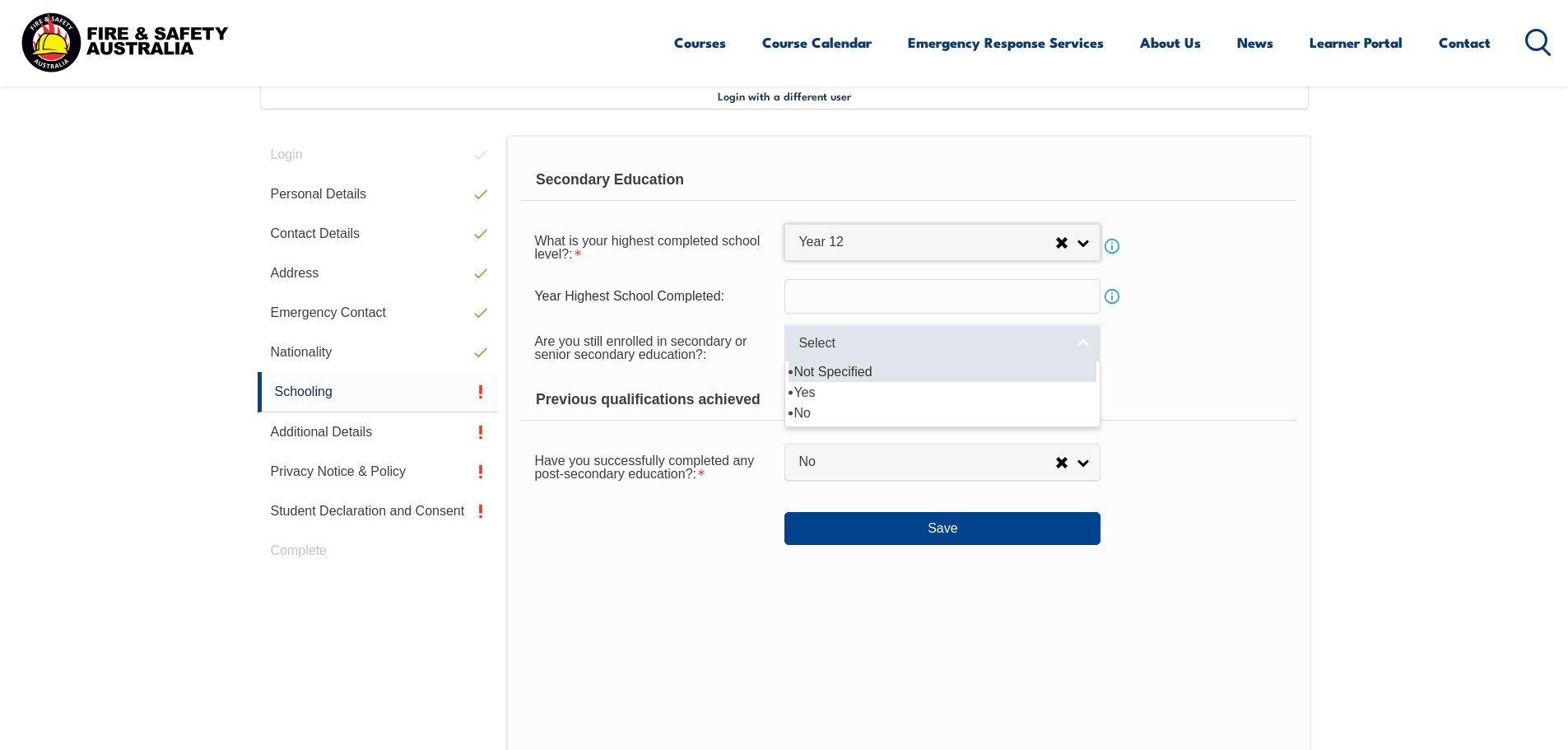
click at [876, 352] on link "Select" at bounding box center [943, 342] width 316 height 37
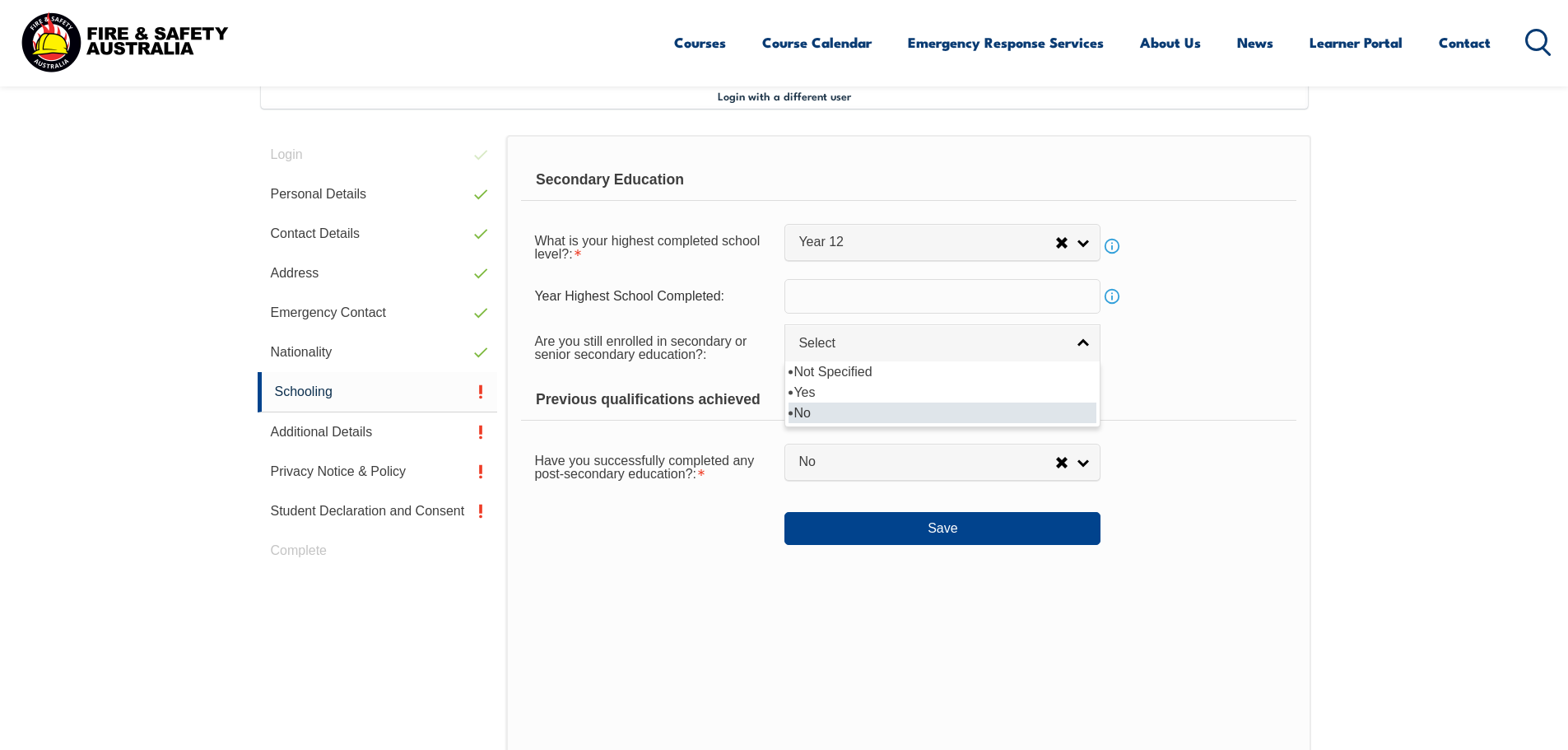
click at [866, 414] on li "No" at bounding box center [943, 413] width 308 height 21
select select "false"
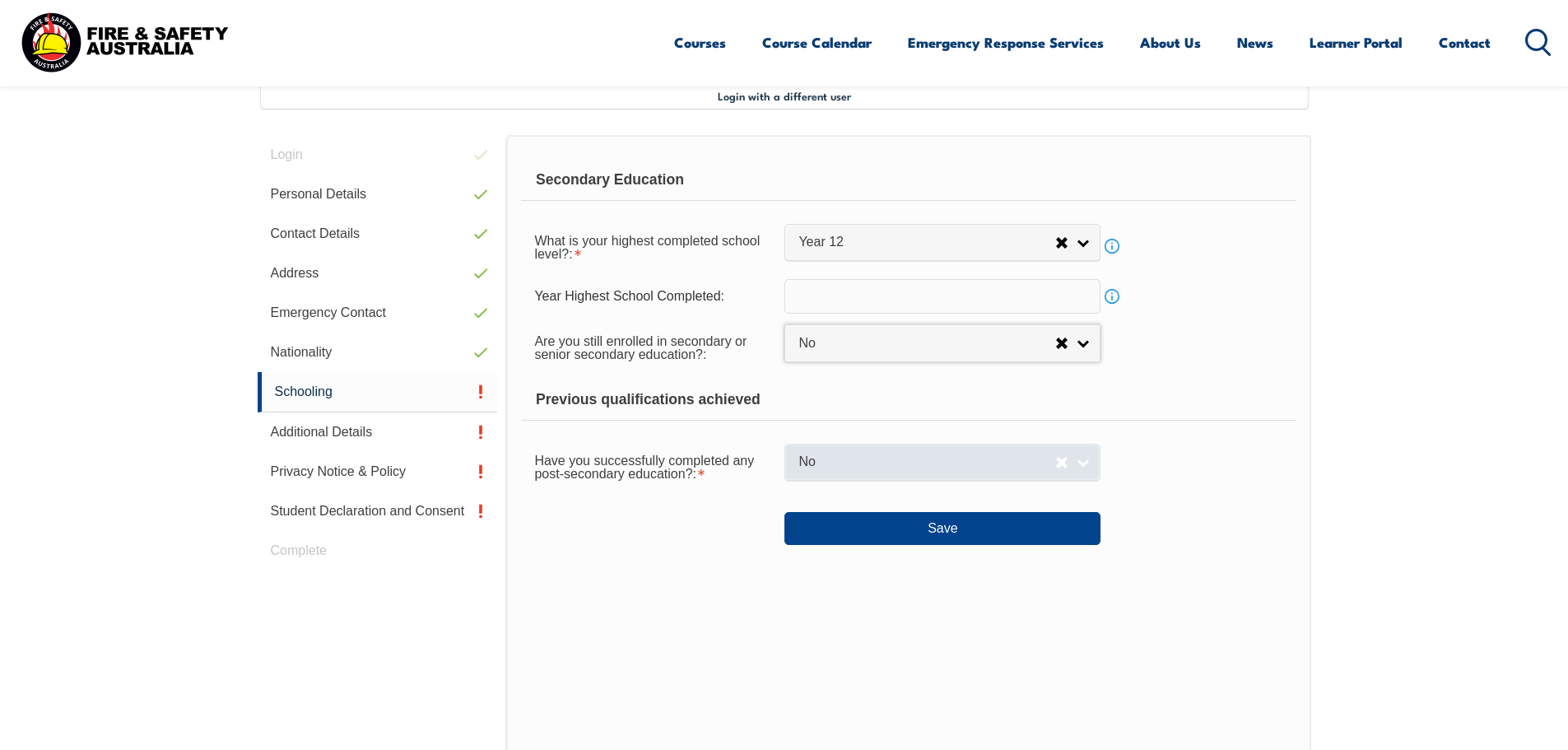
click at [857, 458] on span "No" at bounding box center [927, 462] width 257 height 17
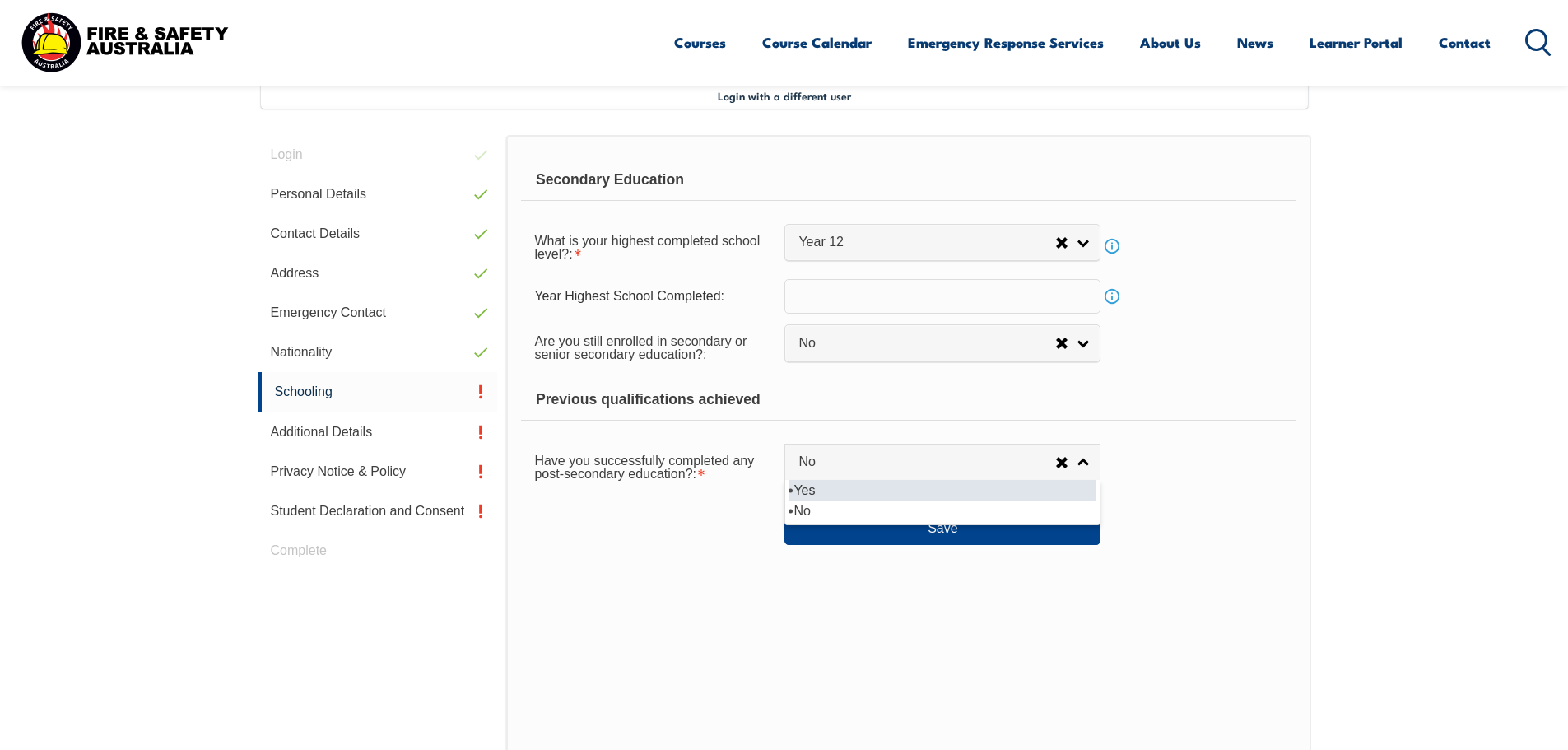
click at [858, 491] on li "Yes" at bounding box center [943, 490] width 308 height 21
select select "true"
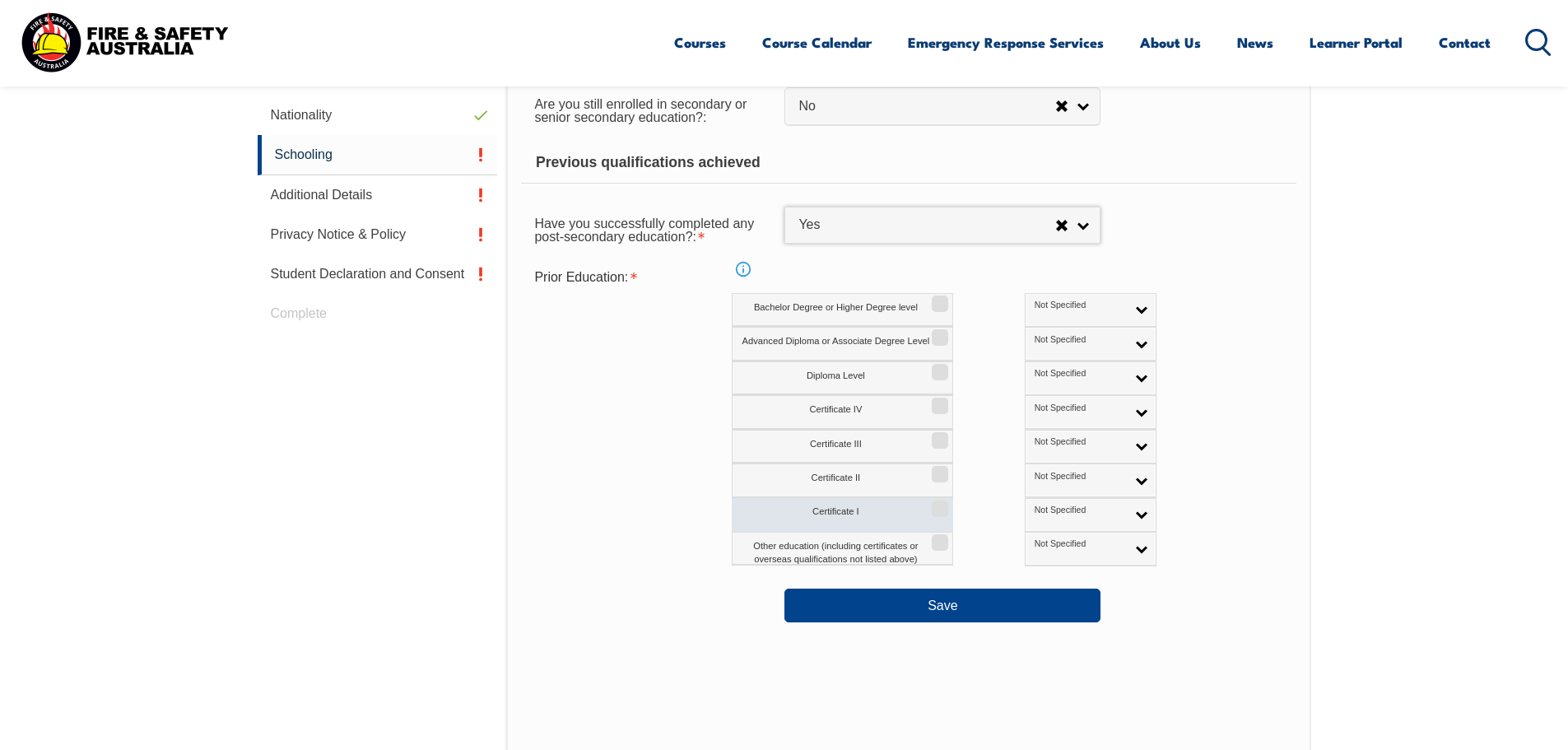
scroll to position [696, 0]
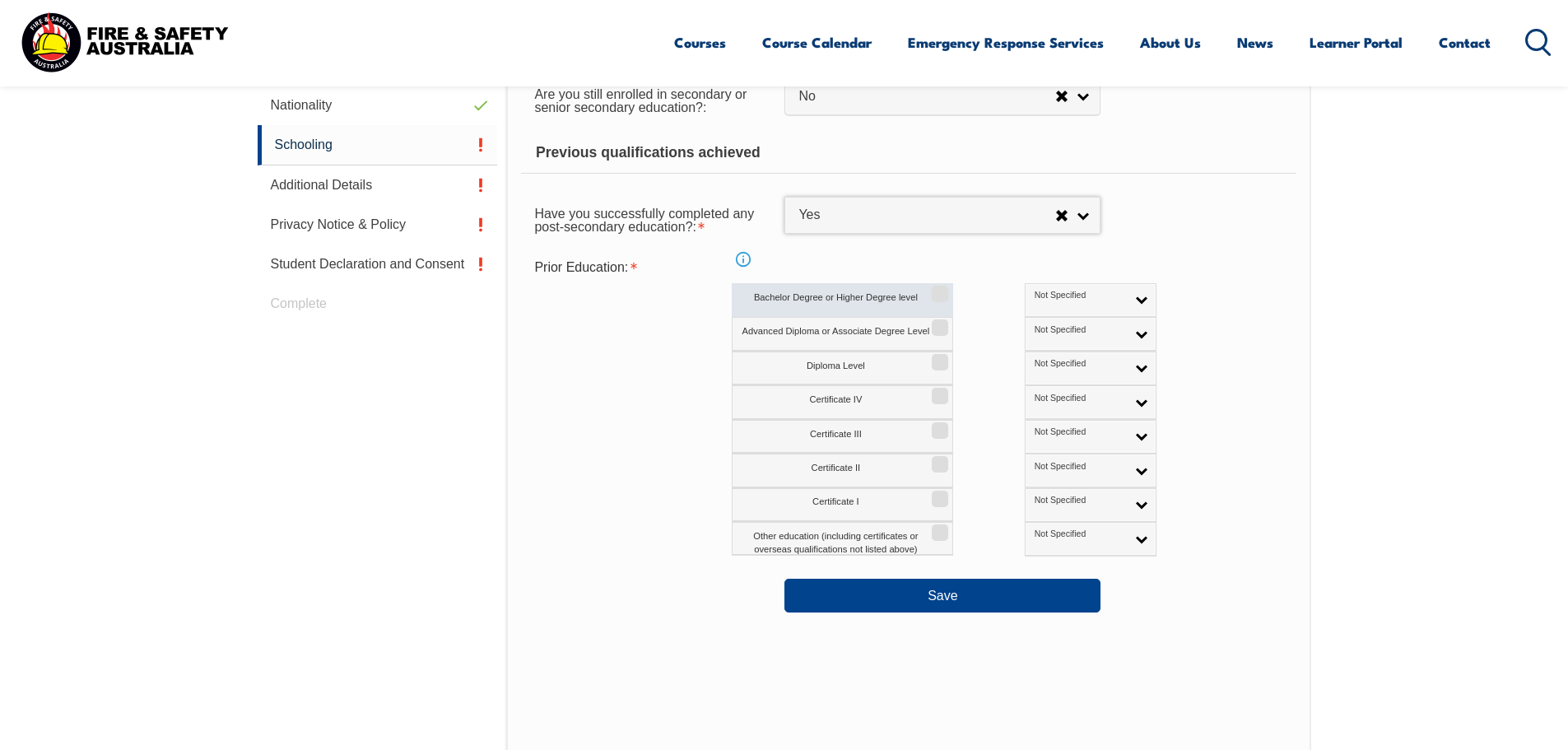
click at [937, 287] on input "Bachelor Degree or Higher Degree level" at bounding box center [937, 288] width 10 height 2
checkbox input "true"
click at [936, 323] on input "Advanced Diploma or Associate Degree Level" at bounding box center [937, 322] width 10 height 2
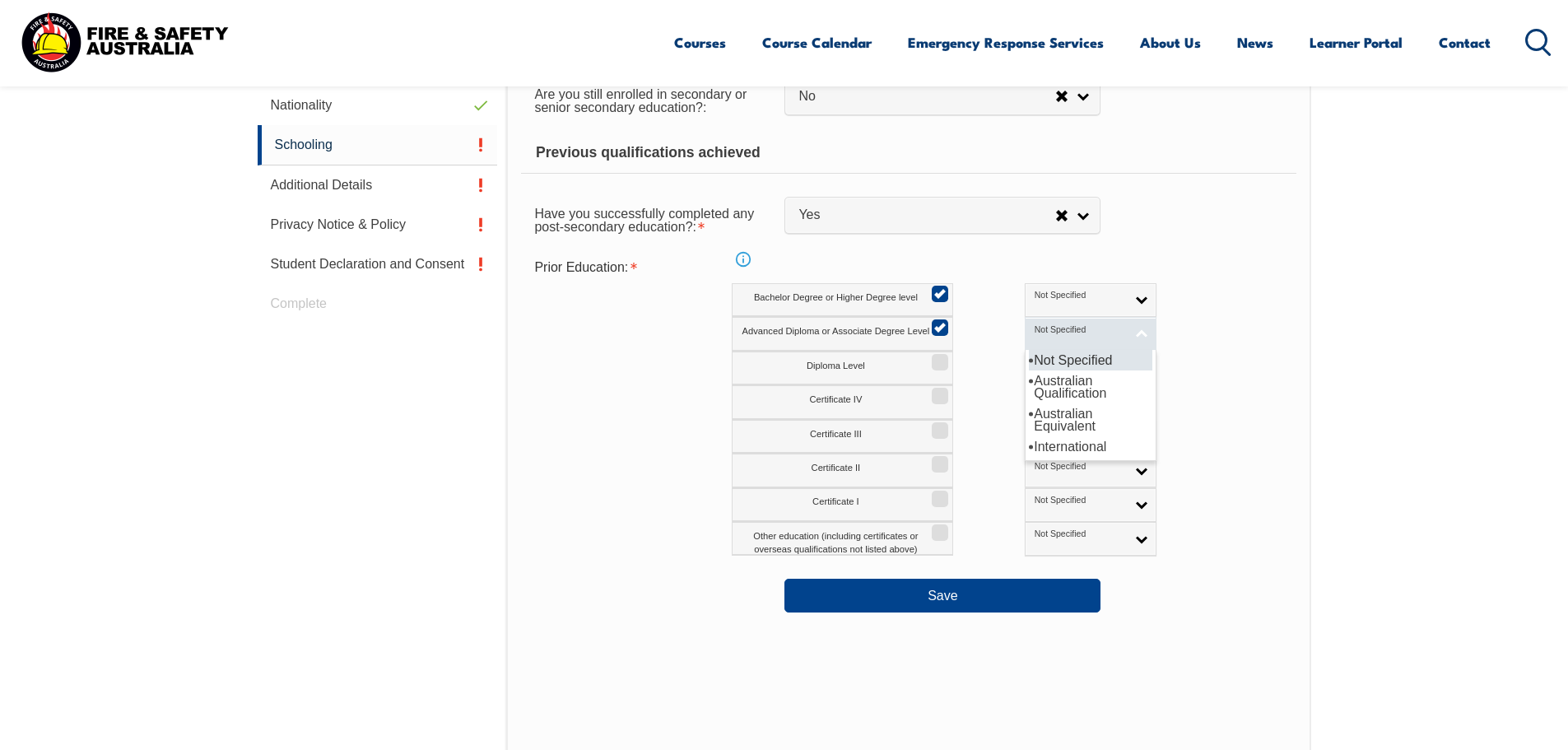
click at [1035, 330] on span "Not Specified" at bounding box center [1080, 329] width 91 height 11
click at [1031, 384] on li "Australian Qualification" at bounding box center [1091, 387] width 124 height 33
click at [1035, 300] on span "Not Specified" at bounding box center [1080, 296] width 91 height 11
click at [1029, 350] on li "Australian Qualification" at bounding box center [1091, 353] width 124 height 33
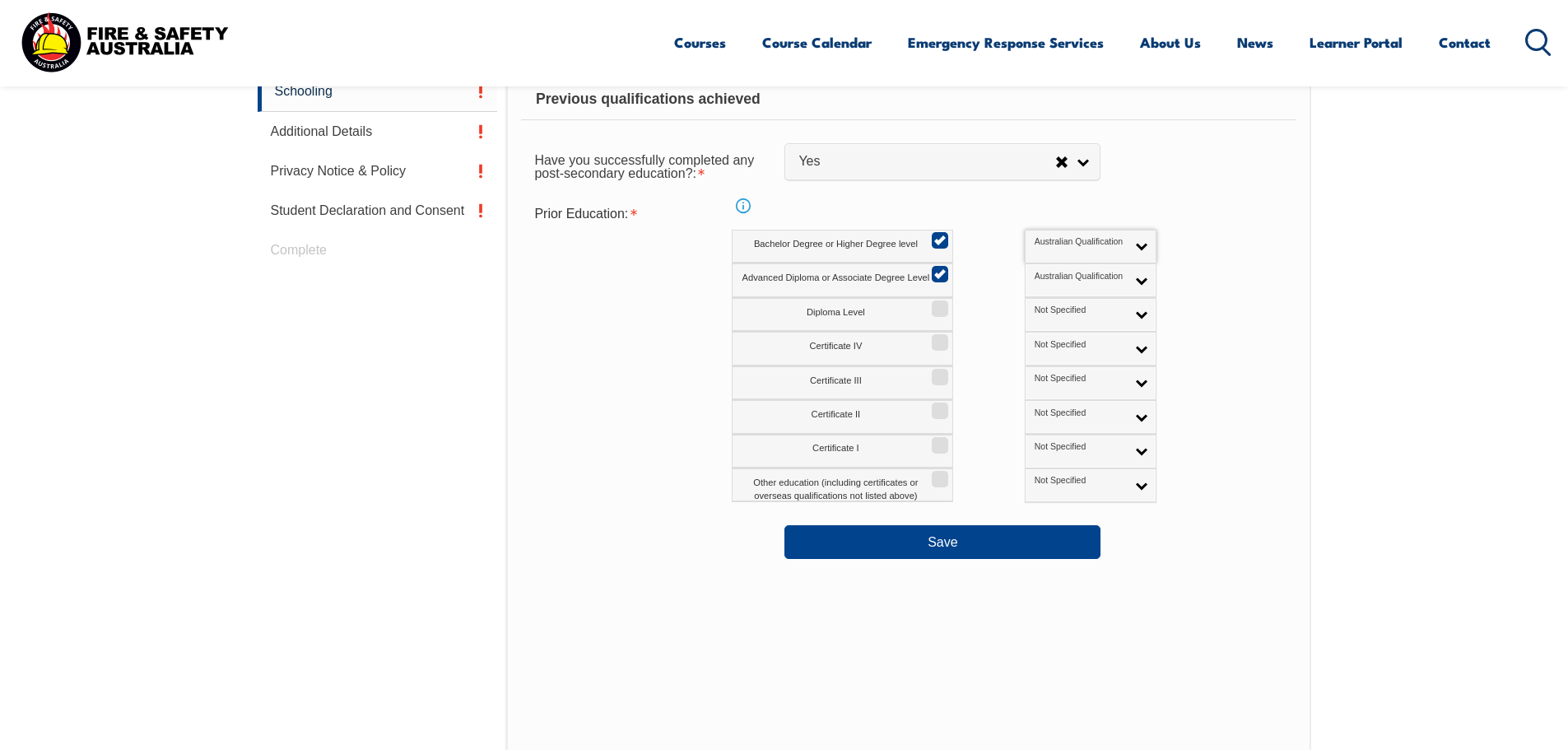
scroll to position [778, 0]
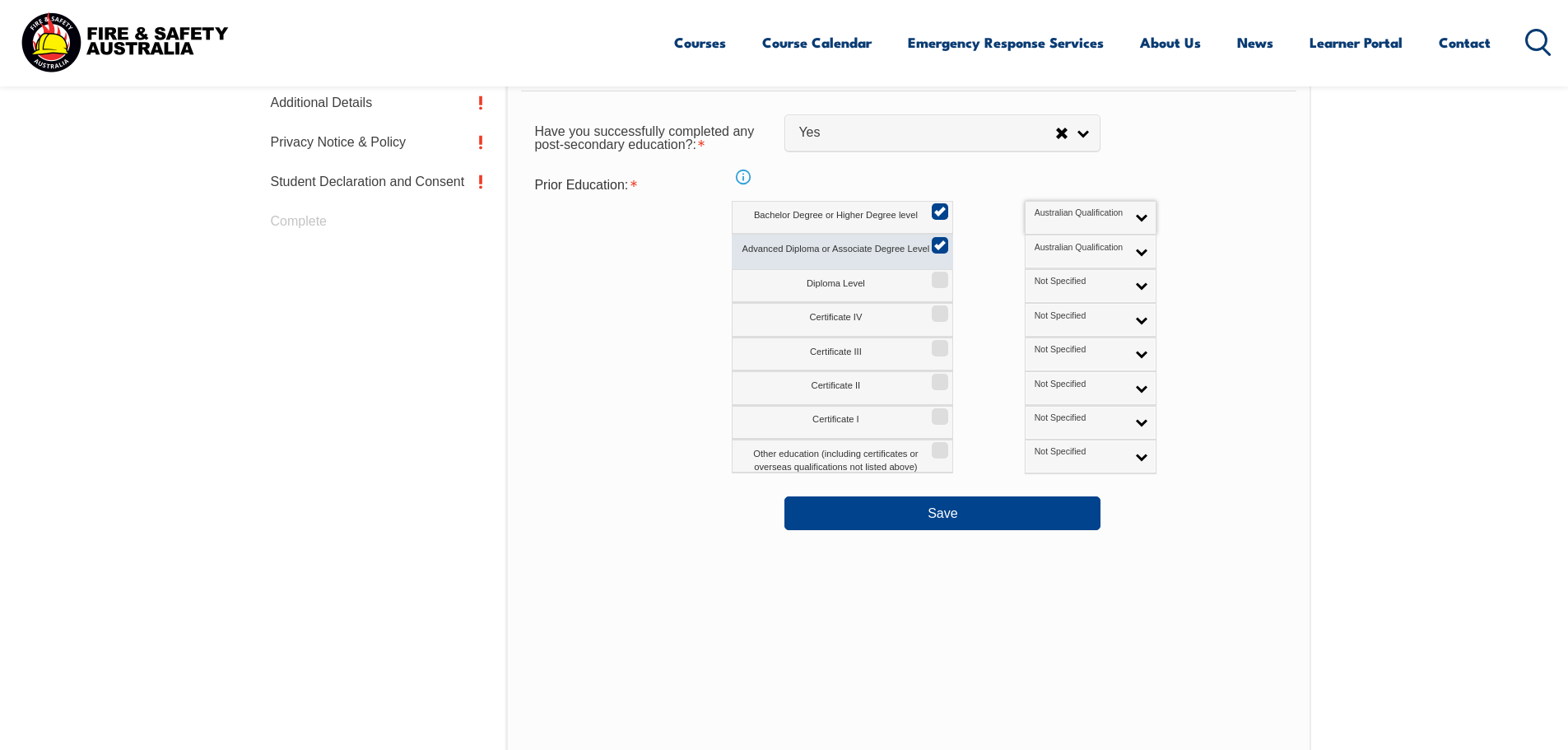
click at [938, 240] on input "Advanced Diploma or Associate Degree Level" at bounding box center [937, 239] width 10 height 2
checkbox input "false"
click at [1047, 245] on span "Australian Qualification" at bounding box center [1080, 248] width 91 height 11
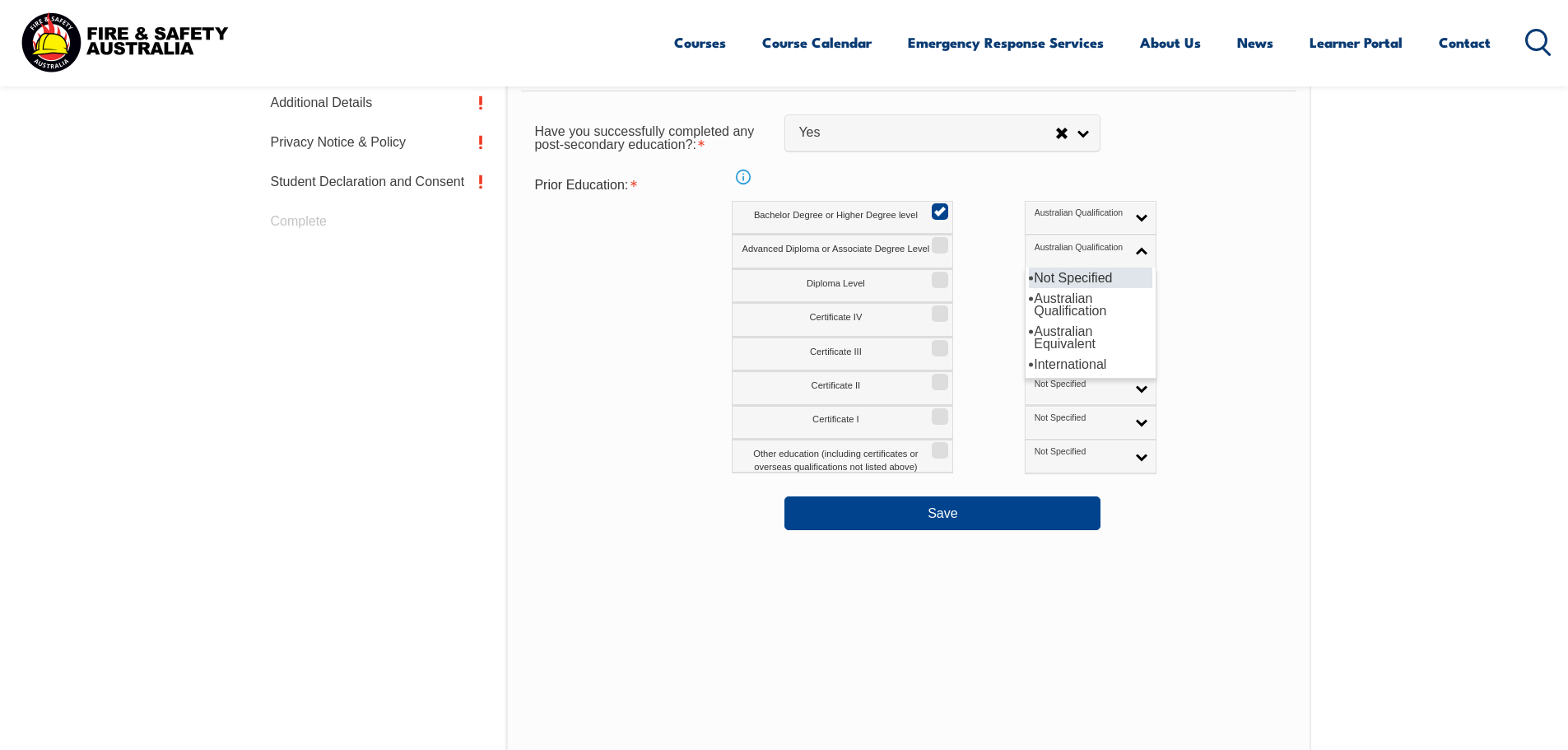
click at [1029, 280] on li "Not Specified" at bounding box center [1091, 278] width 124 height 21
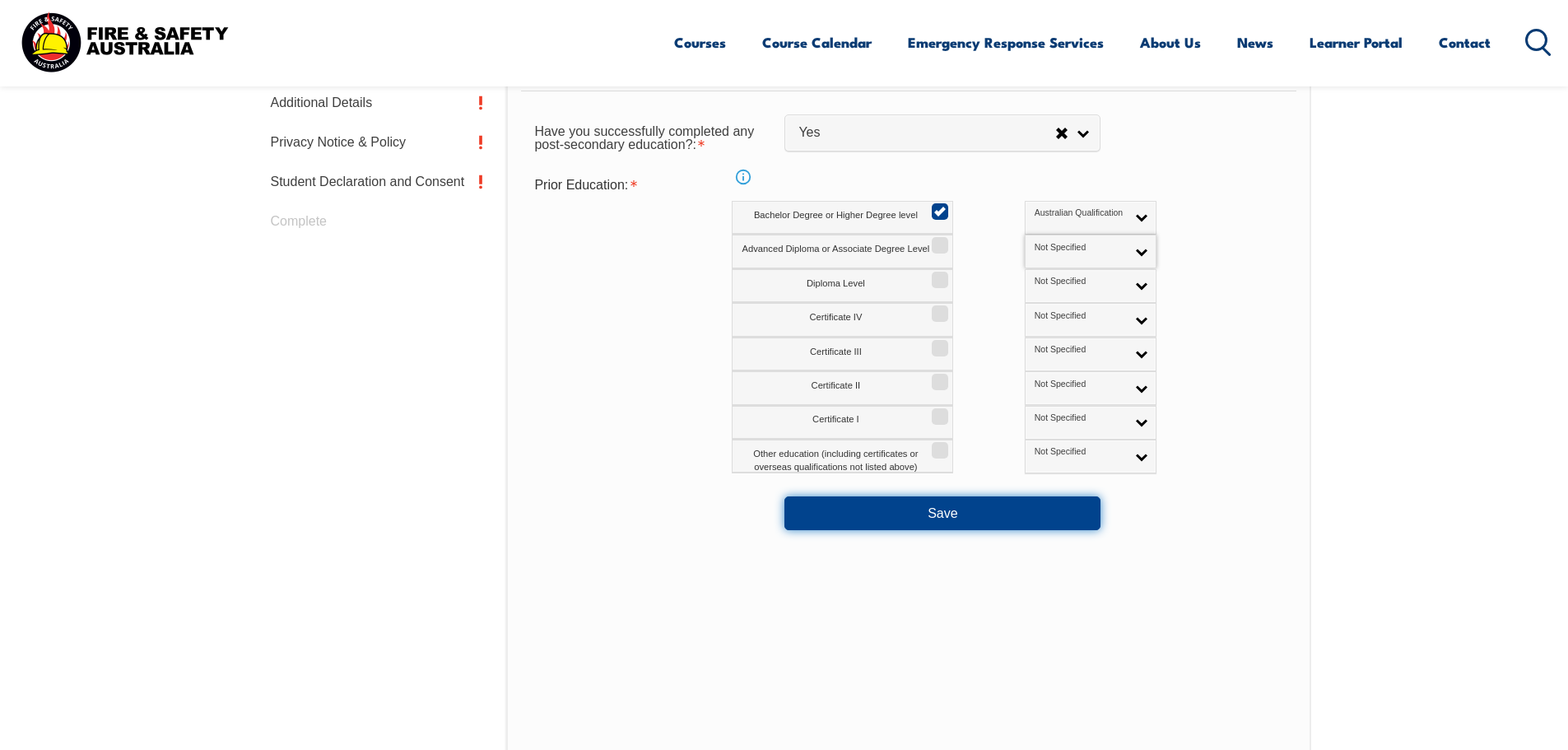
click at [952, 520] on button "Save" at bounding box center [943, 513] width 316 height 33
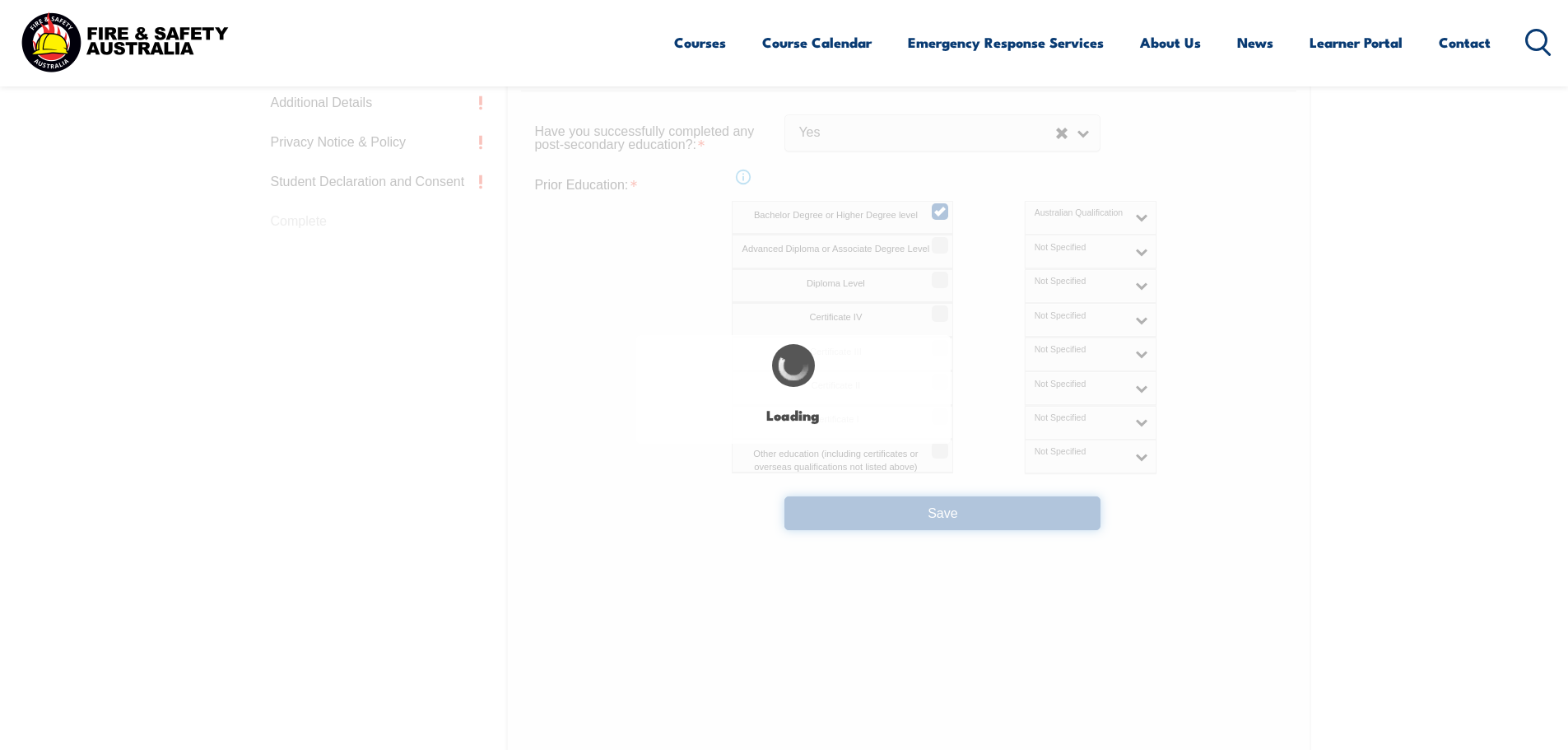
select select
select select "false"
select select "true"
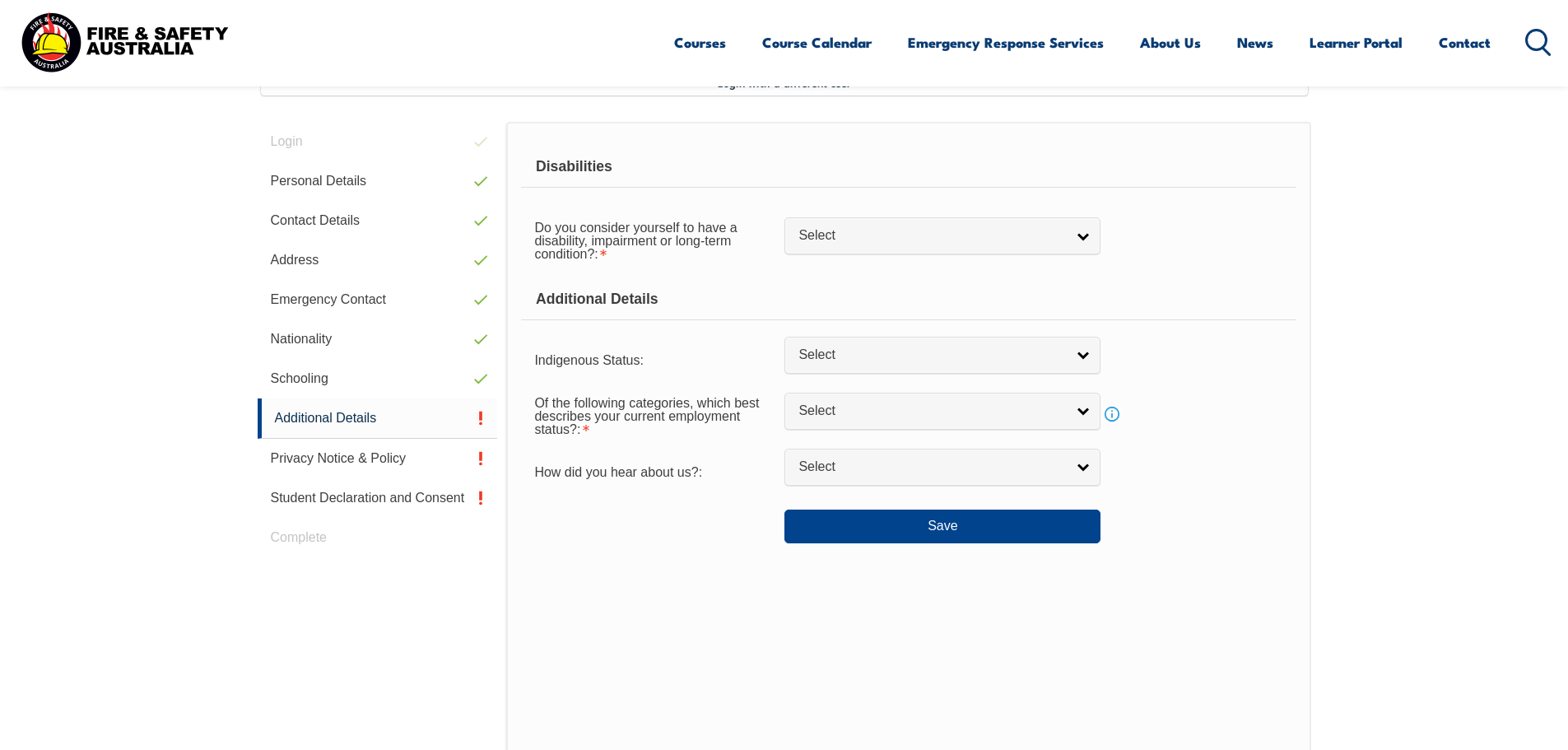
scroll to position [449, 0]
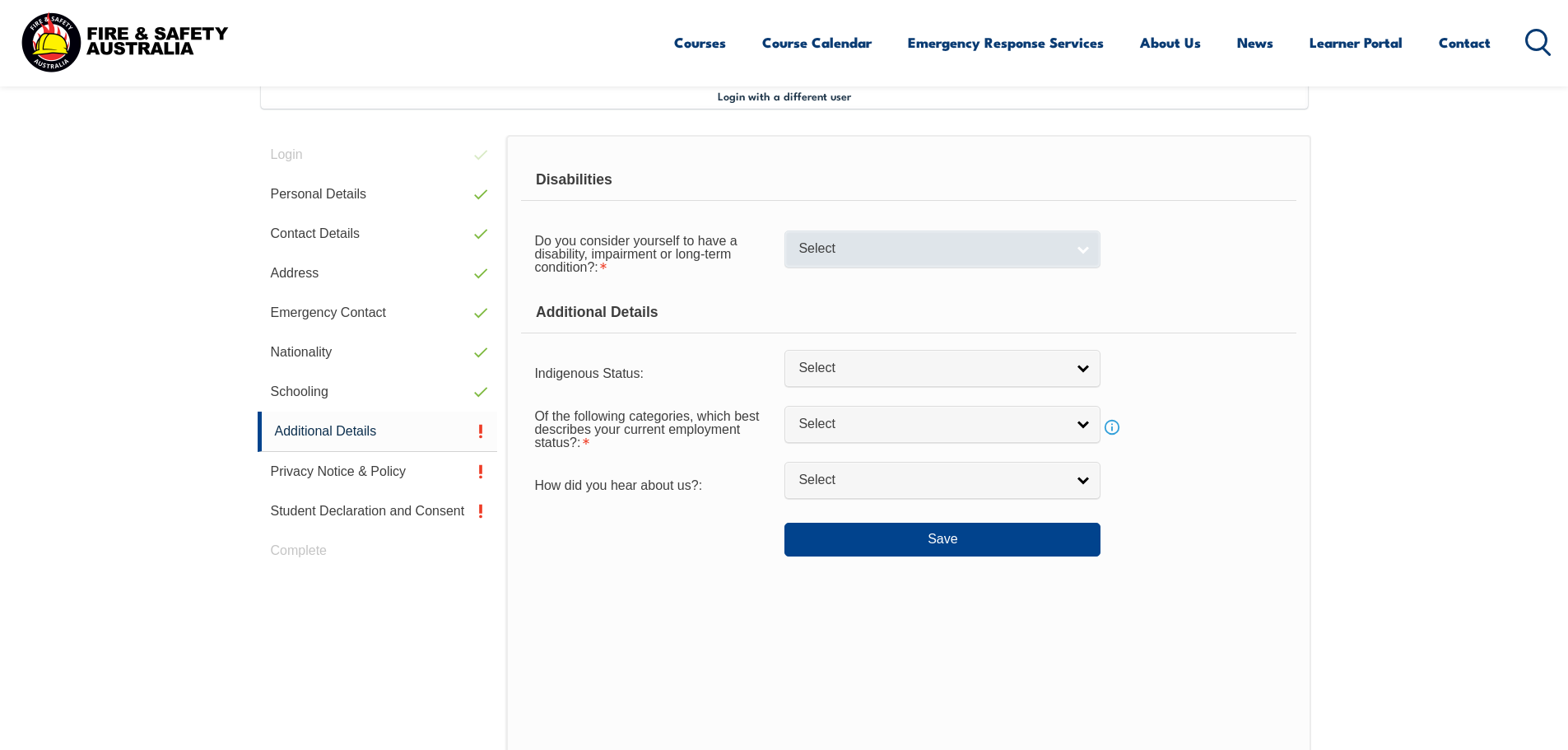
click at [945, 259] on link "Select" at bounding box center [943, 248] width 316 height 37
click at [848, 277] on li "No" at bounding box center [943, 277] width 308 height 21
select select "false"
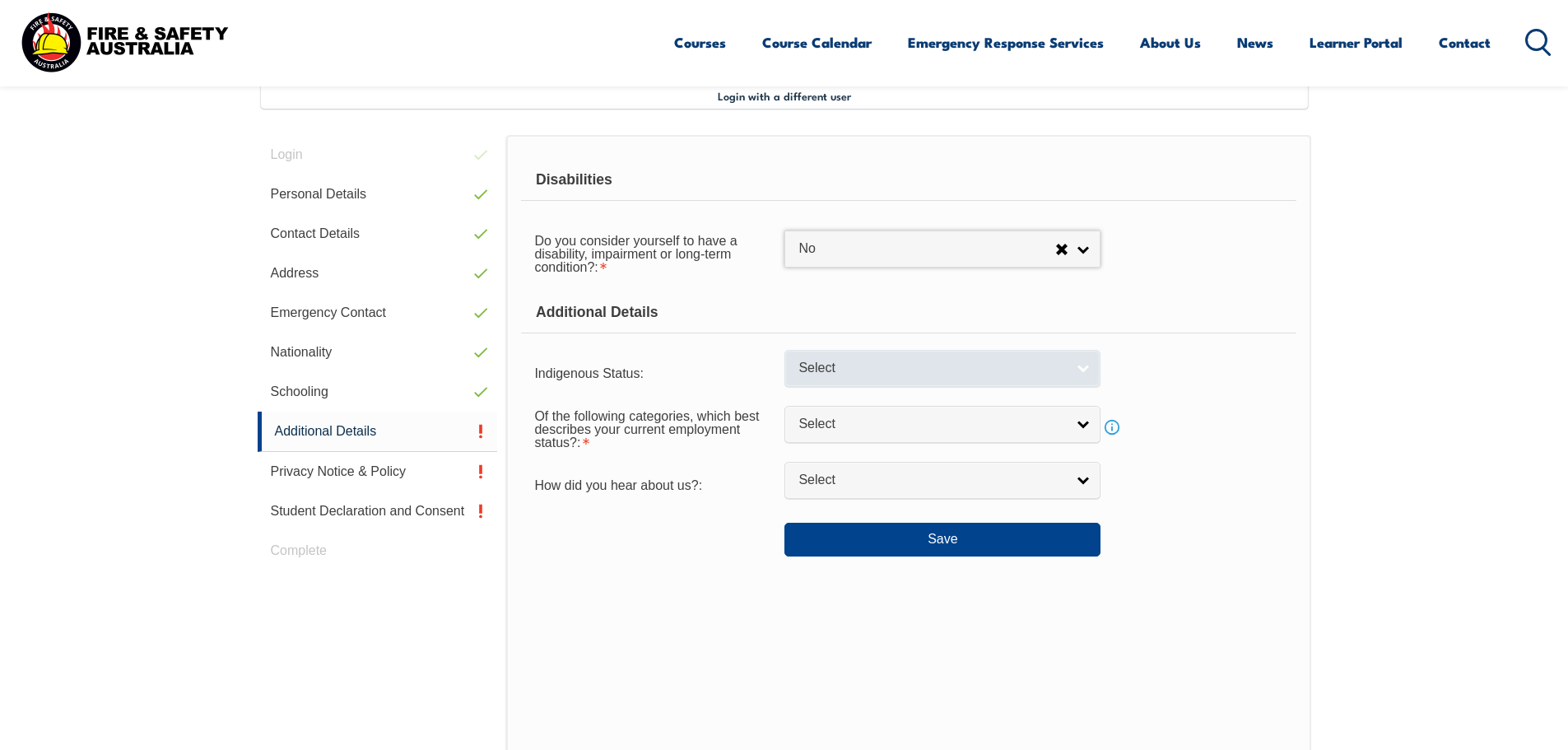
click at [839, 362] on span "Select" at bounding box center [931, 368] width 267 height 17
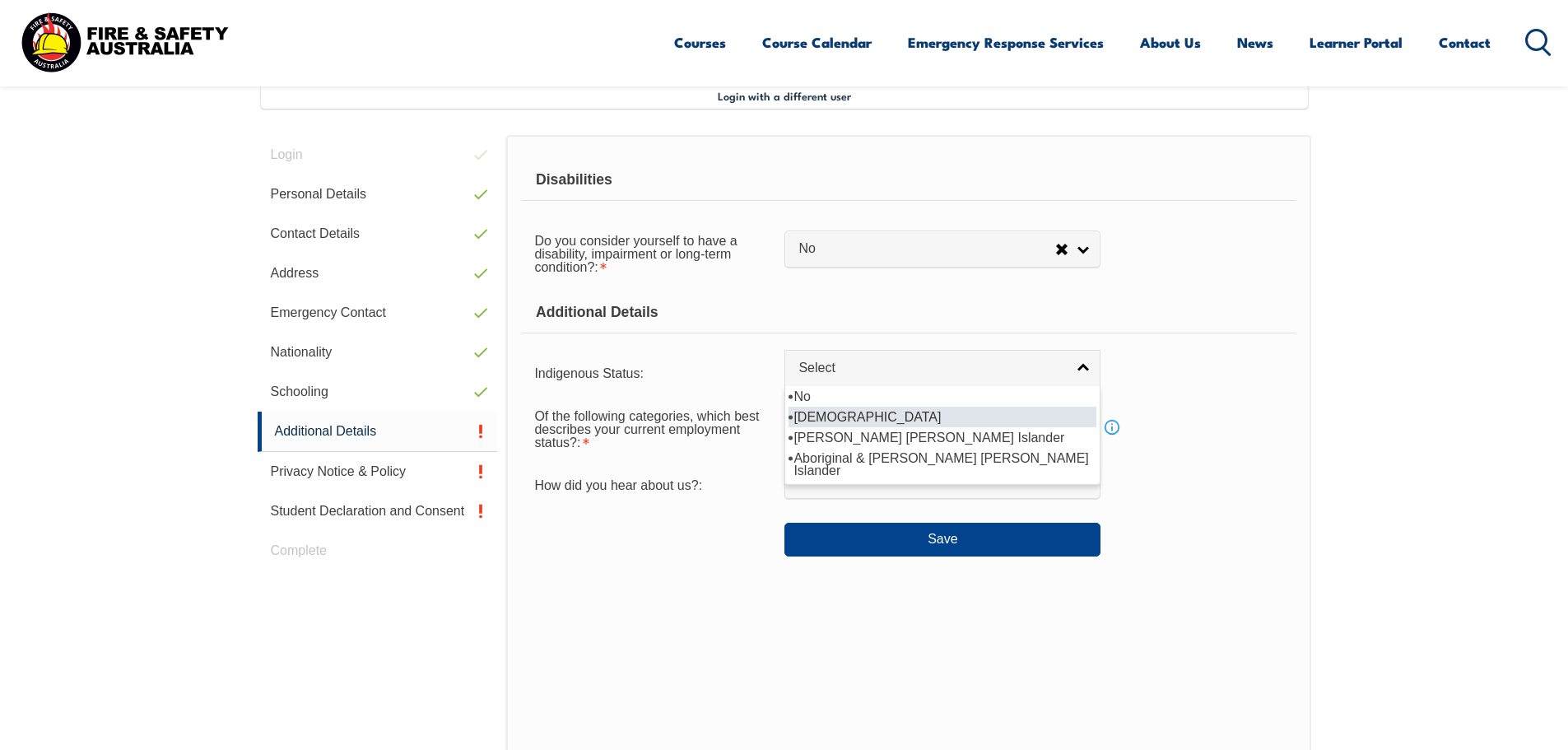
click at [818, 393] on li "No" at bounding box center [943, 396] width 308 height 21
select select "4"
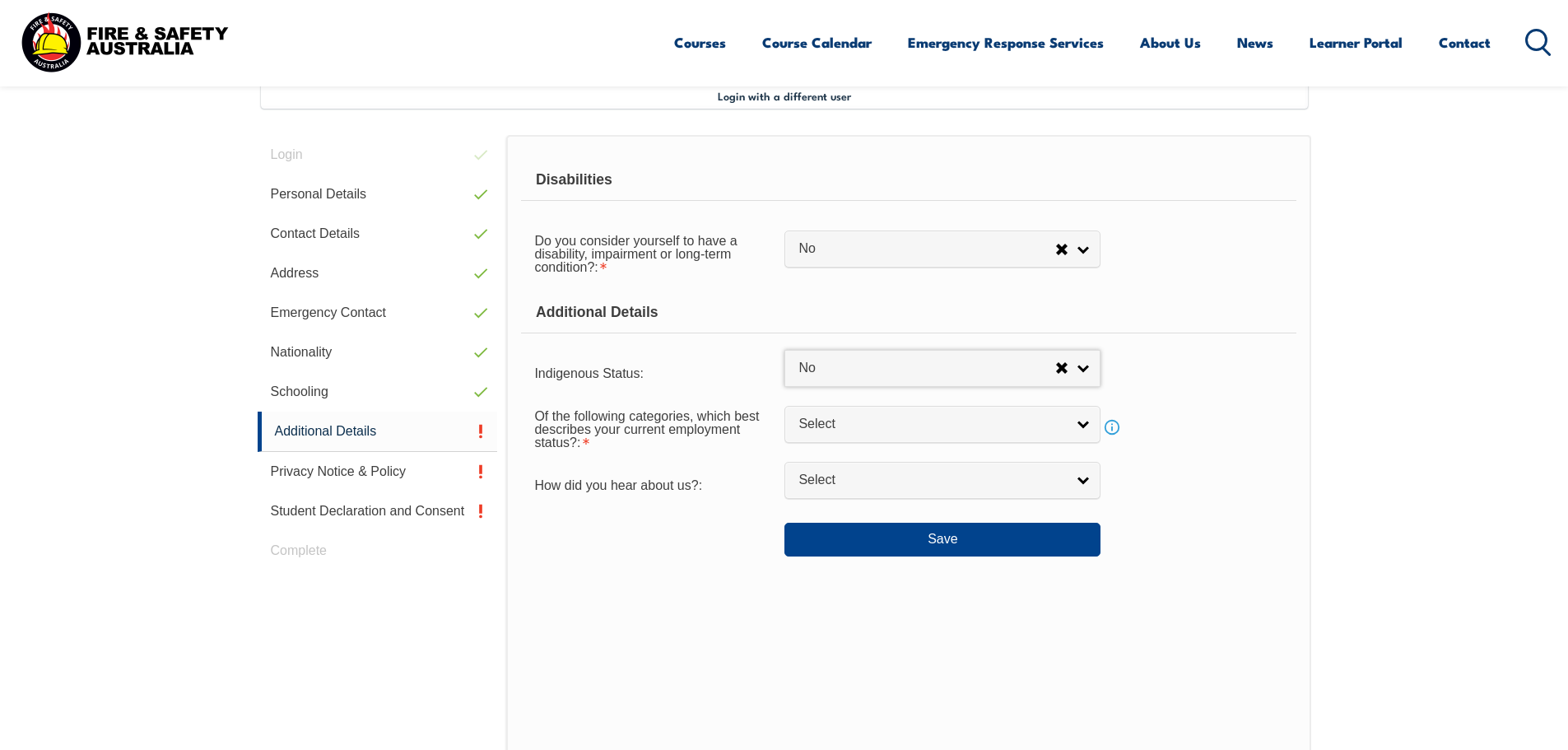
scroll to position [530, 0]
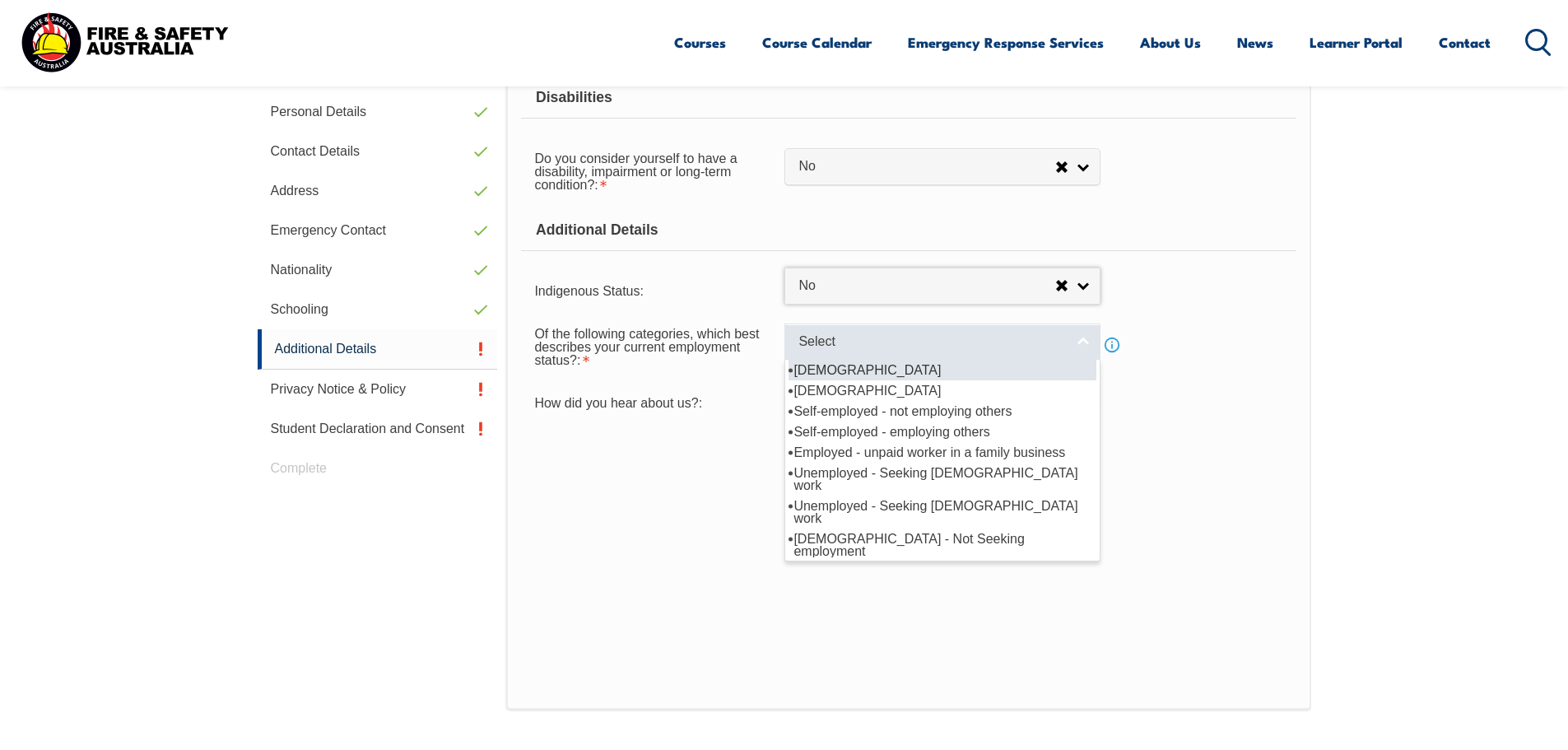
click at [812, 346] on span "Select" at bounding box center [931, 342] width 267 height 17
click at [825, 373] on li "[DEMOGRAPHIC_DATA]" at bounding box center [943, 370] width 308 height 21
select select "1"
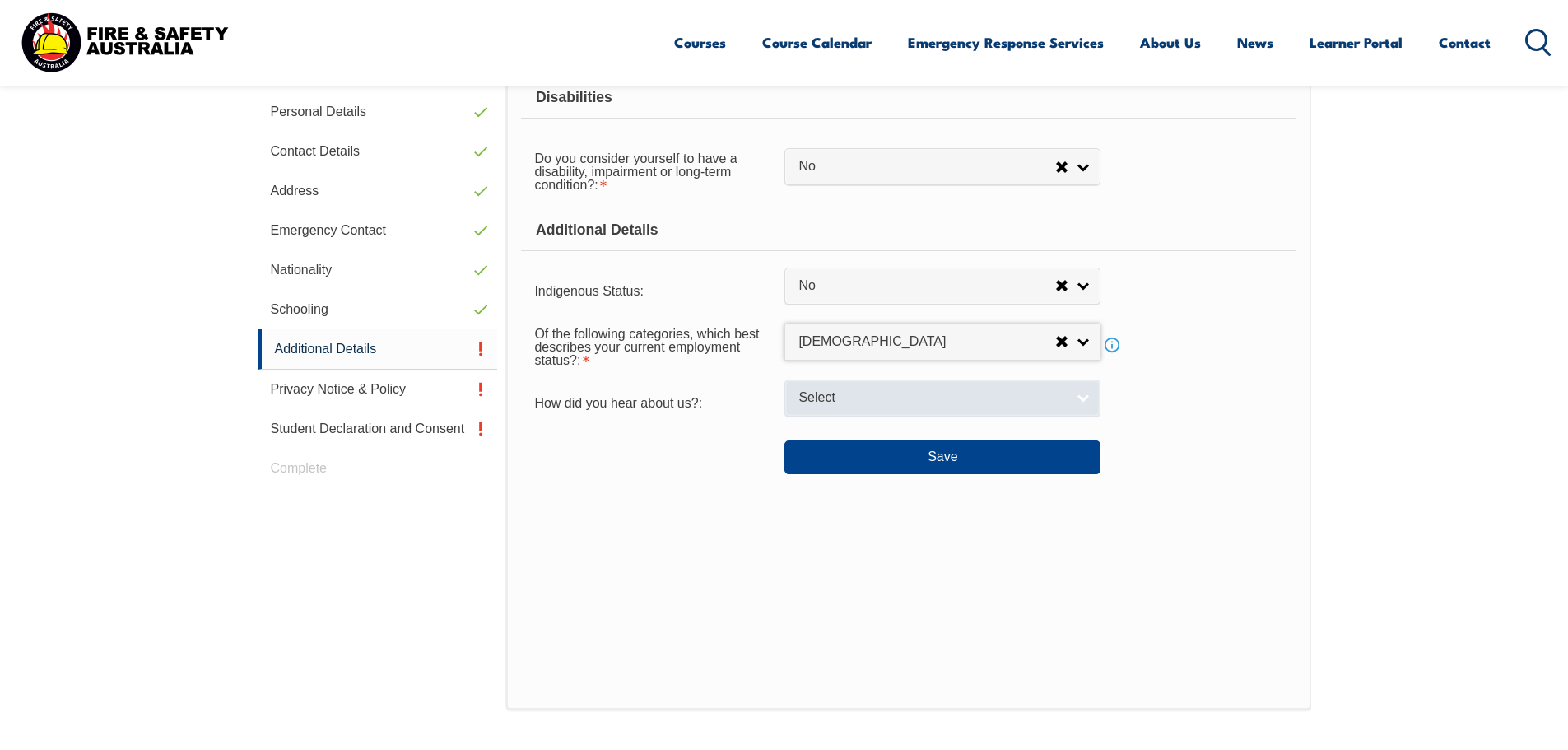
click at [828, 396] on span "Select" at bounding box center [931, 398] width 267 height 17
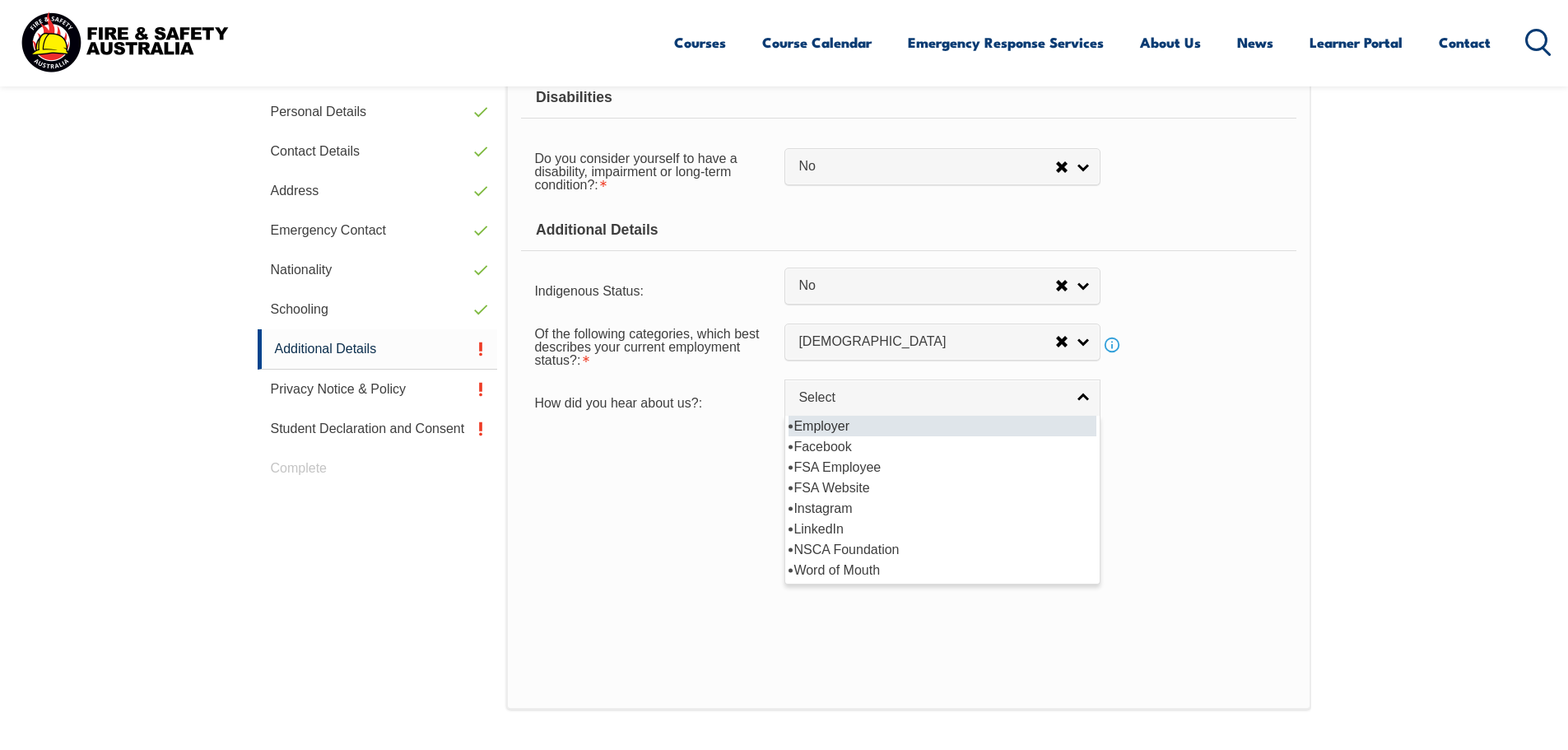
click at [837, 426] on li "Employer" at bounding box center [943, 426] width 308 height 21
select select "8019"
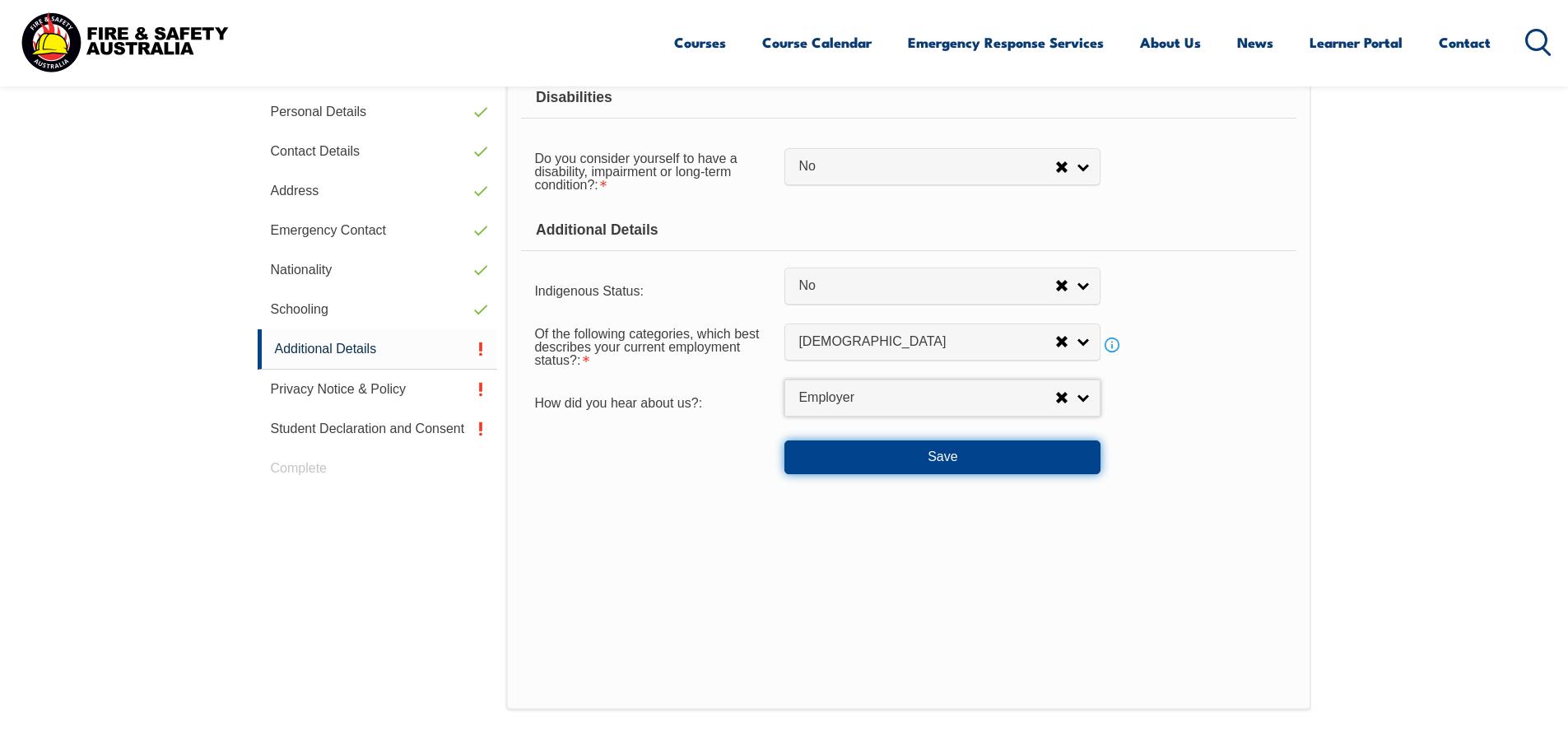
click at [845, 451] on button "Save" at bounding box center [943, 456] width 316 height 33
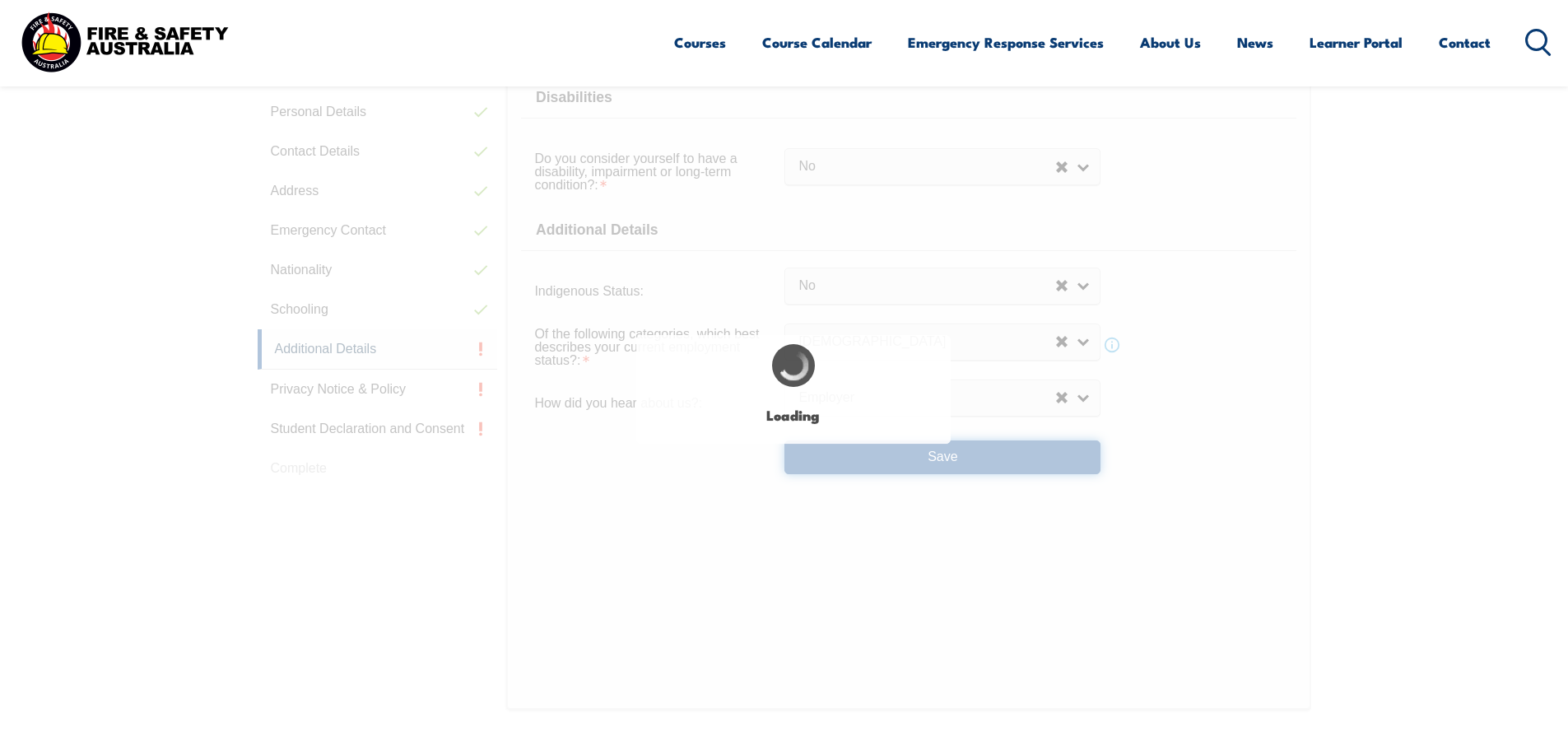
select select "false"
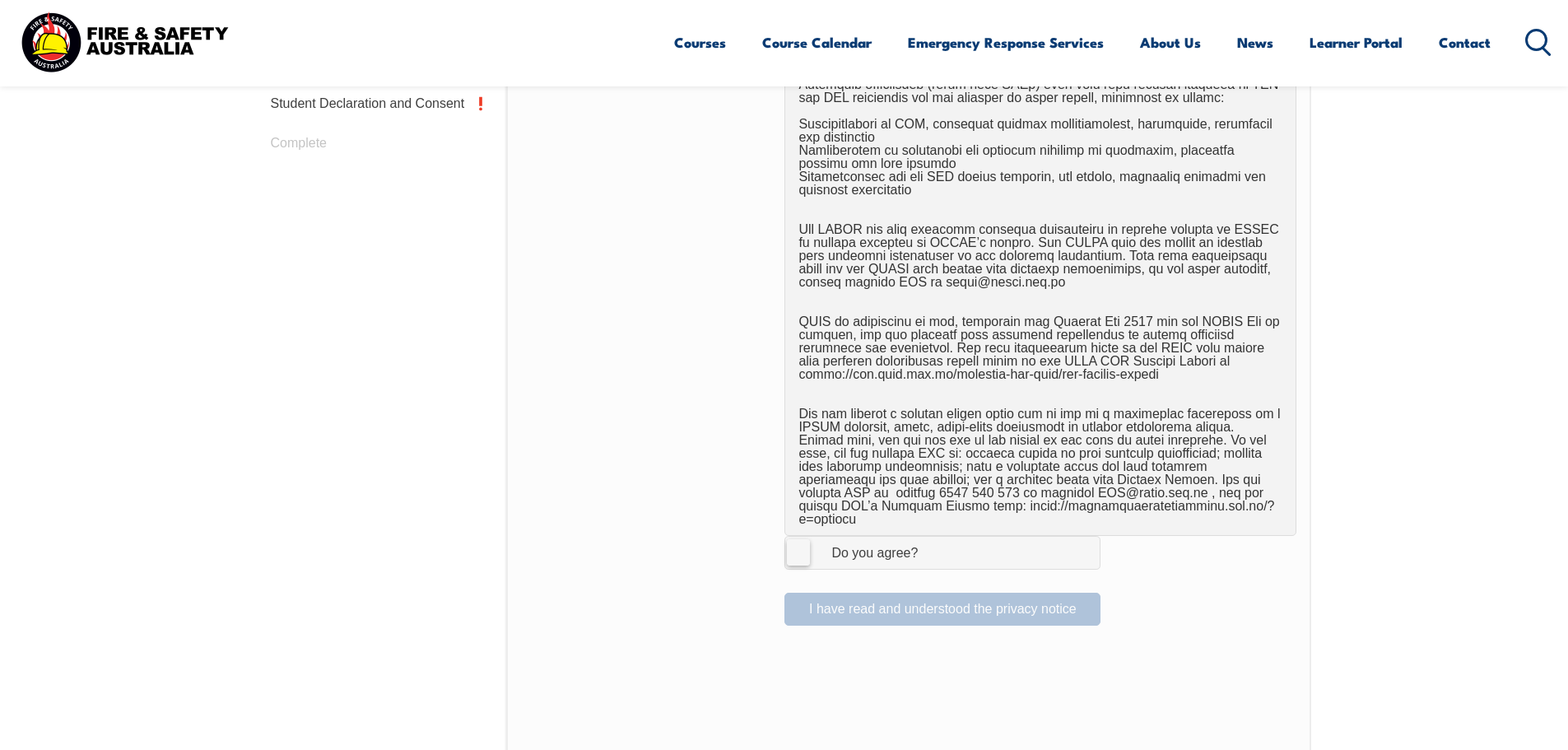
scroll to position [860, 0]
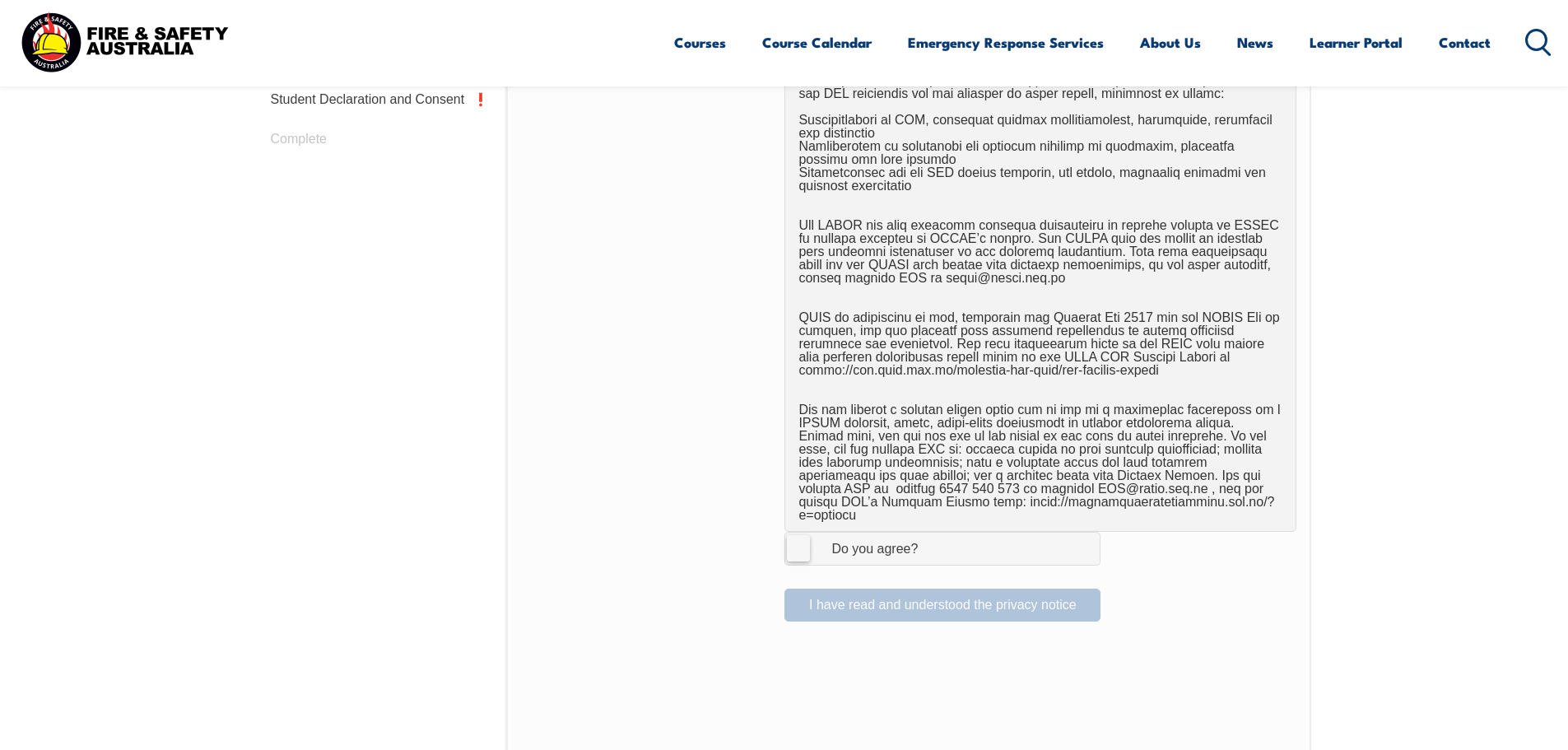
click at [809, 542] on label "I Agree Do you agree?" at bounding box center [943, 547] width 316 height 33
click at [931, 542] on input "I Agree Do you agree?" at bounding box center [945, 547] width 28 height 31
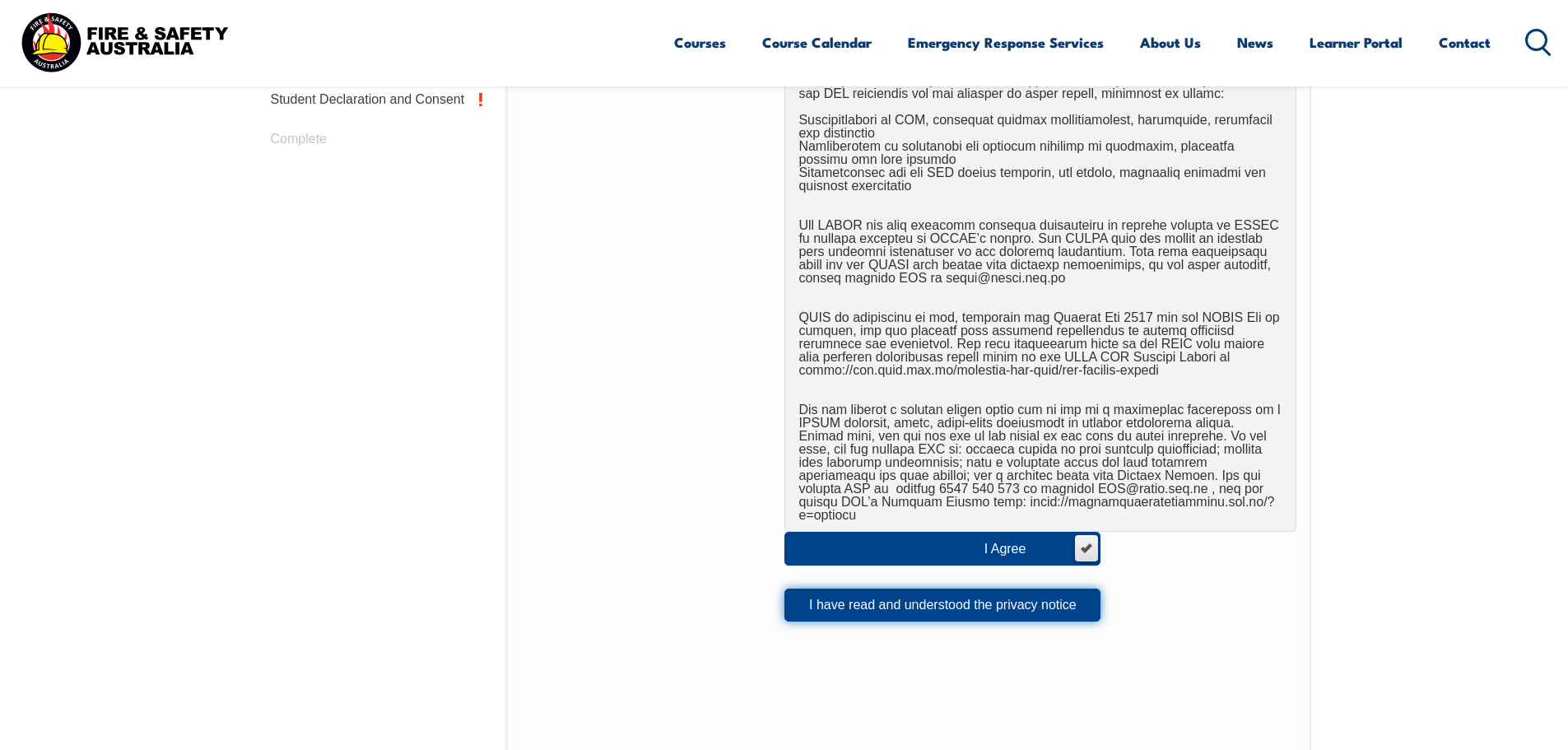
click at [845, 589] on button "I have read and understood the privacy notice" at bounding box center [943, 605] width 316 height 33
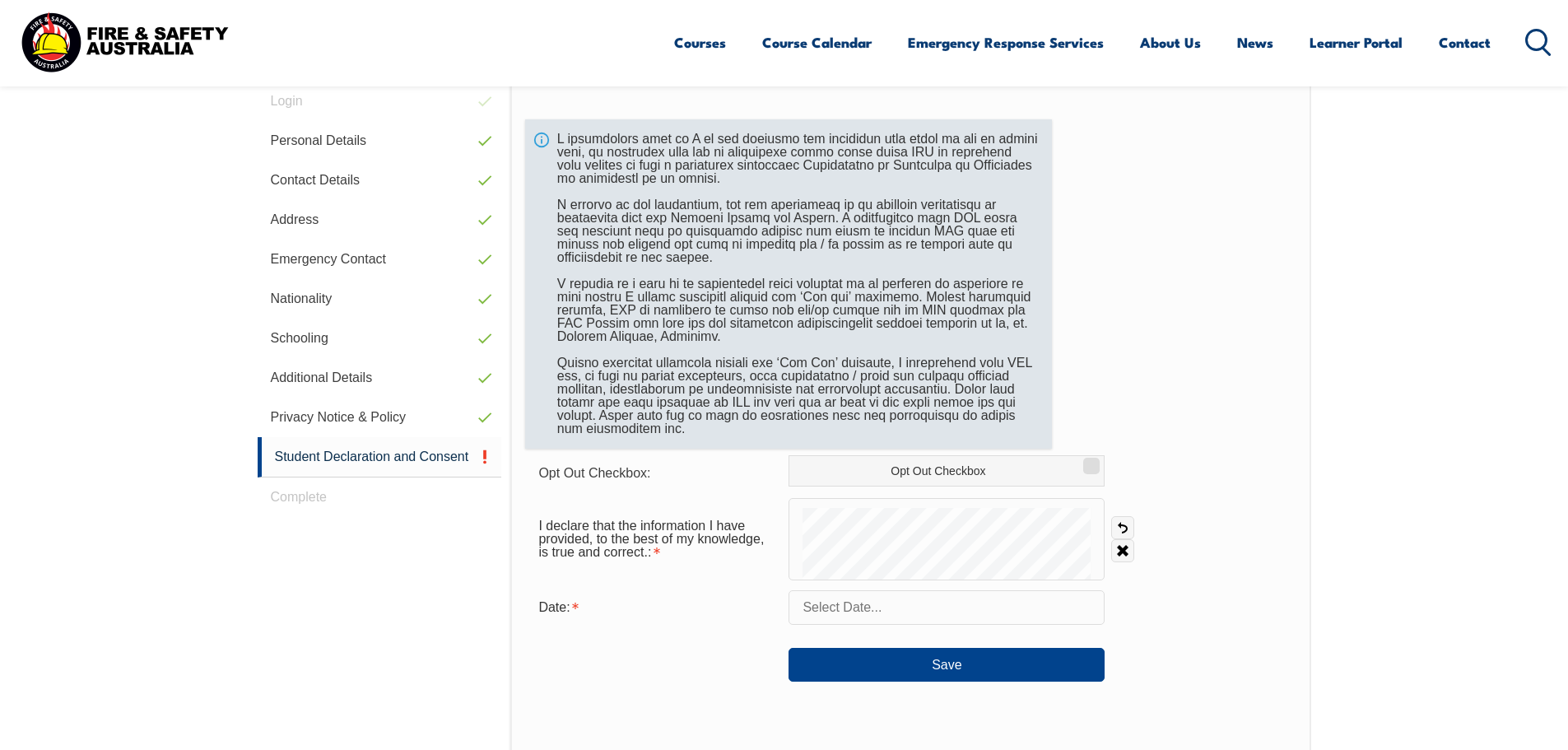
scroll to position [530, 0]
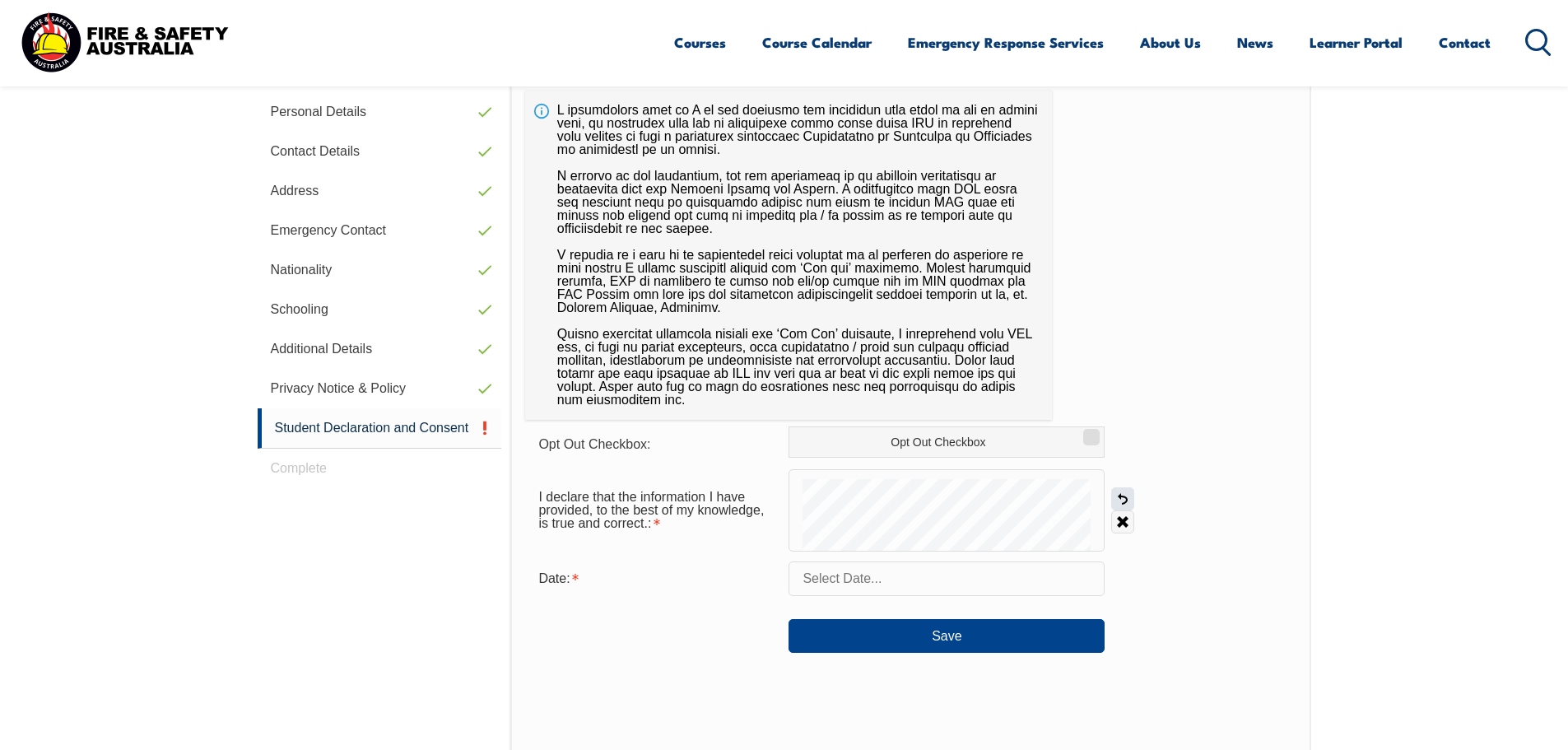
click at [1120, 497] on link "Undo" at bounding box center [1123, 498] width 23 height 23
click at [1122, 491] on link "Undo" at bounding box center [1123, 498] width 23 height 23
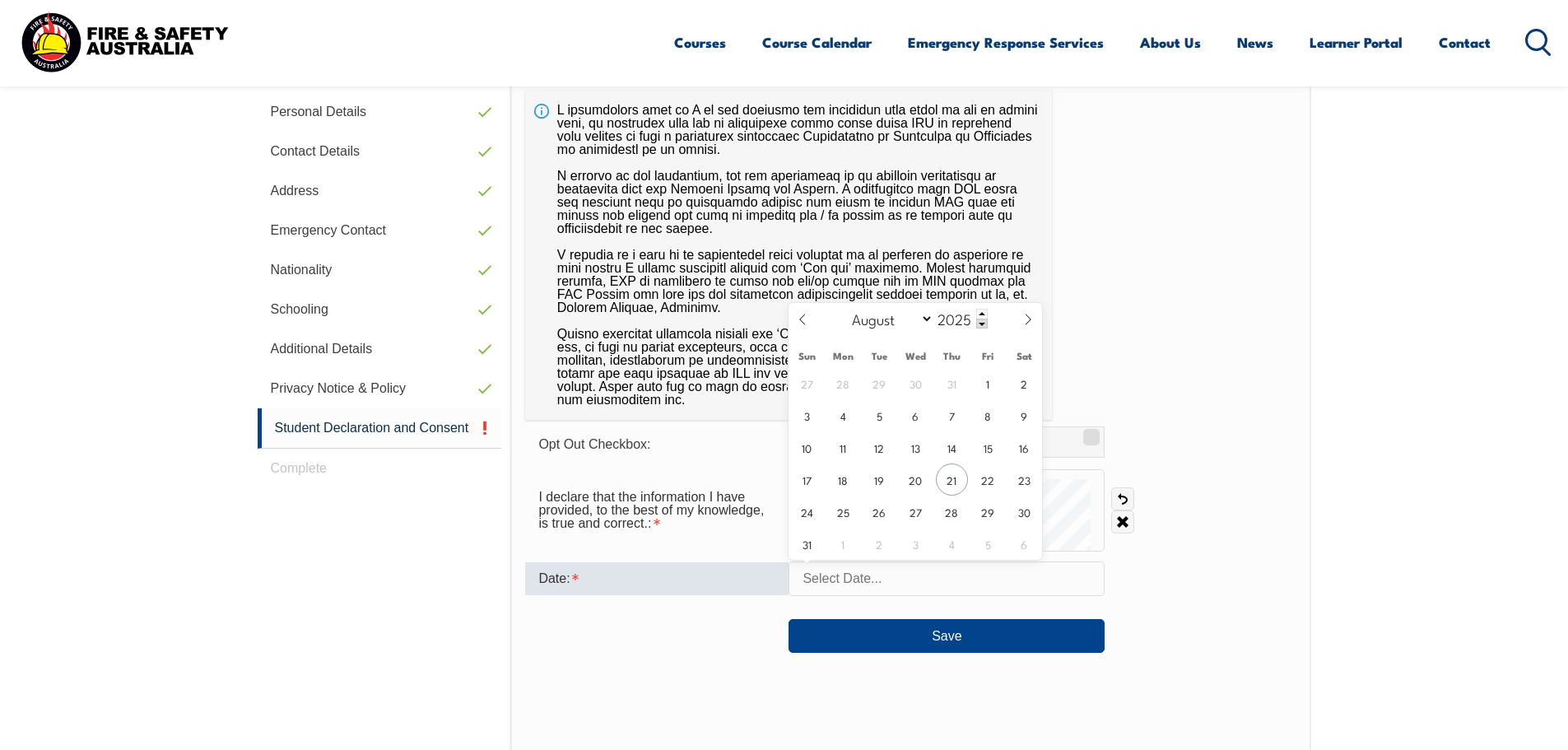
click at [921, 581] on input "text" at bounding box center [946, 578] width 316 height 35
click at [955, 482] on span "21" at bounding box center [952, 480] width 32 height 32
type input "August 21, 2025"
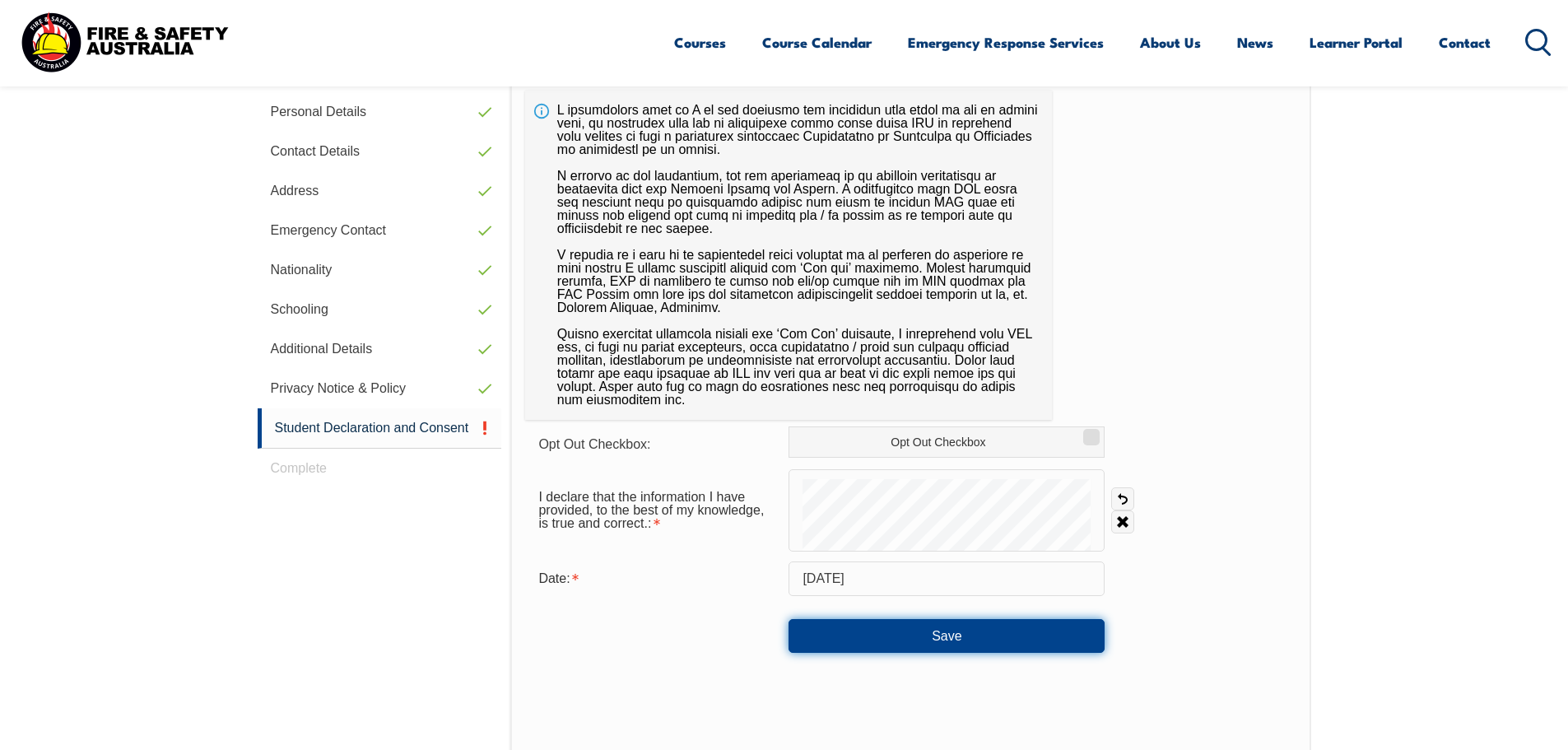
click at [938, 628] on button "Save" at bounding box center [946, 635] width 316 height 33
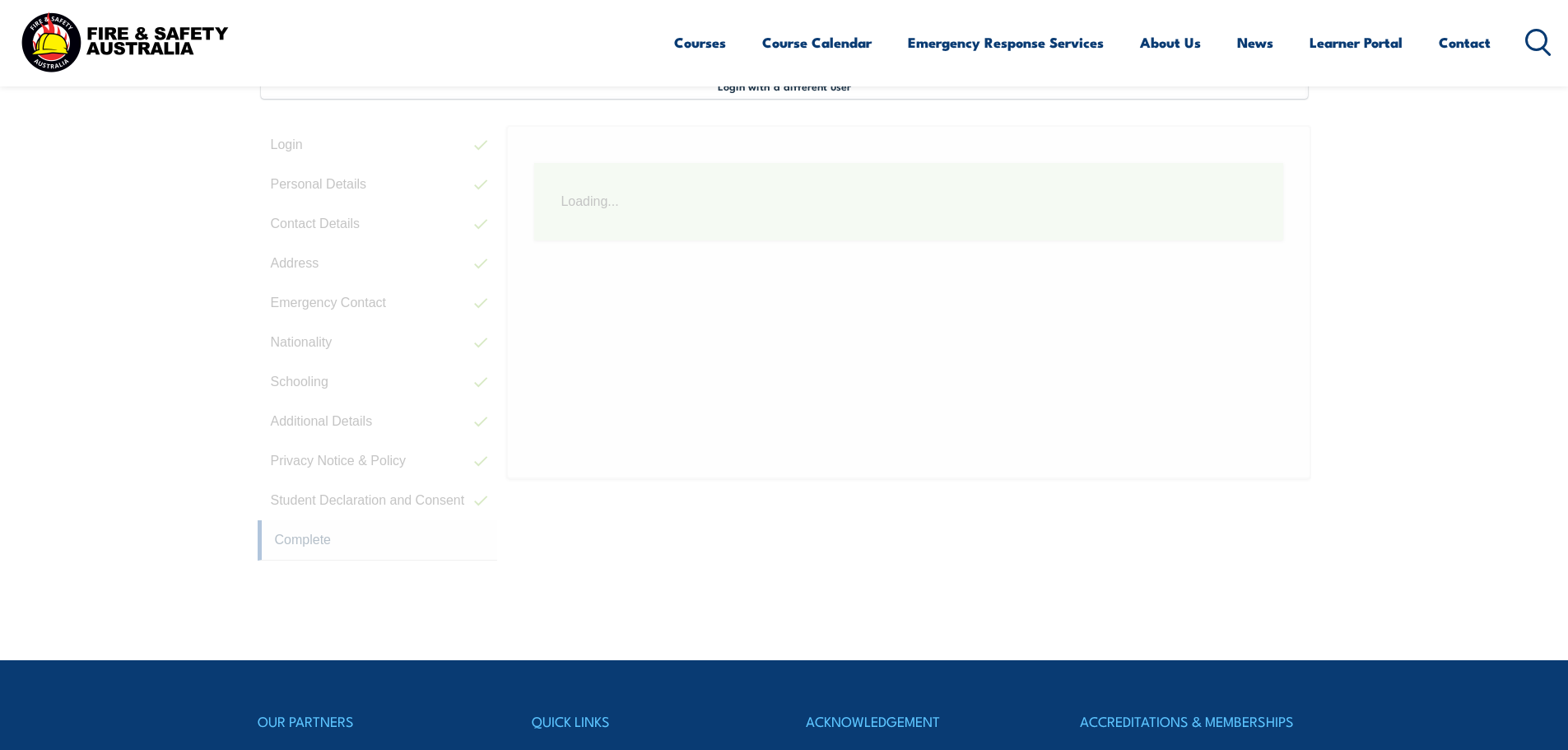
scroll to position [449, 0]
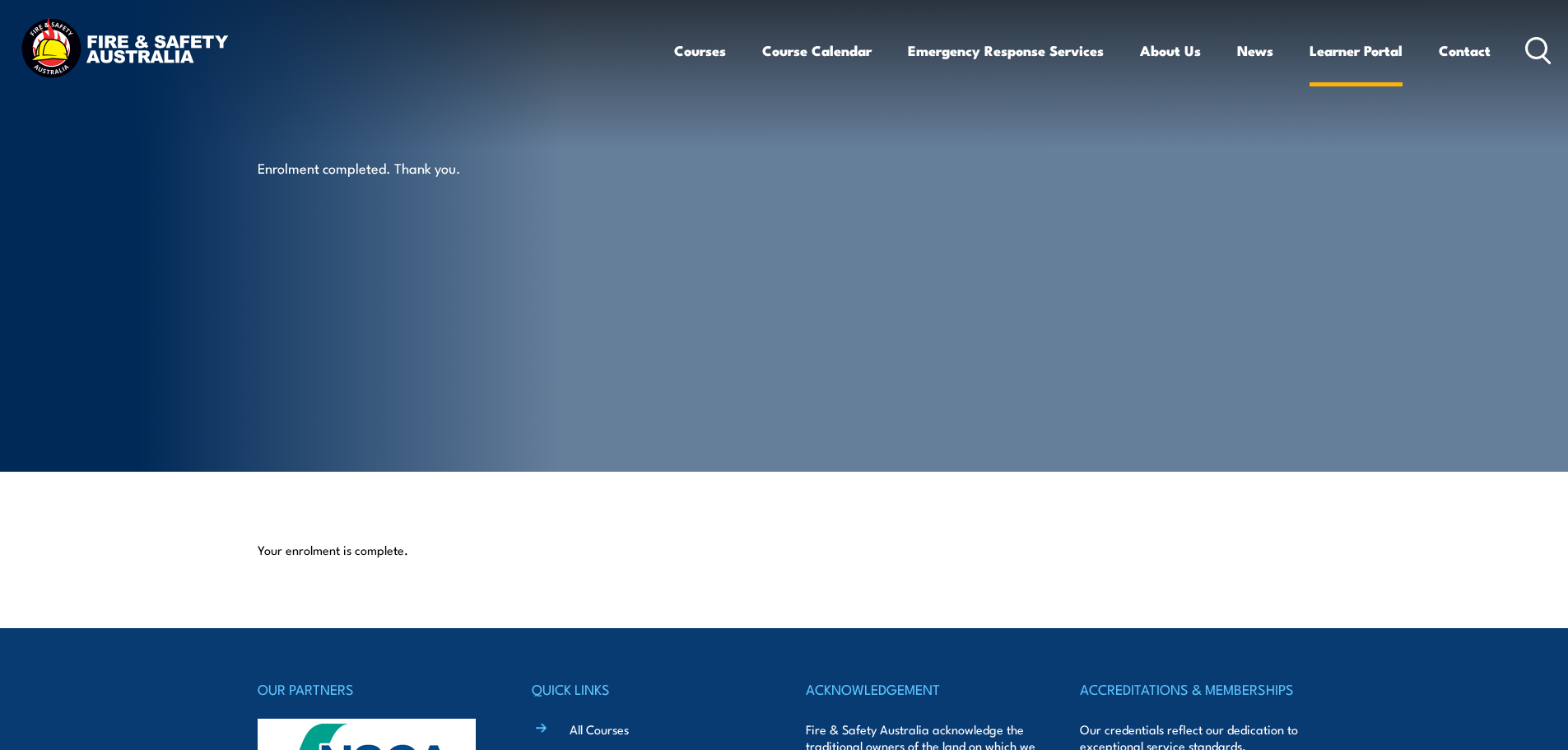
click at [1350, 54] on link "Learner Portal" at bounding box center [1356, 51] width 93 height 43
